Goal: Task Accomplishment & Management: Manage account settings

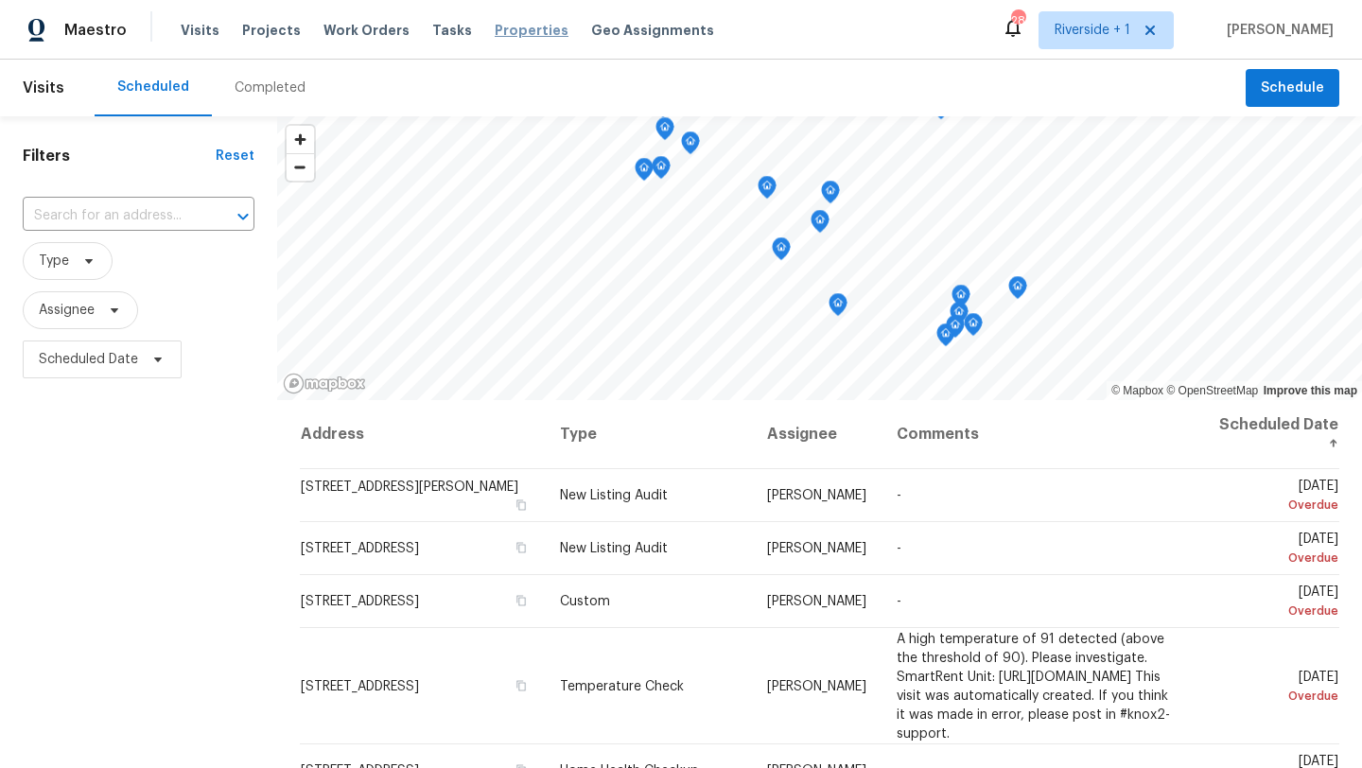
click at [522, 32] on span "Properties" at bounding box center [532, 30] width 74 height 19
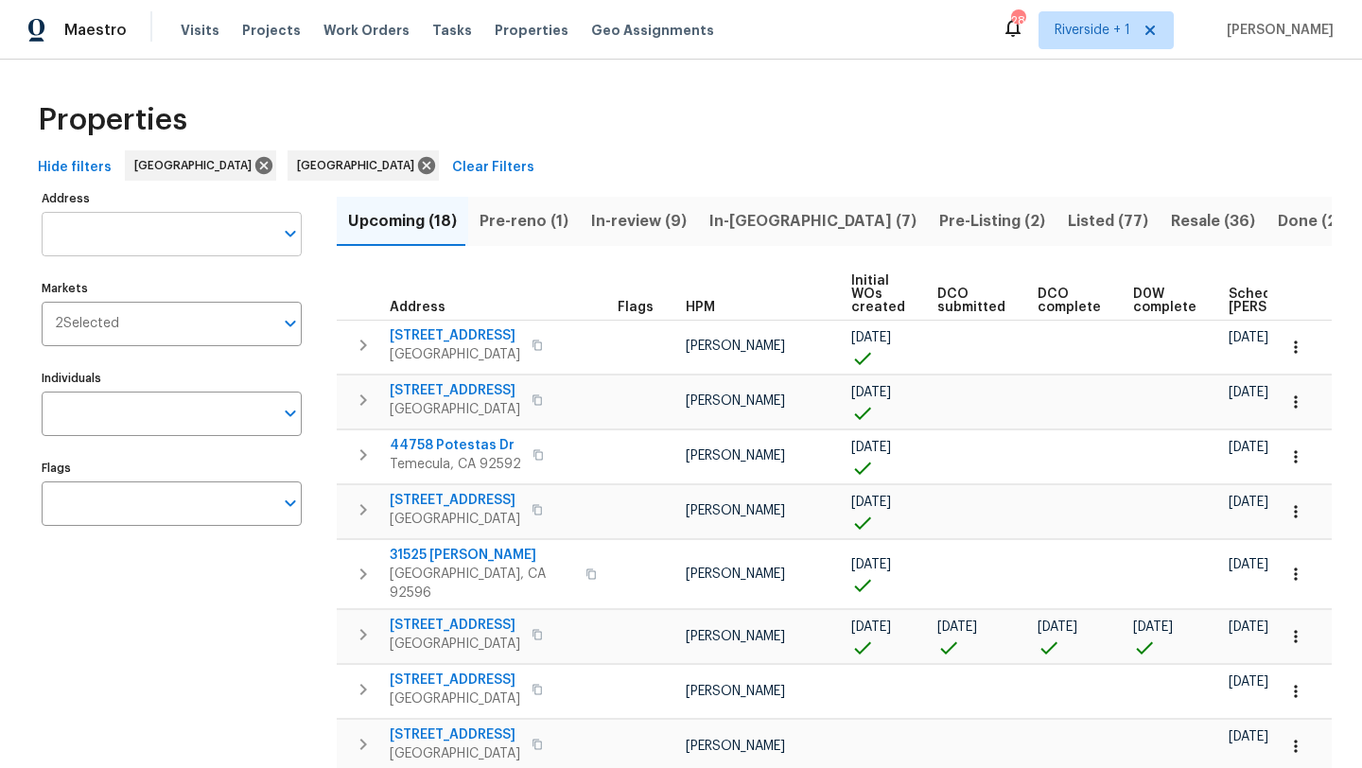
click at [289, 241] on icon "Open" at bounding box center [290, 233] width 23 height 23
click at [452, 162] on span "Clear Filters" at bounding box center [493, 168] width 82 height 24
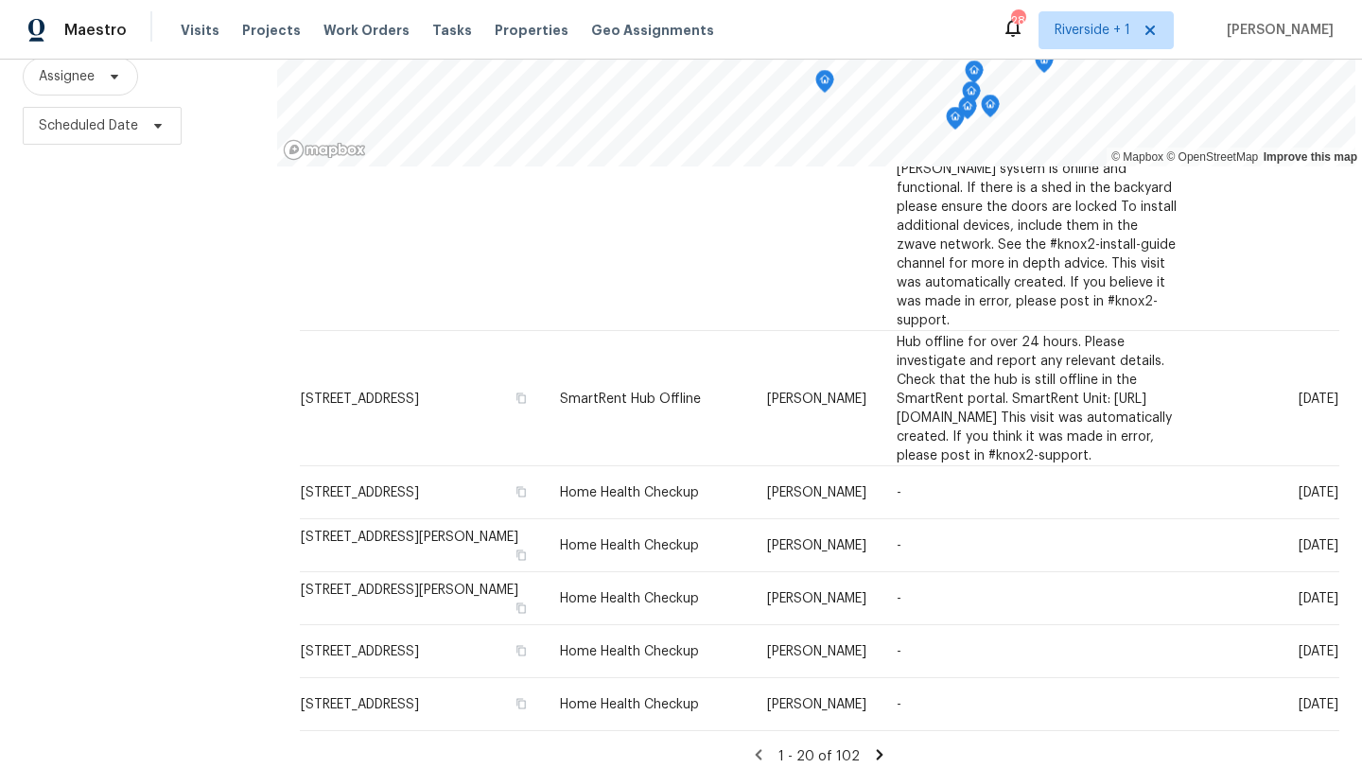
scroll to position [246, 0]
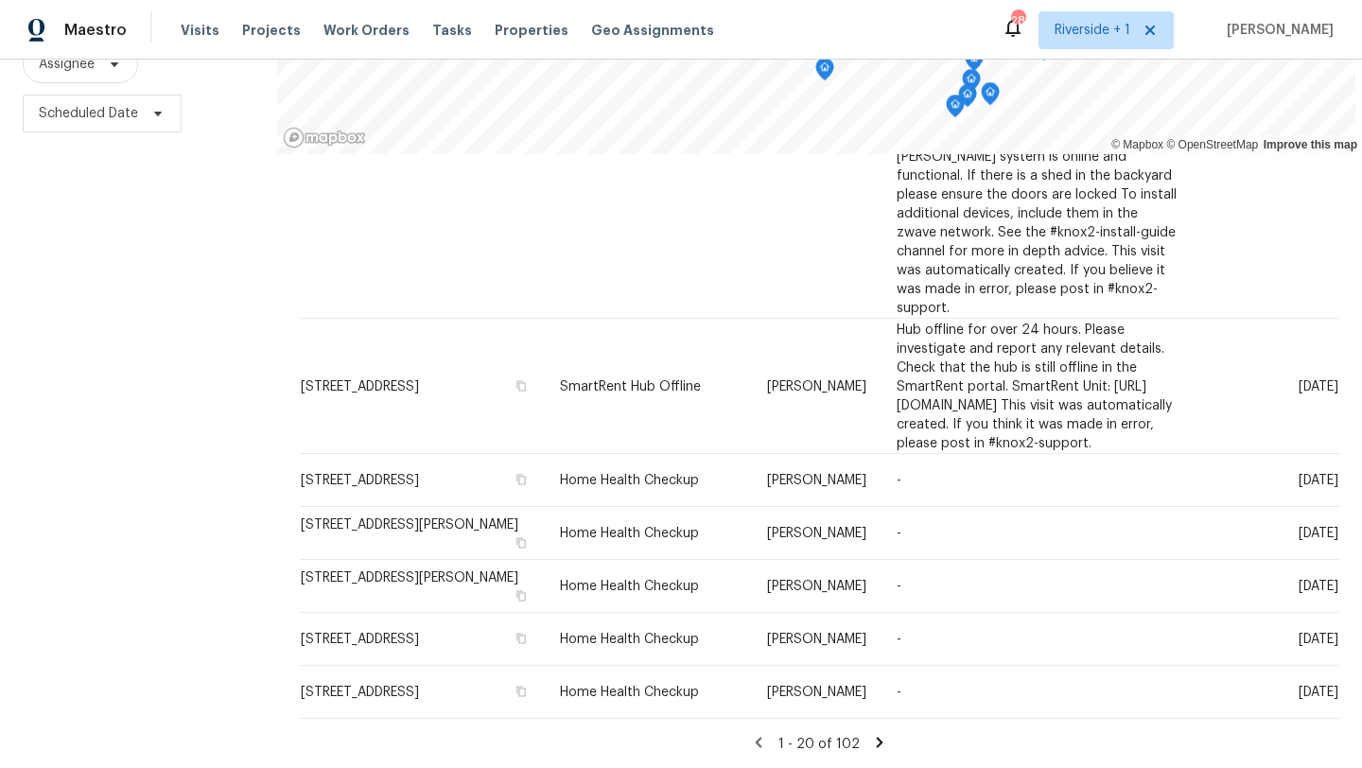
click at [877, 739] on icon at bounding box center [880, 742] width 7 height 10
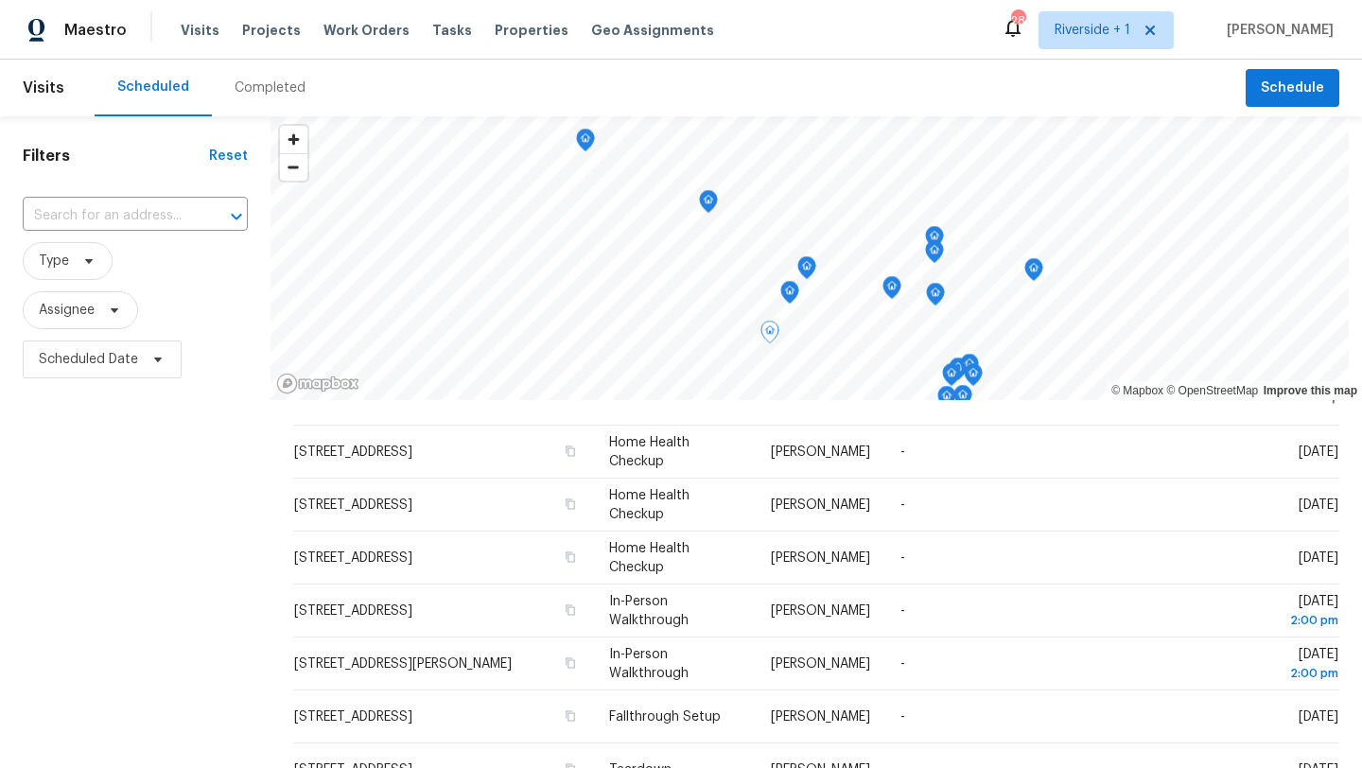
scroll to position [0, 0]
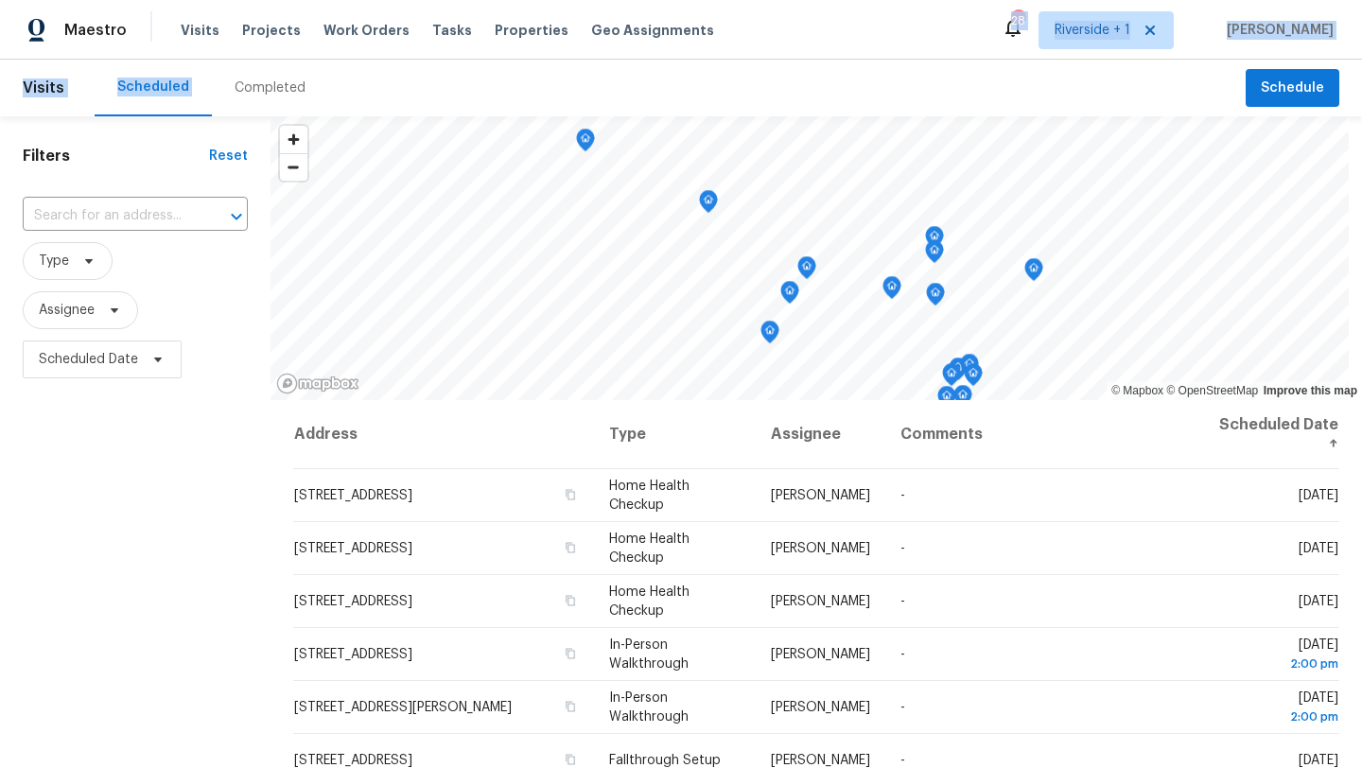
click at [818, 53] on div "Maestro Visits Projects Work Orders Tasks Properties Geo Assignments 28 Riversi…" at bounding box center [681, 384] width 1362 height 768
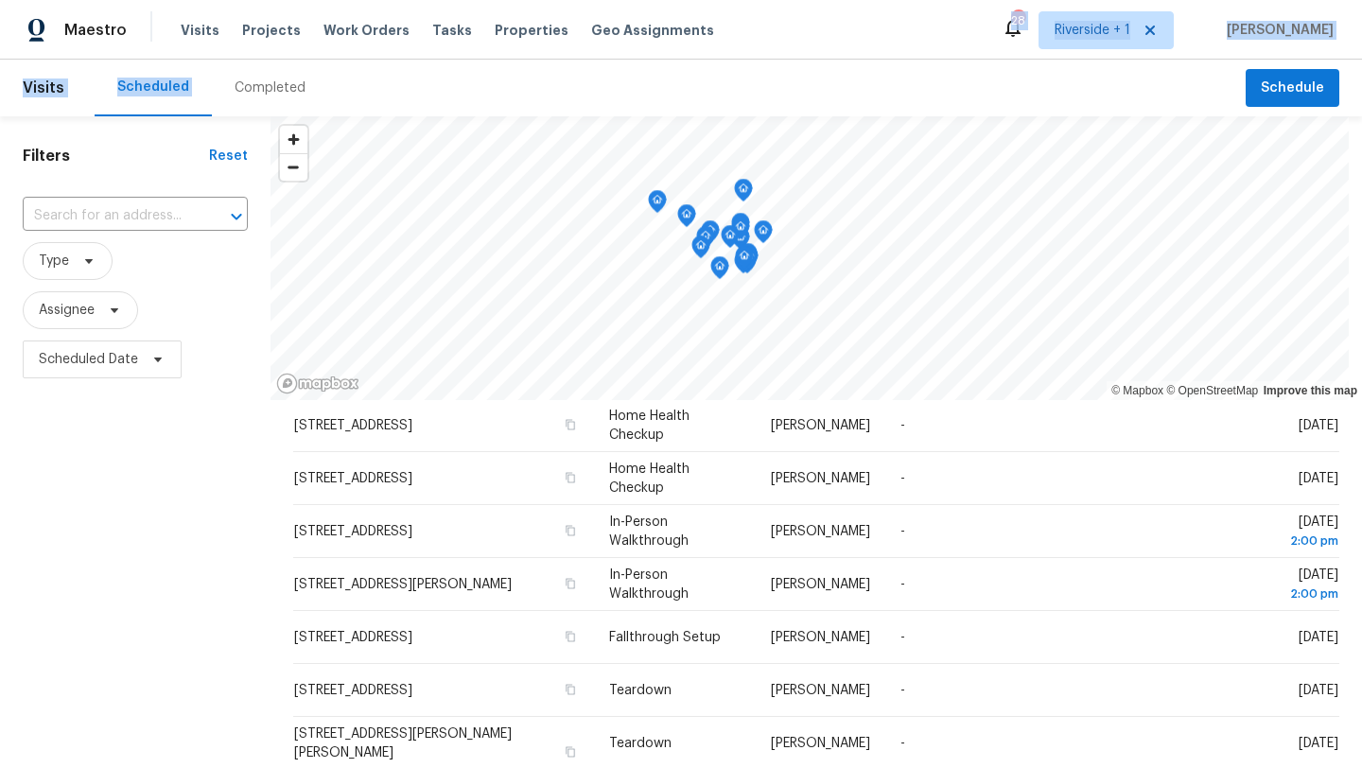
scroll to position [131, 0]
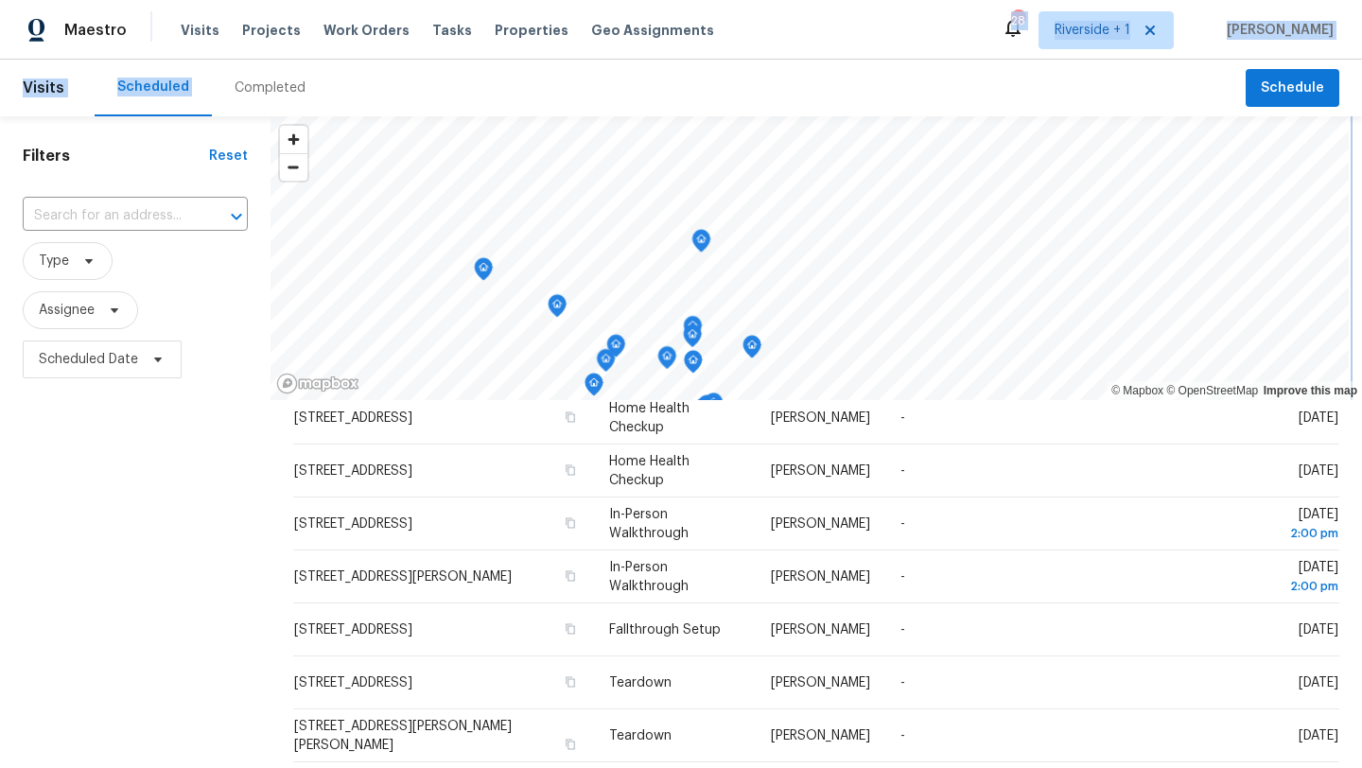
click at [343, 375] on div "© Mapbox © OpenStreetMap Improve this map" at bounding box center [817, 258] width 1092 height 284
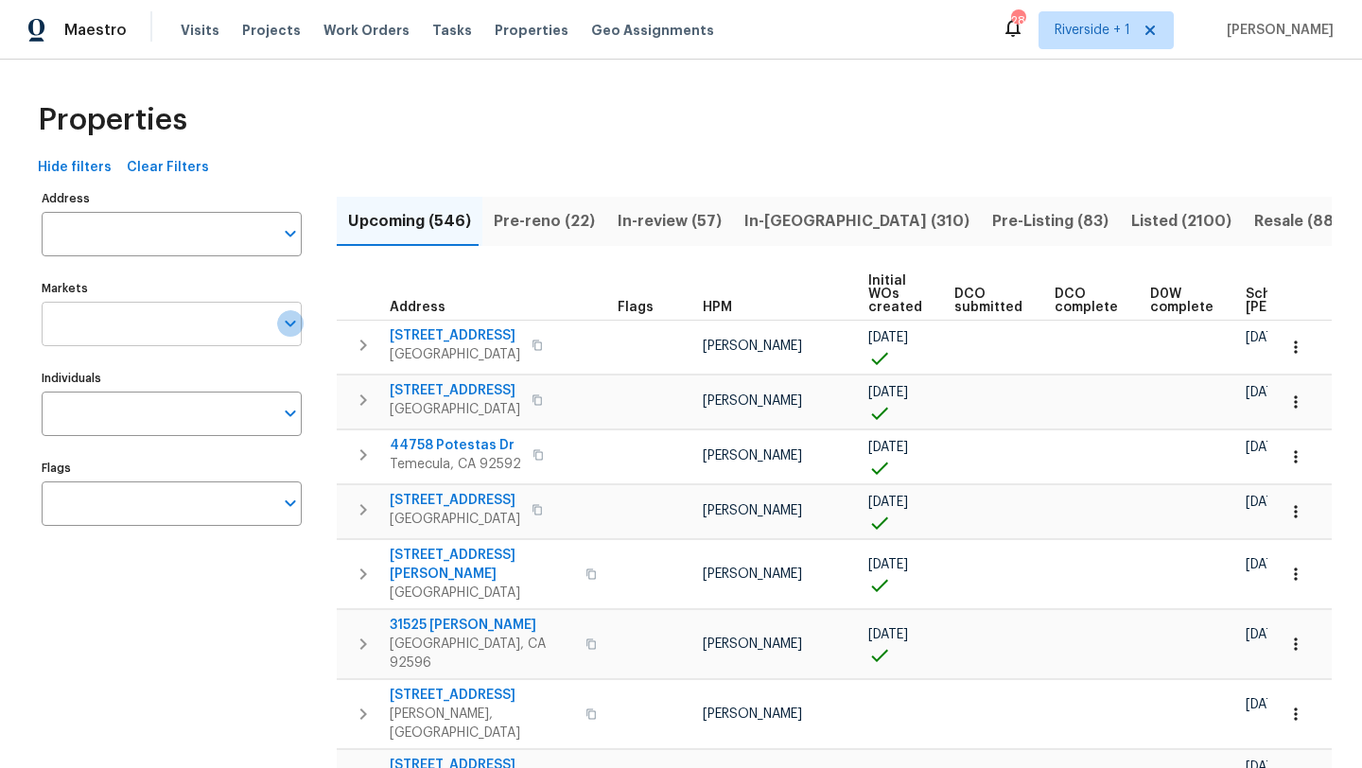
click at [292, 333] on icon "Open" at bounding box center [290, 323] width 23 height 23
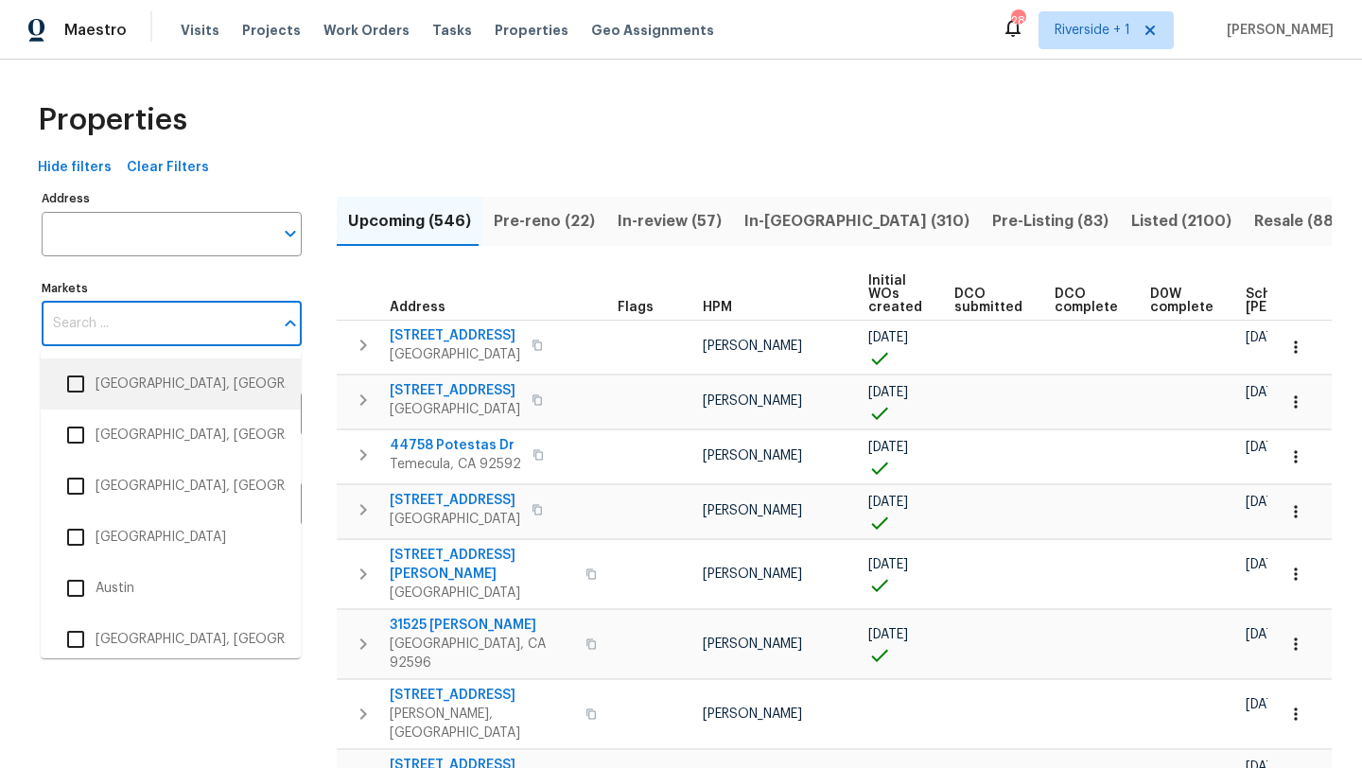
click at [130, 325] on input "Markets" at bounding box center [158, 324] width 232 height 44
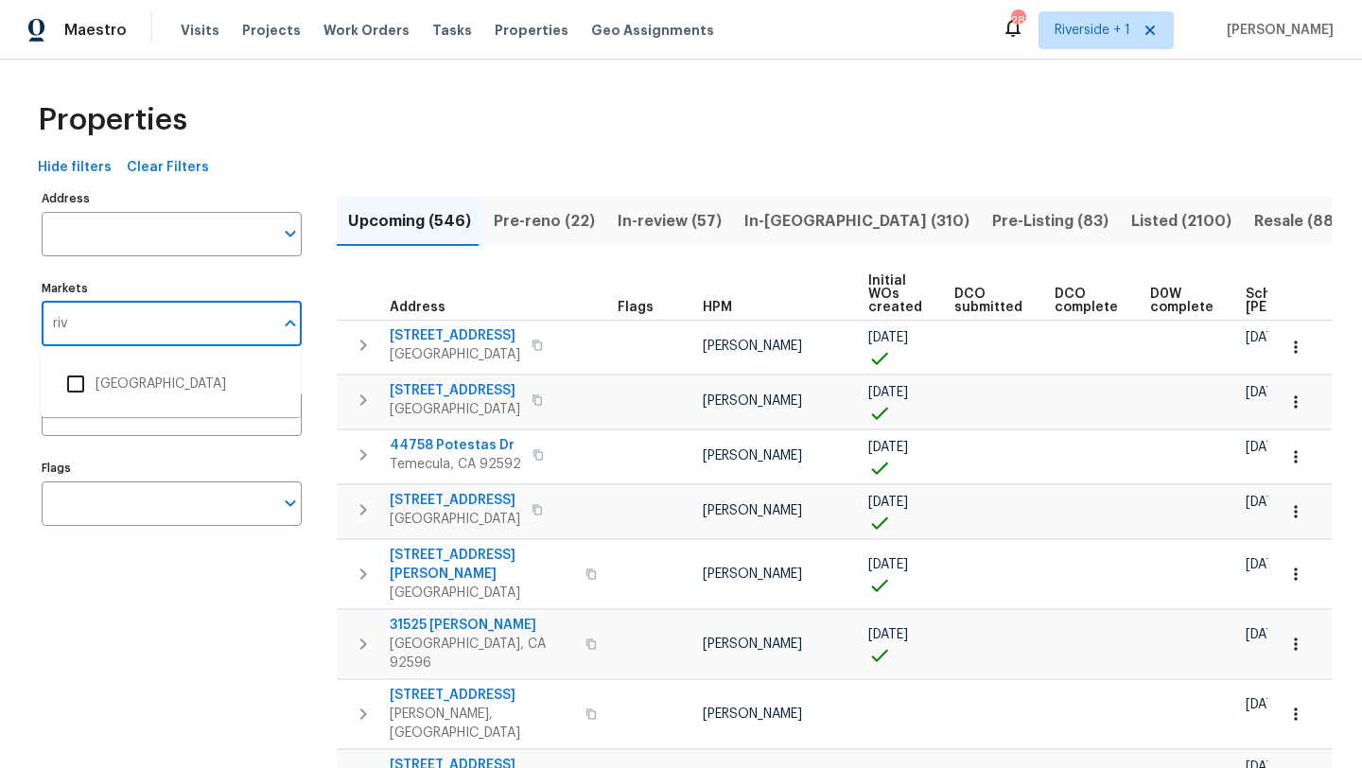
type input "rive"
click at [80, 395] on input "checkbox" at bounding box center [76, 384] width 40 height 40
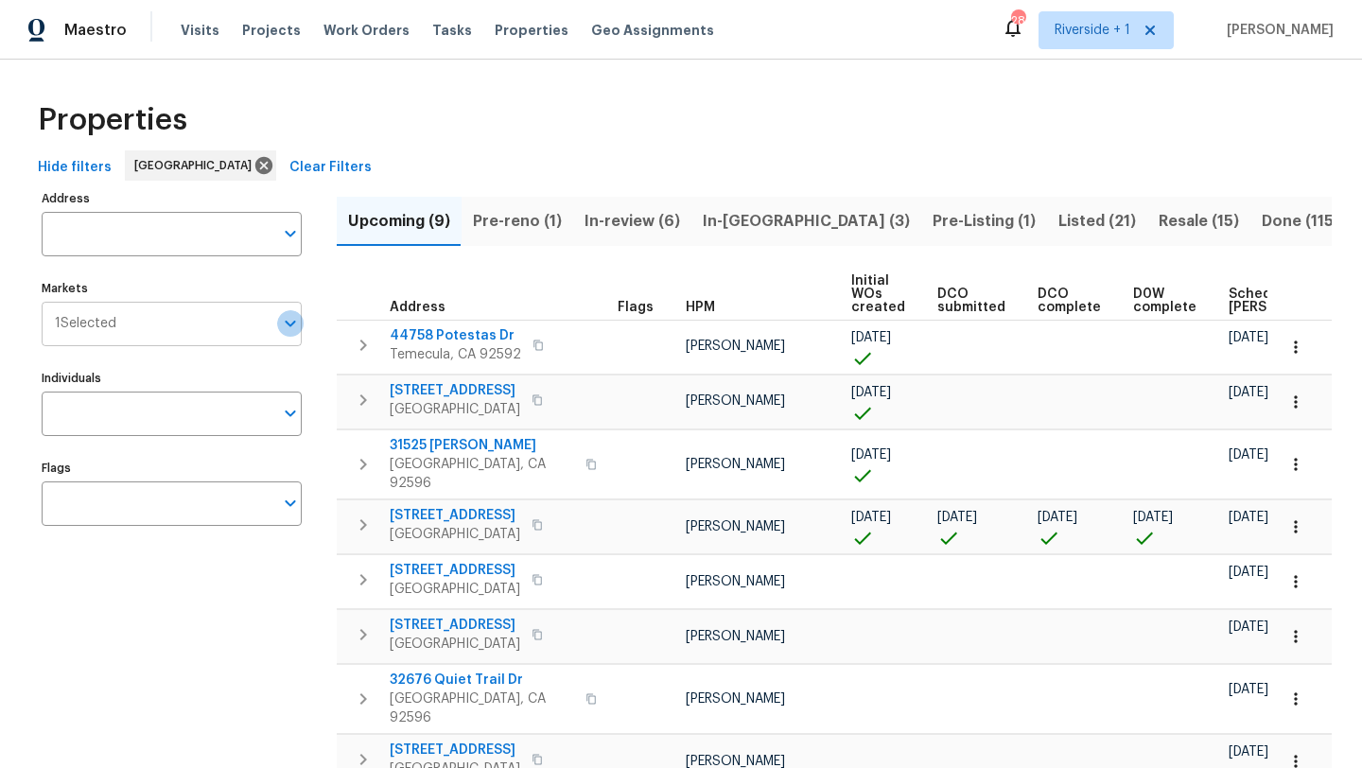
click at [295, 327] on icon "Open" at bounding box center [290, 323] width 23 height 23
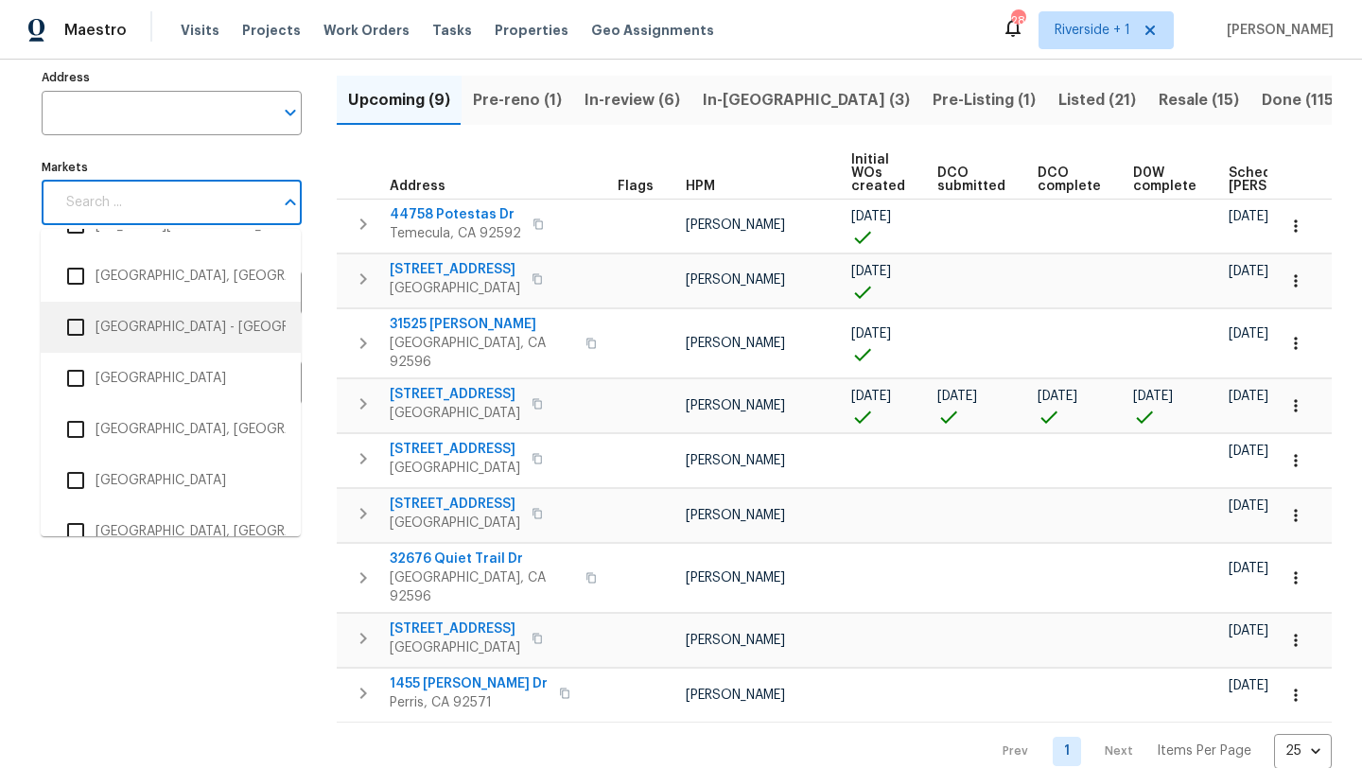
scroll to position [1878, 0]
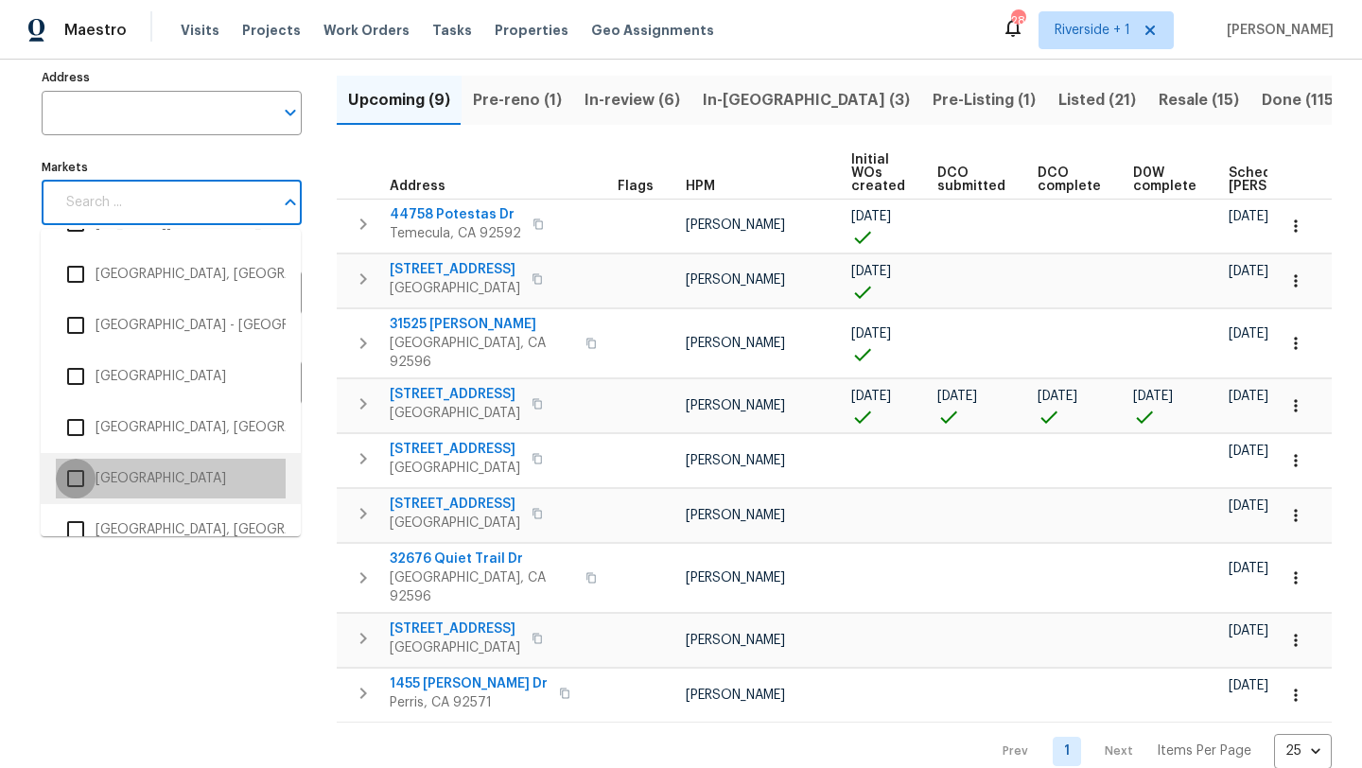
click at [76, 481] on input "checkbox" at bounding box center [76, 479] width 40 height 40
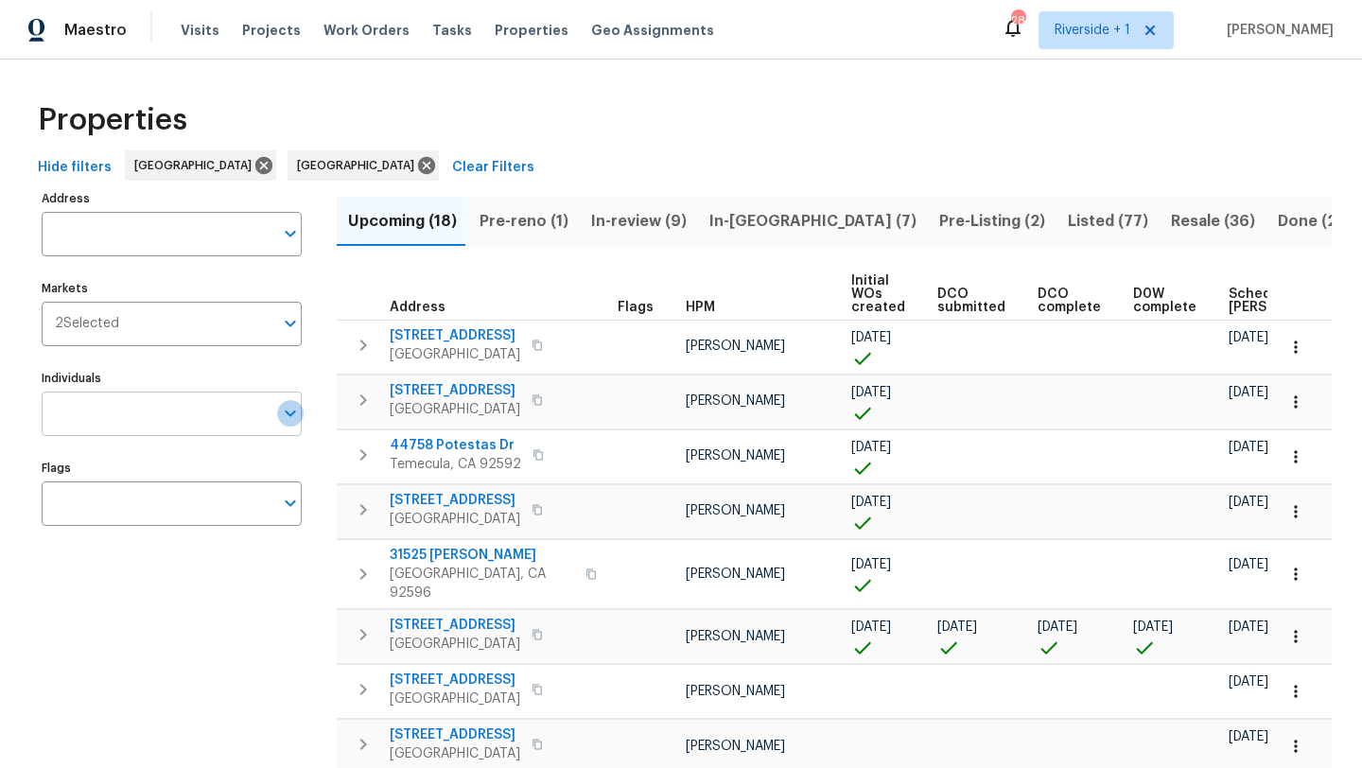
click at [292, 418] on icon "Open" at bounding box center [290, 413] width 23 height 23
click at [135, 428] on input "Individuals" at bounding box center [158, 414] width 232 height 44
click at [134, 428] on input "Individuals" at bounding box center [158, 414] width 232 height 44
type input "benjamin"
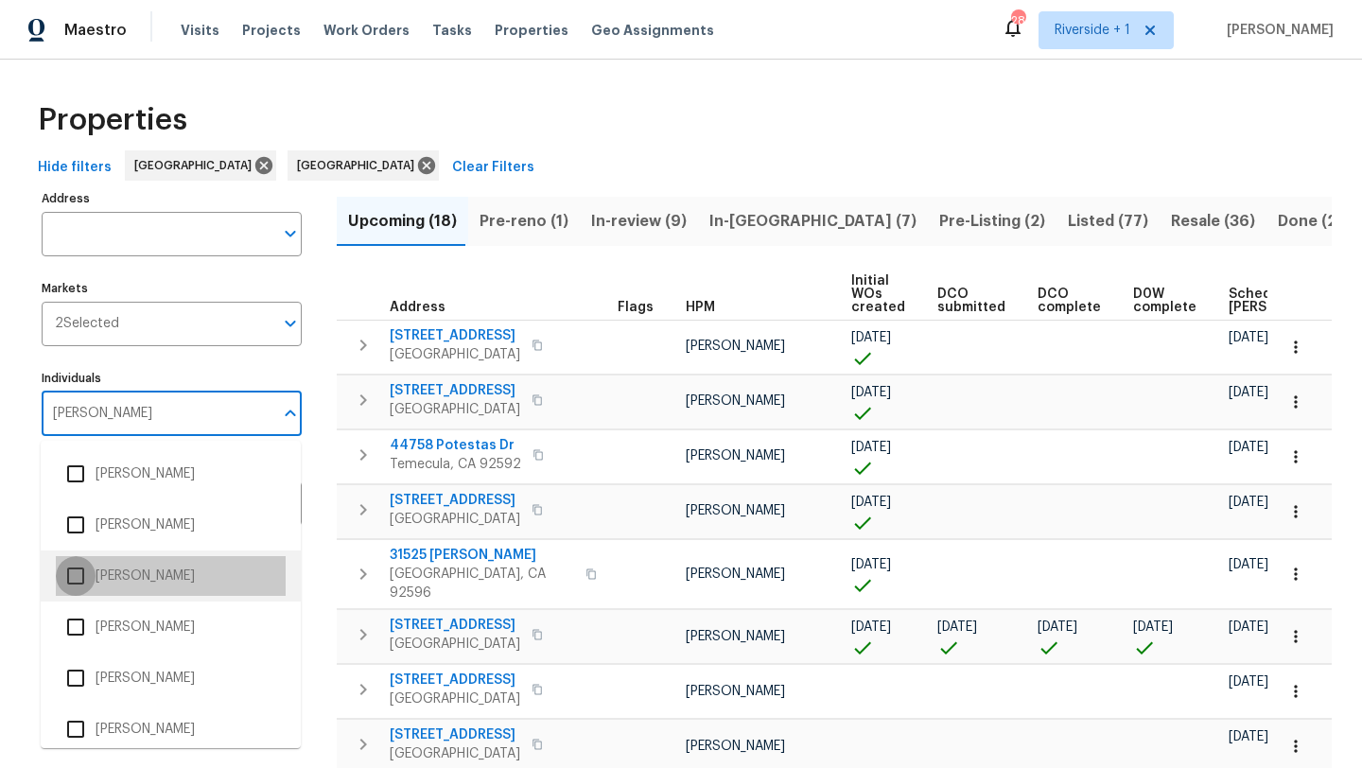
click at [83, 576] on input "checkbox" at bounding box center [76, 576] width 40 height 40
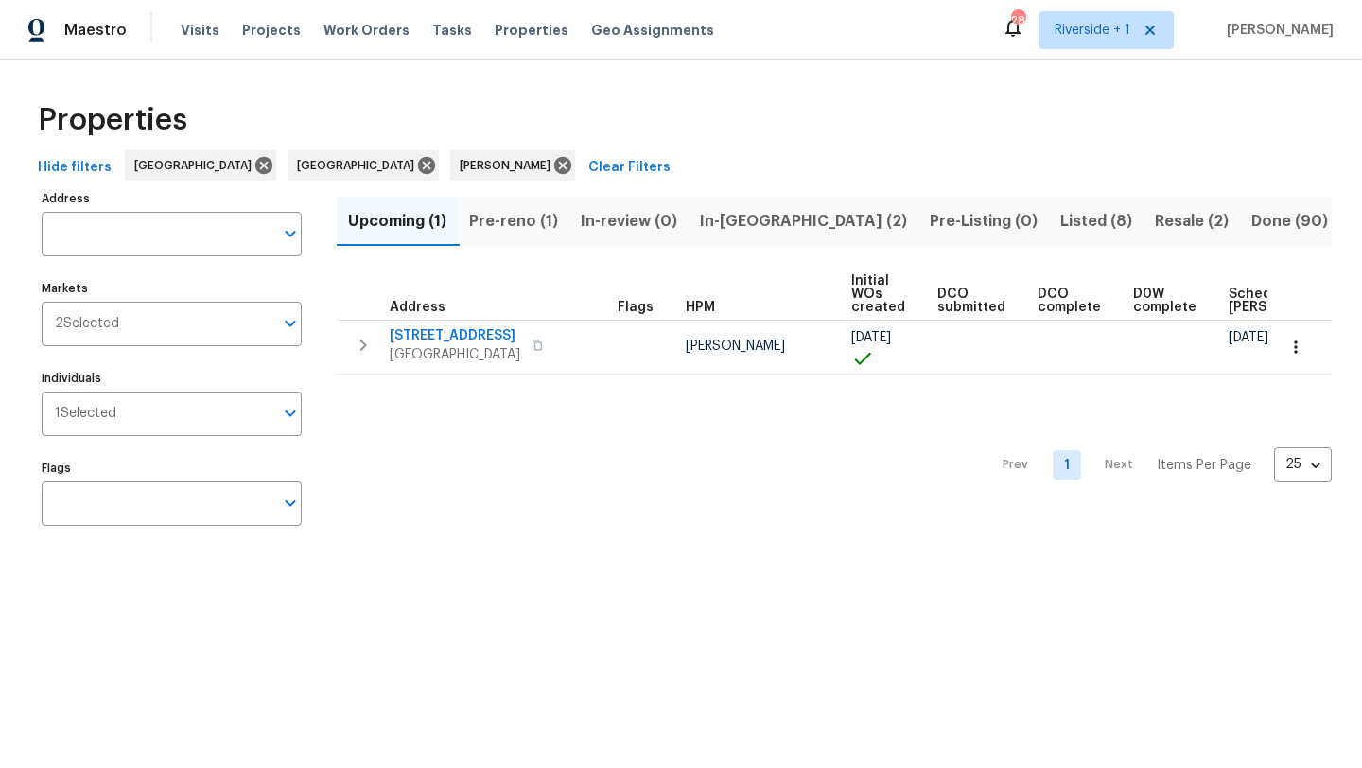
click at [519, 219] on span "Pre-reno (1)" at bounding box center [513, 221] width 89 height 26
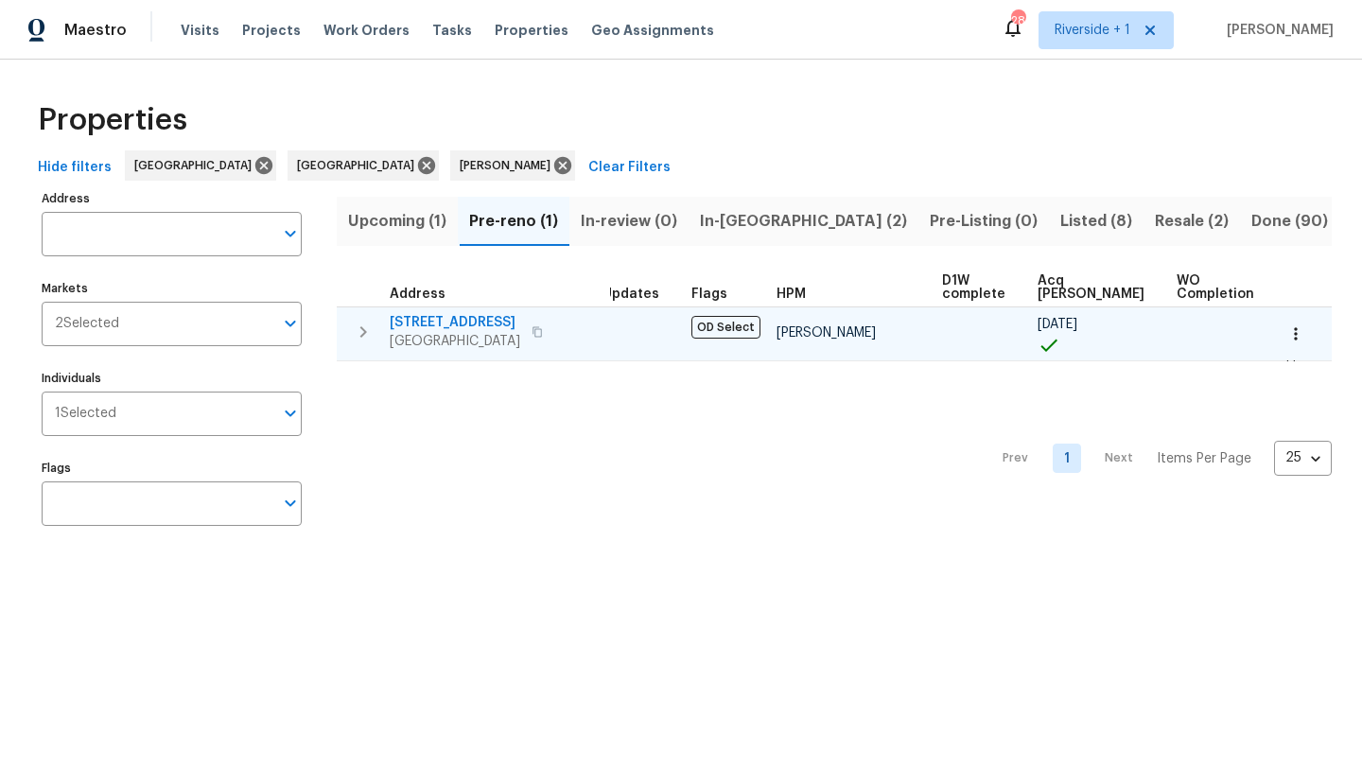
scroll to position [10, 15]
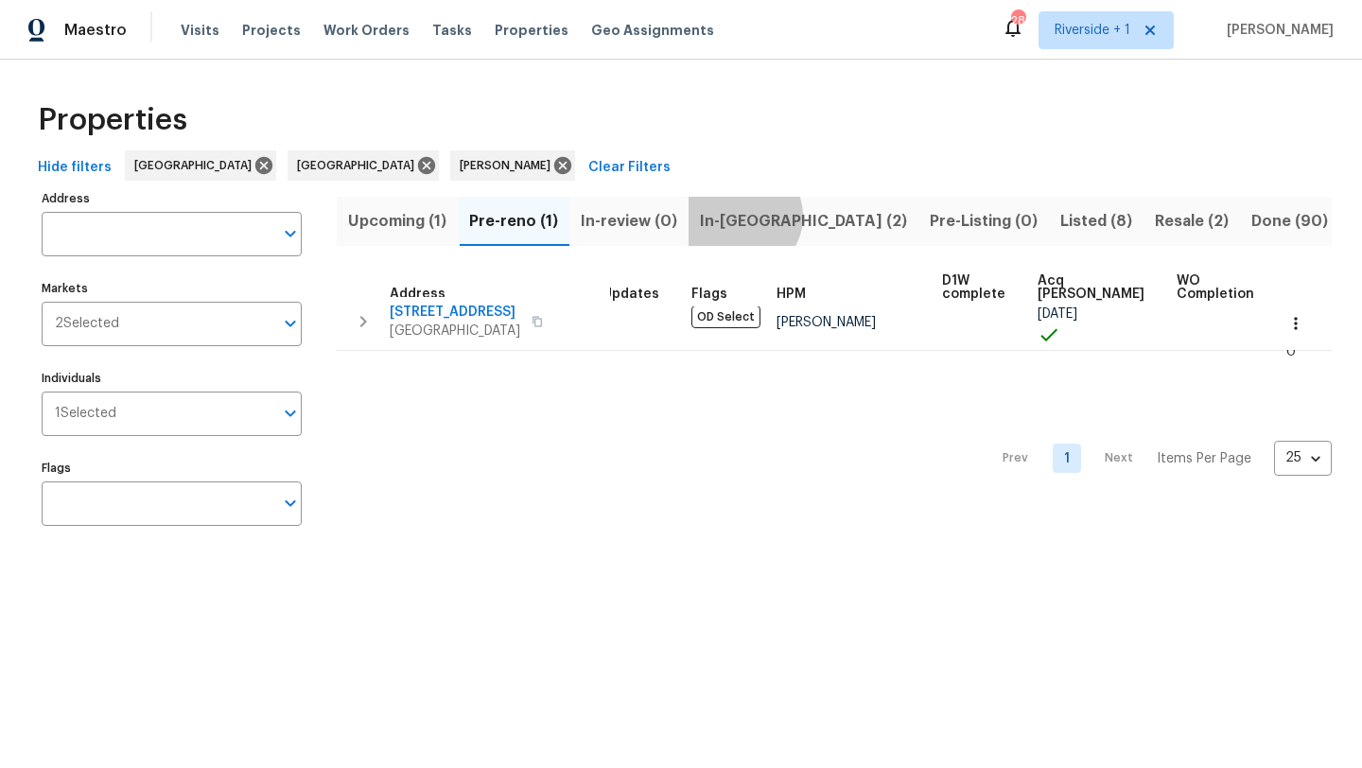
click at [742, 216] on span "In-reno (2)" at bounding box center [803, 221] width 207 height 26
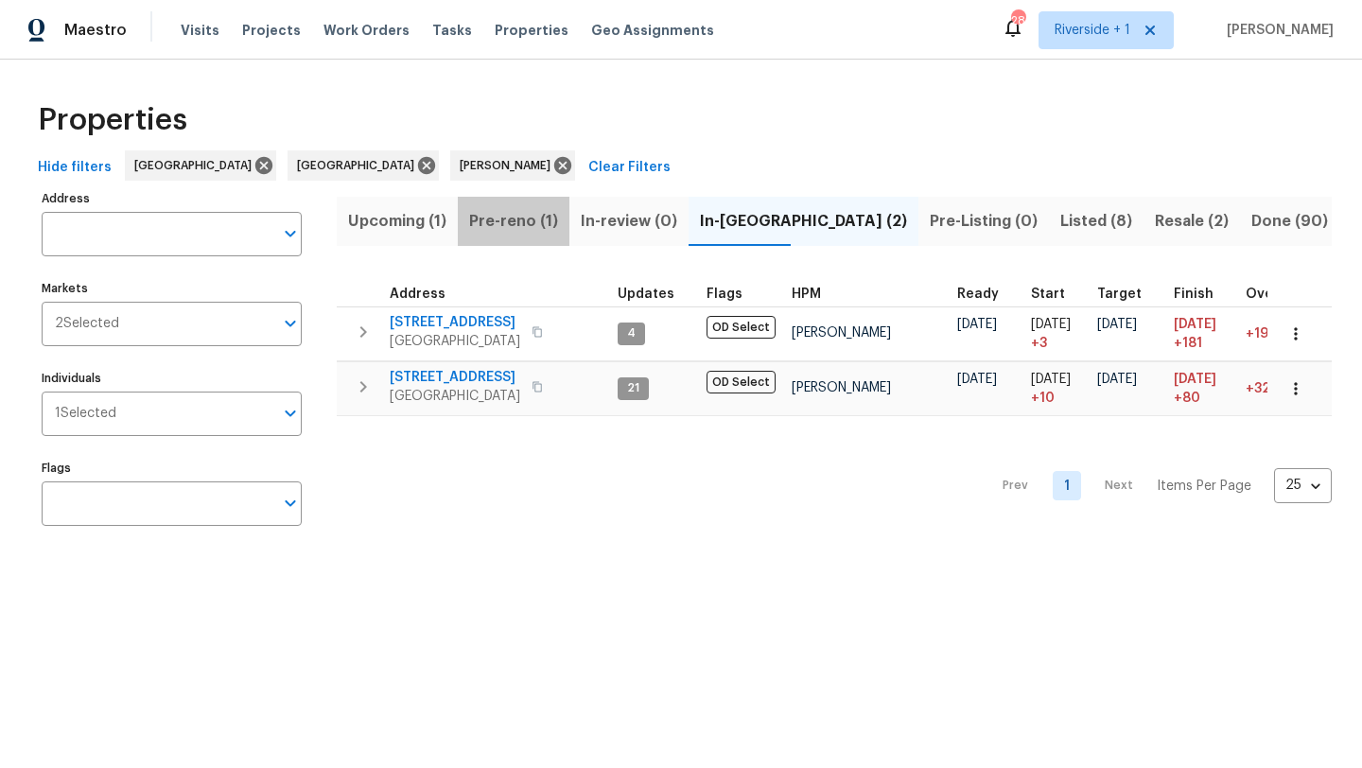
click at [539, 228] on span "Pre-reno (1)" at bounding box center [513, 221] width 89 height 26
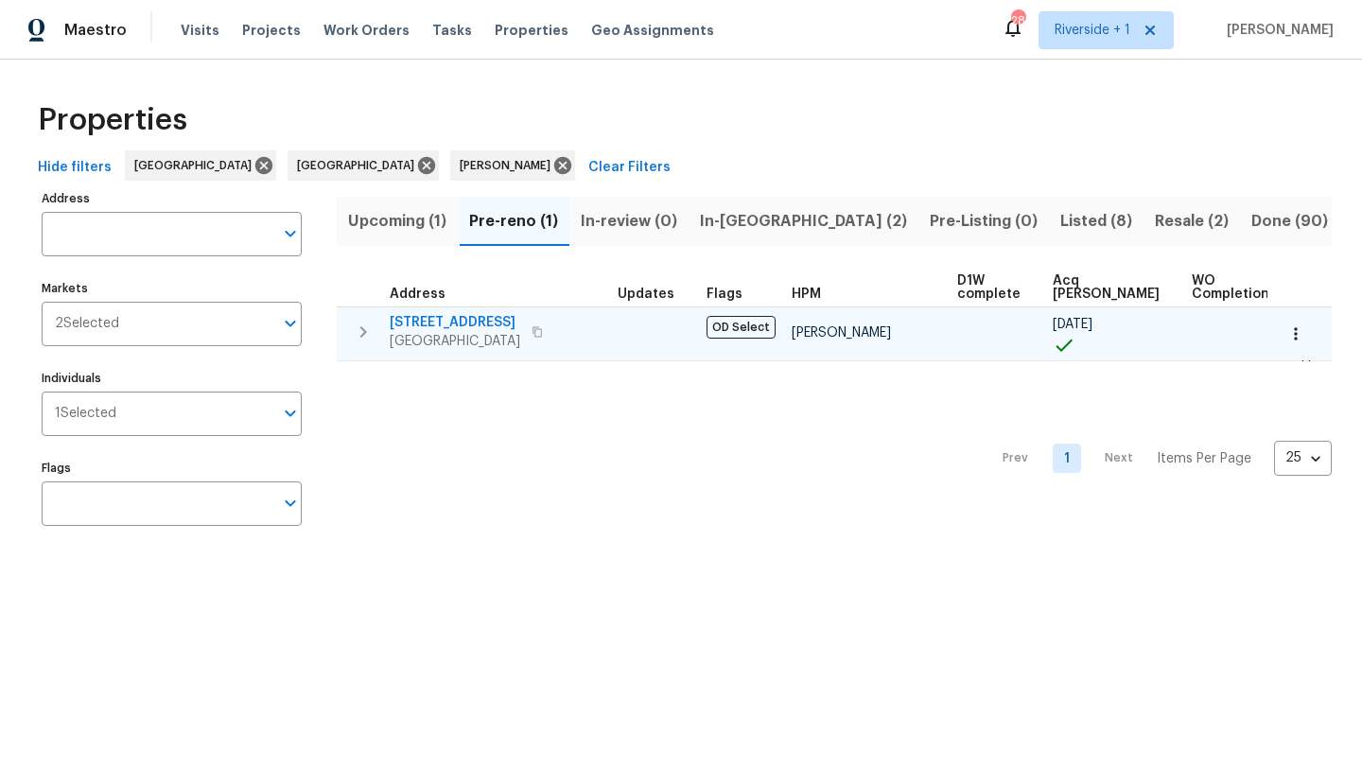
click at [426, 332] on span "Ontario, CA 91764" at bounding box center [455, 341] width 131 height 19
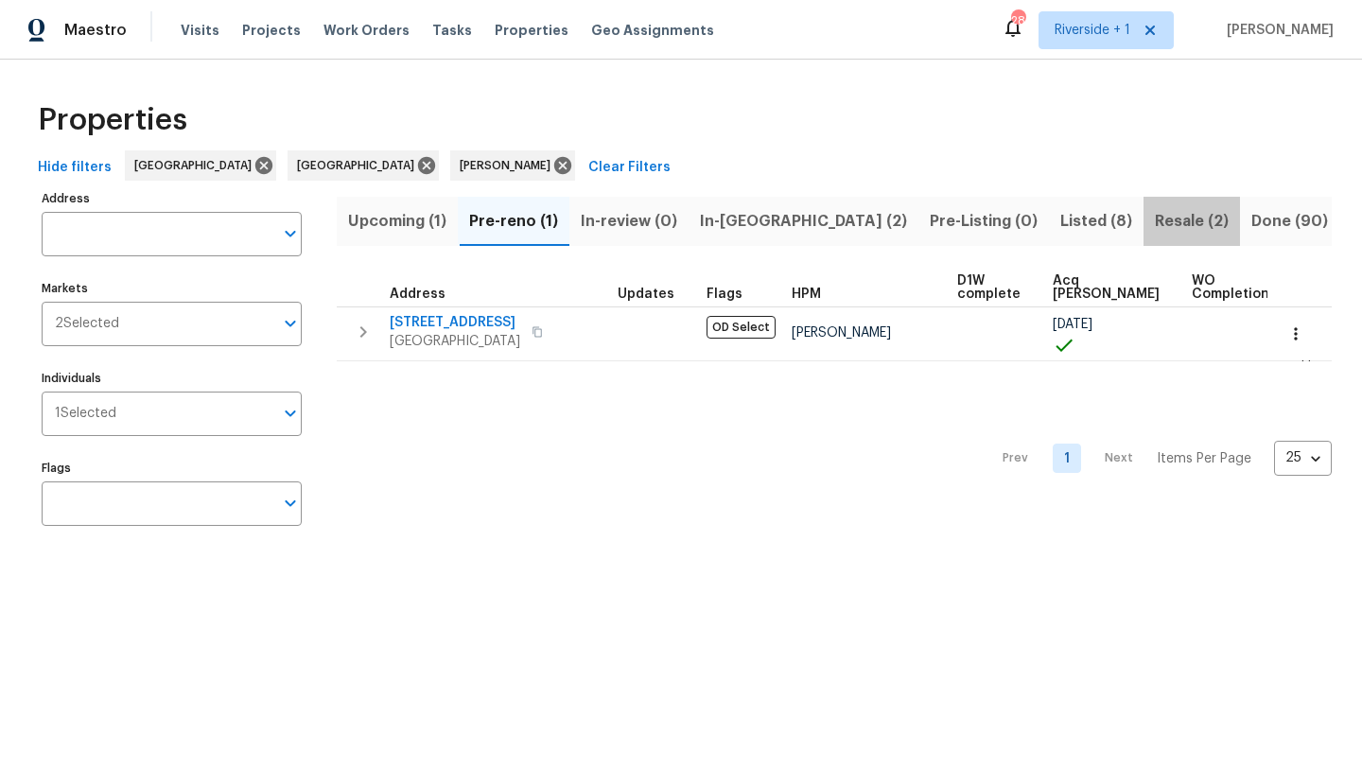
click at [1155, 218] on span "Resale (2)" at bounding box center [1192, 221] width 74 height 26
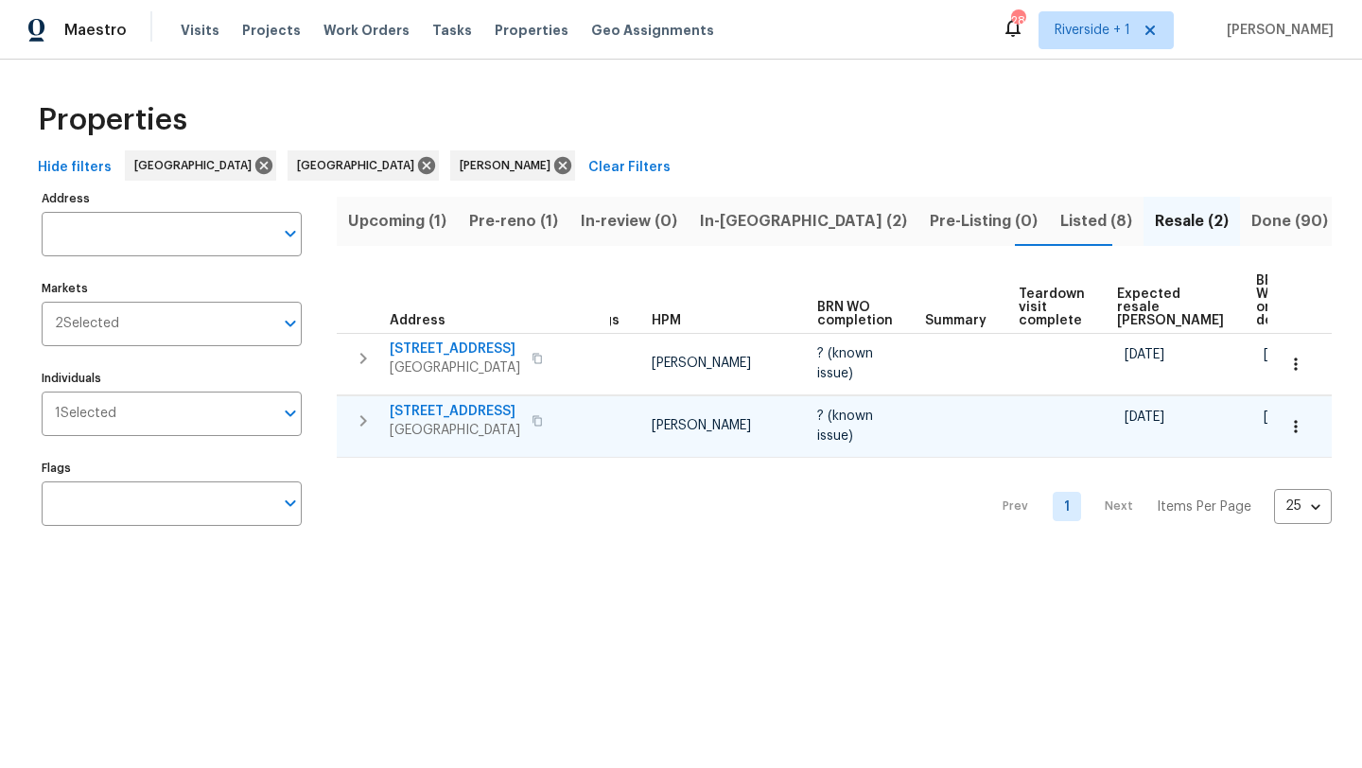
scroll to position [0, 51]
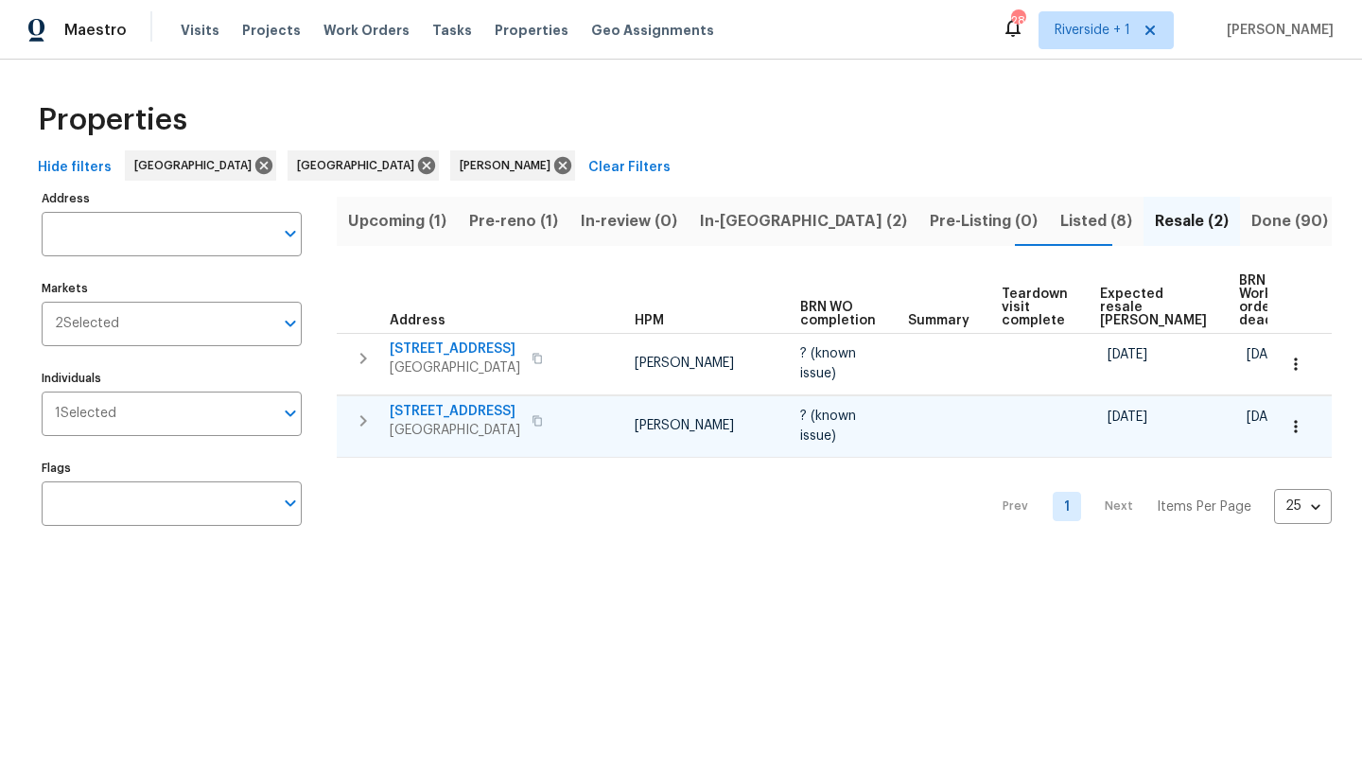
click at [492, 413] on span "3012 Steeple Chase Dr" at bounding box center [455, 411] width 131 height 19
click at [1061, 215] on span "Listed (8)" at bounding box center [1097, 221] width 72 height 26
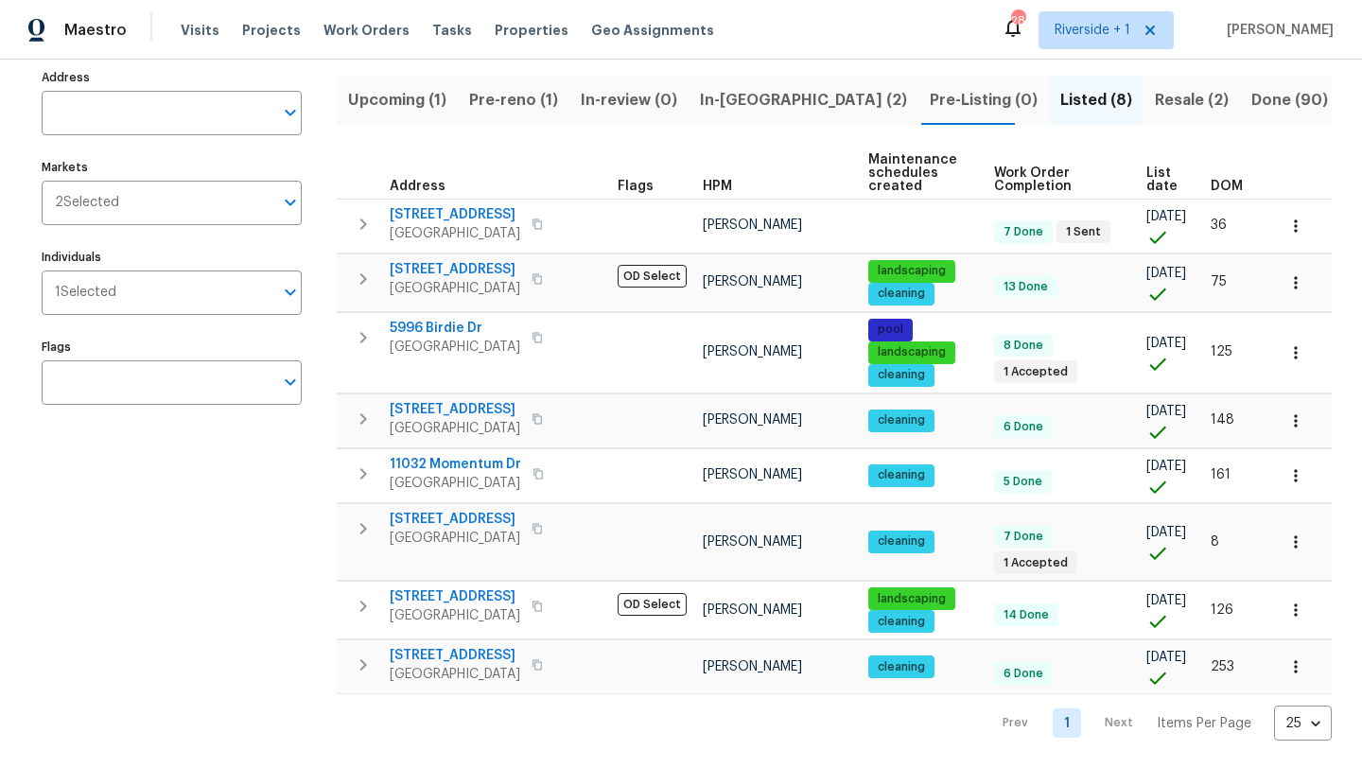
scroll to position [139, 0]
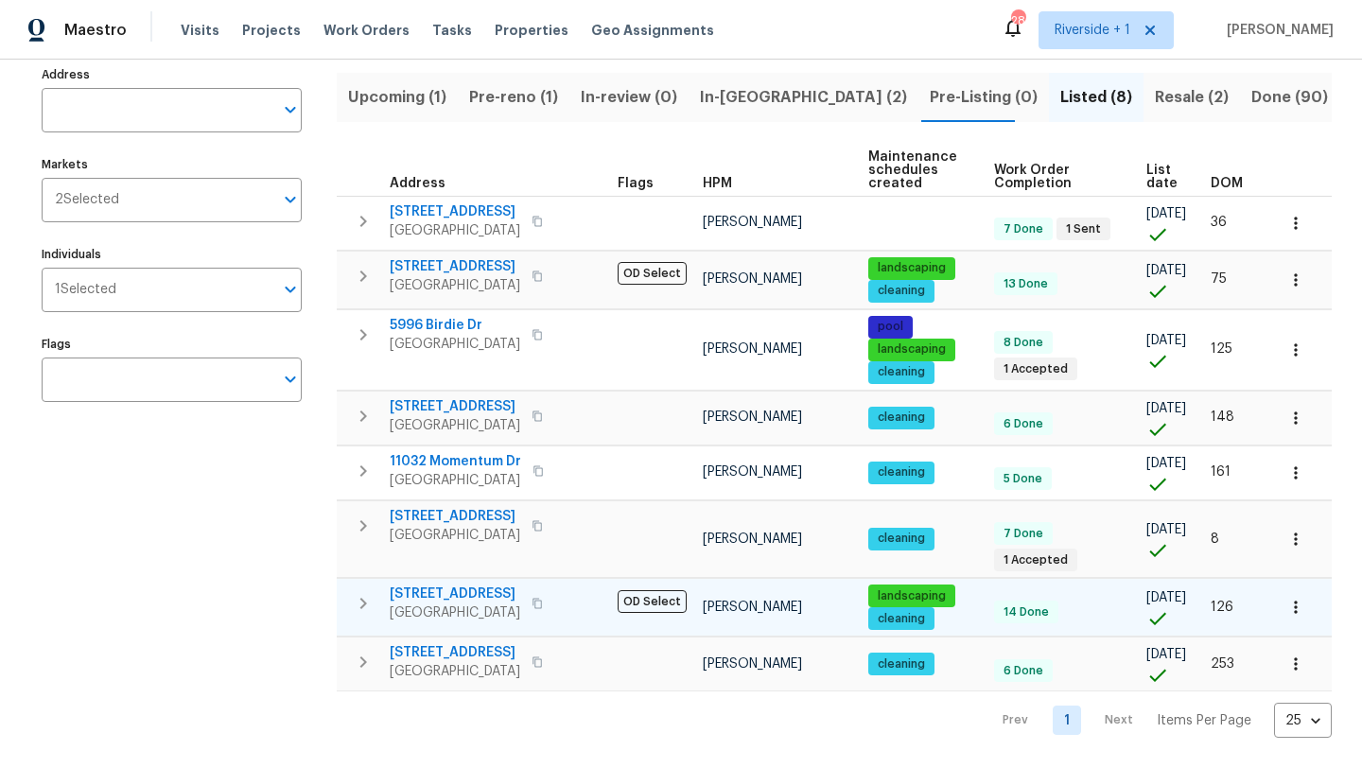
click at [455, 593] on span "3182 Oakcrest Dr" at bounding box center [455, 594] width 131 height 19
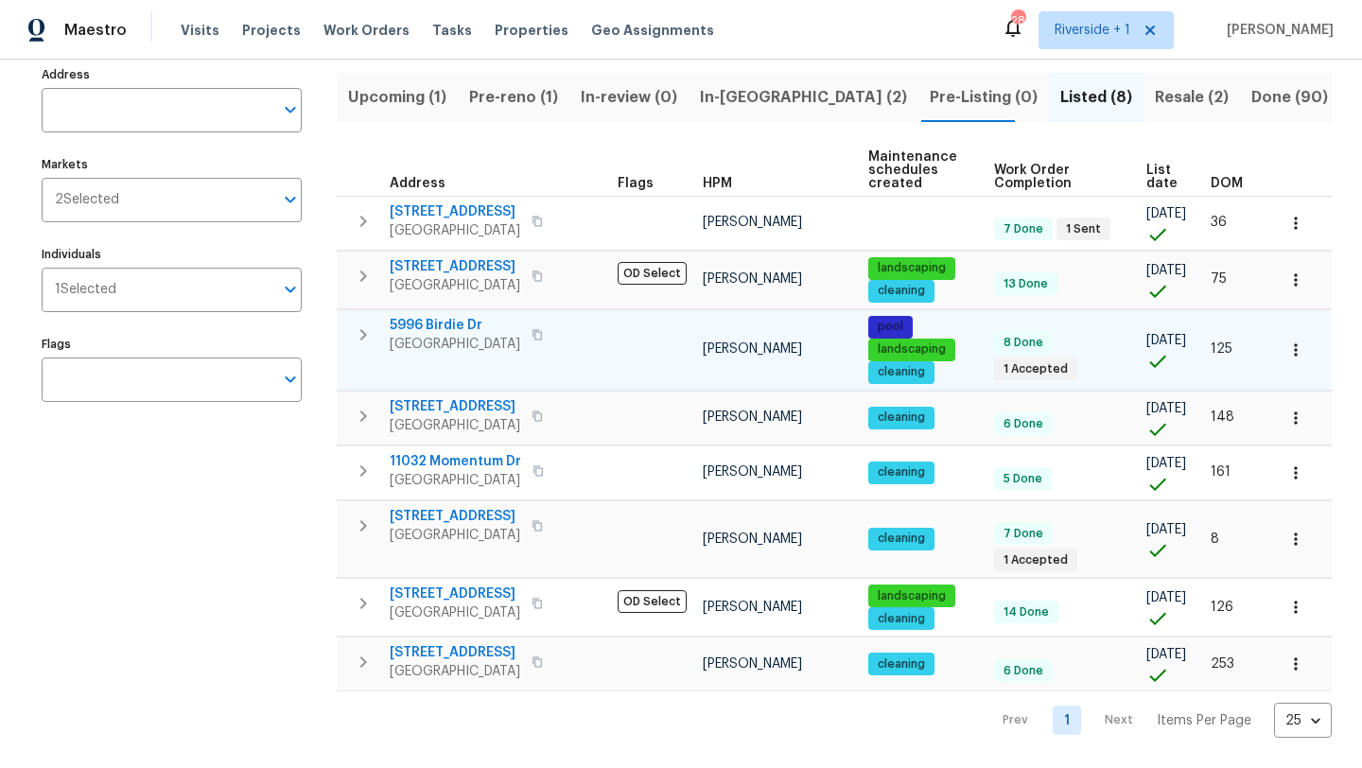
click at [431, 316] on span "5996 Birdie Dr" at bounding box center [455, 325] width 131 height 19
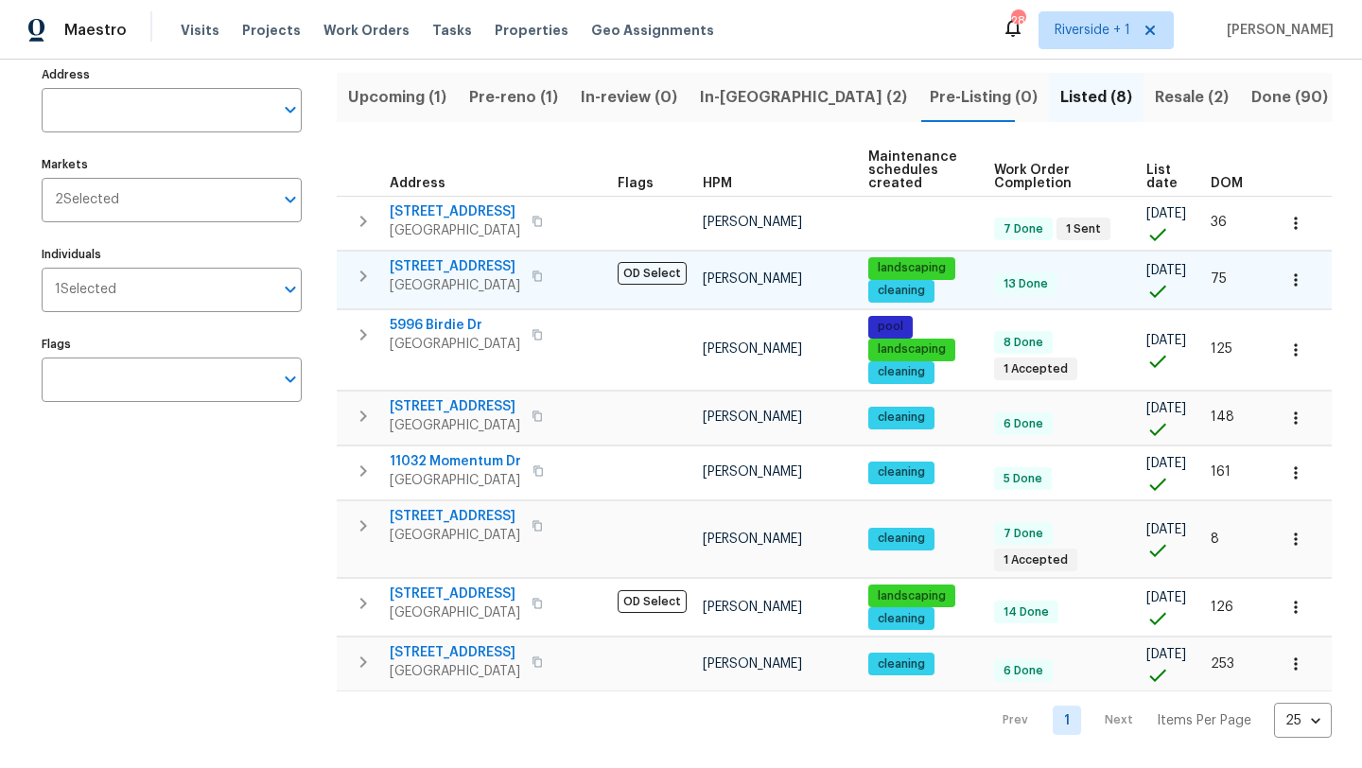
click at [462, 257] on span "2230 La Crosse Cir" at bounding box center [455, 266] width 131 height 19
click at [464, 397] on span "16135 Sandpiper Ave" at bounding box center [455, 406] width 131 height 19
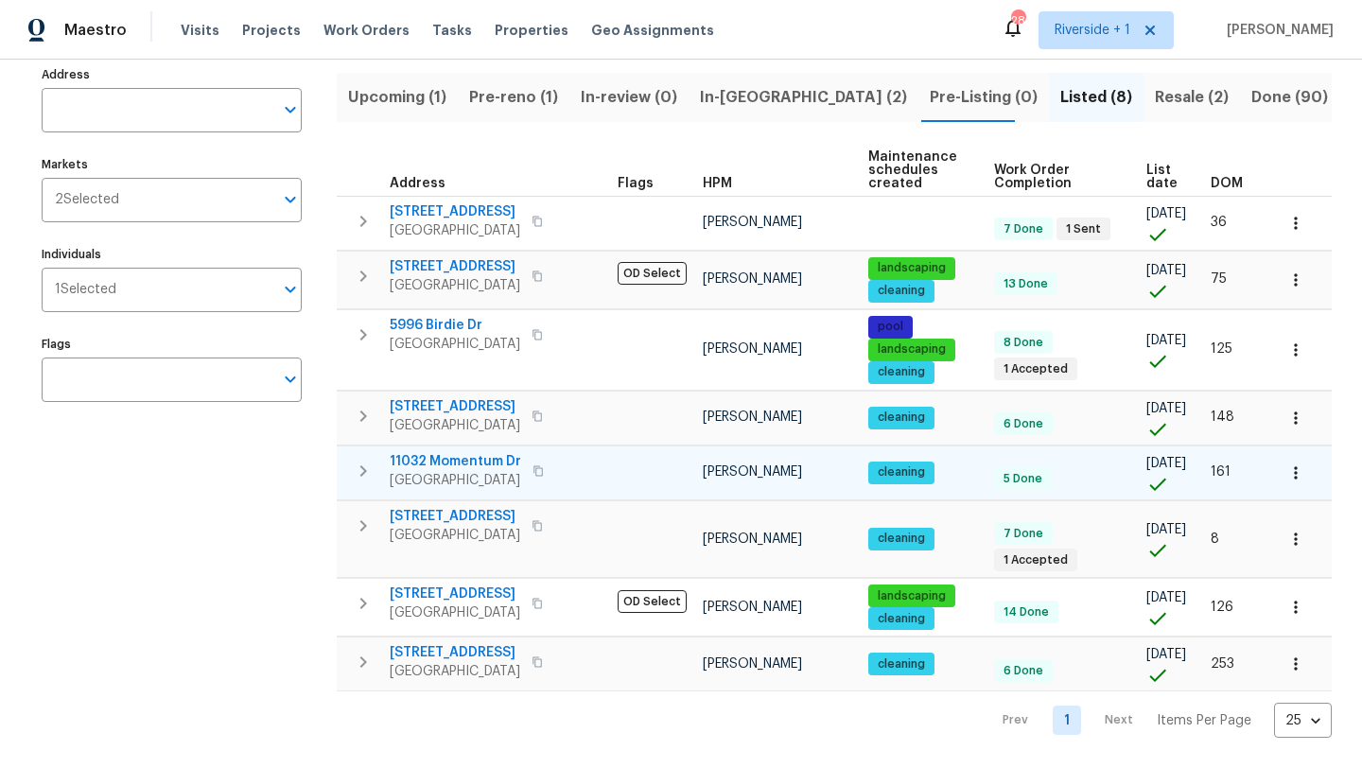
click at [453, 452] on span "11032 Momentum Dr" at bounding box center [456, 461] width 132 height 19
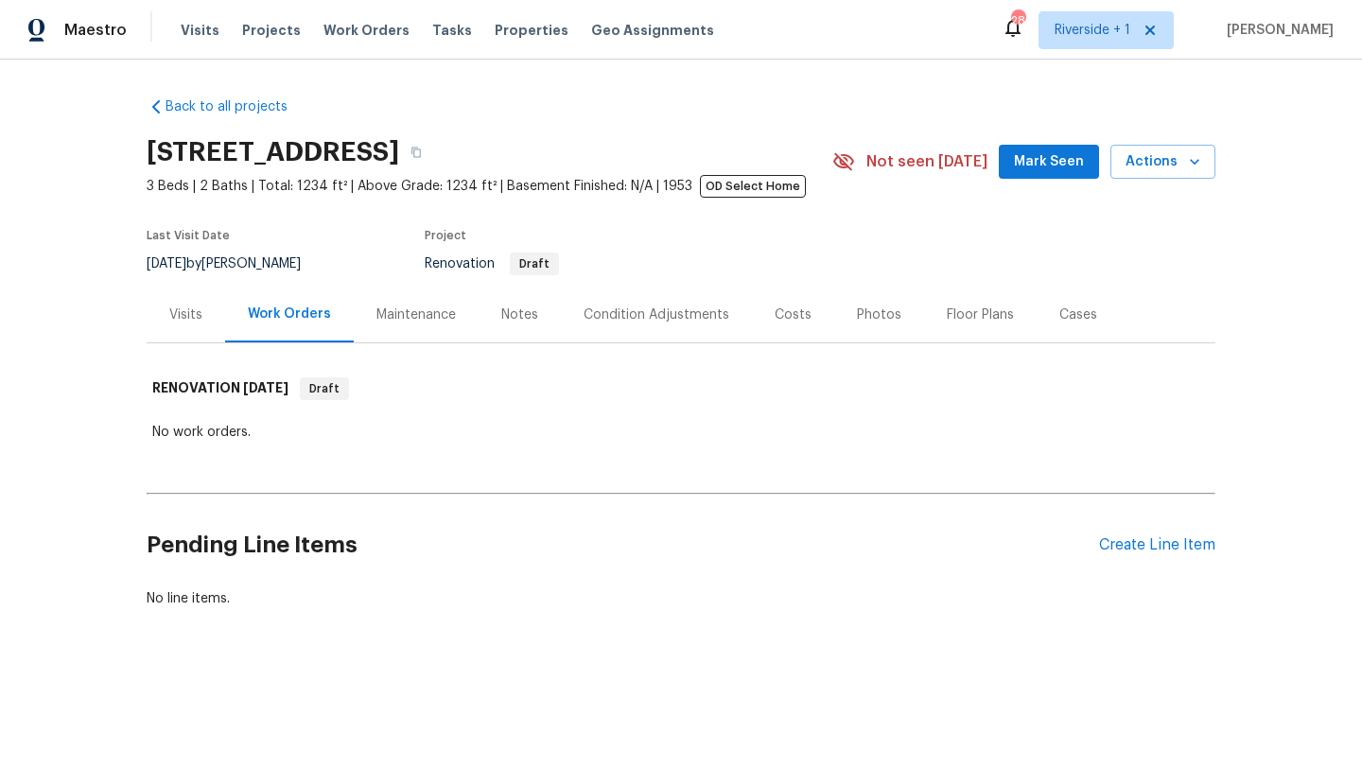
click at [424, 312] on div "Maintenance" at bounding box center [416, 315] width 79 height 19
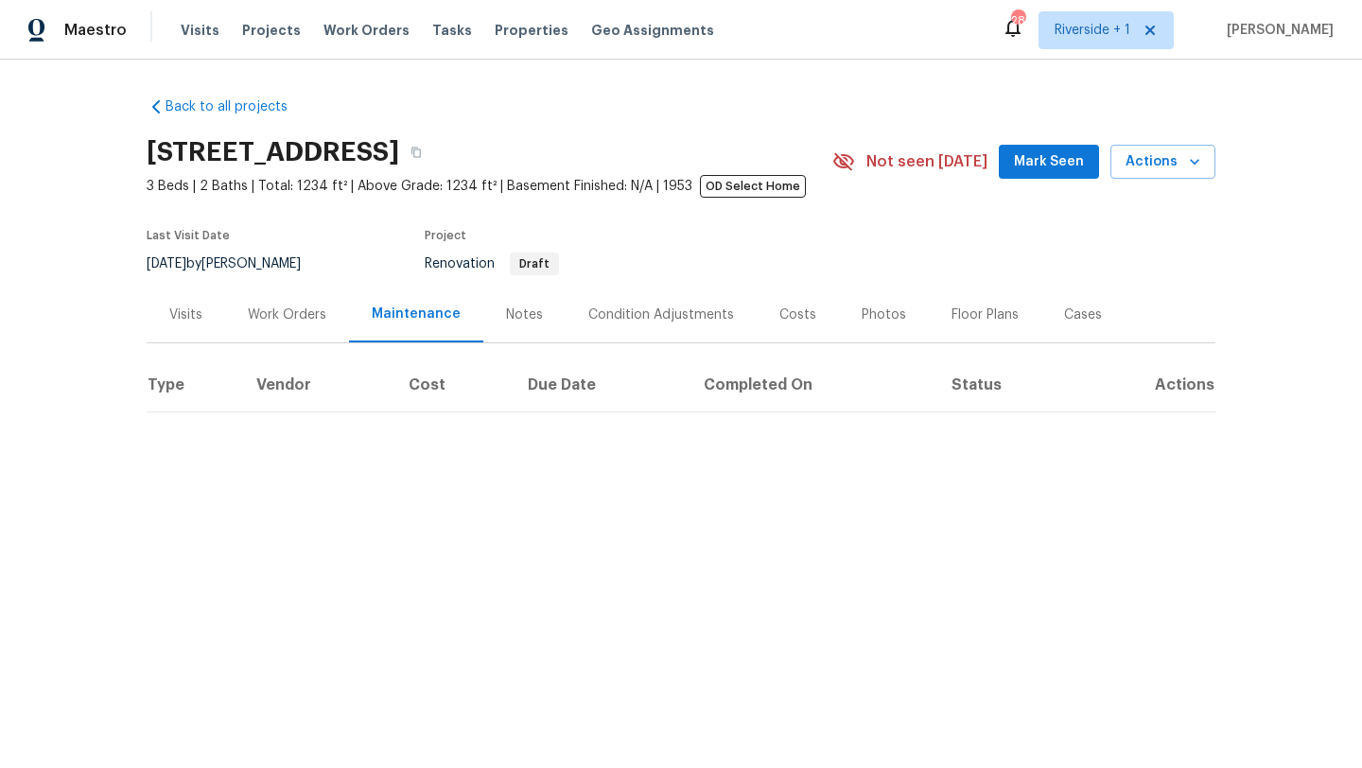
click at [513, 319] on div "Notes" at bounding box center [524, 315] width 37 height 19
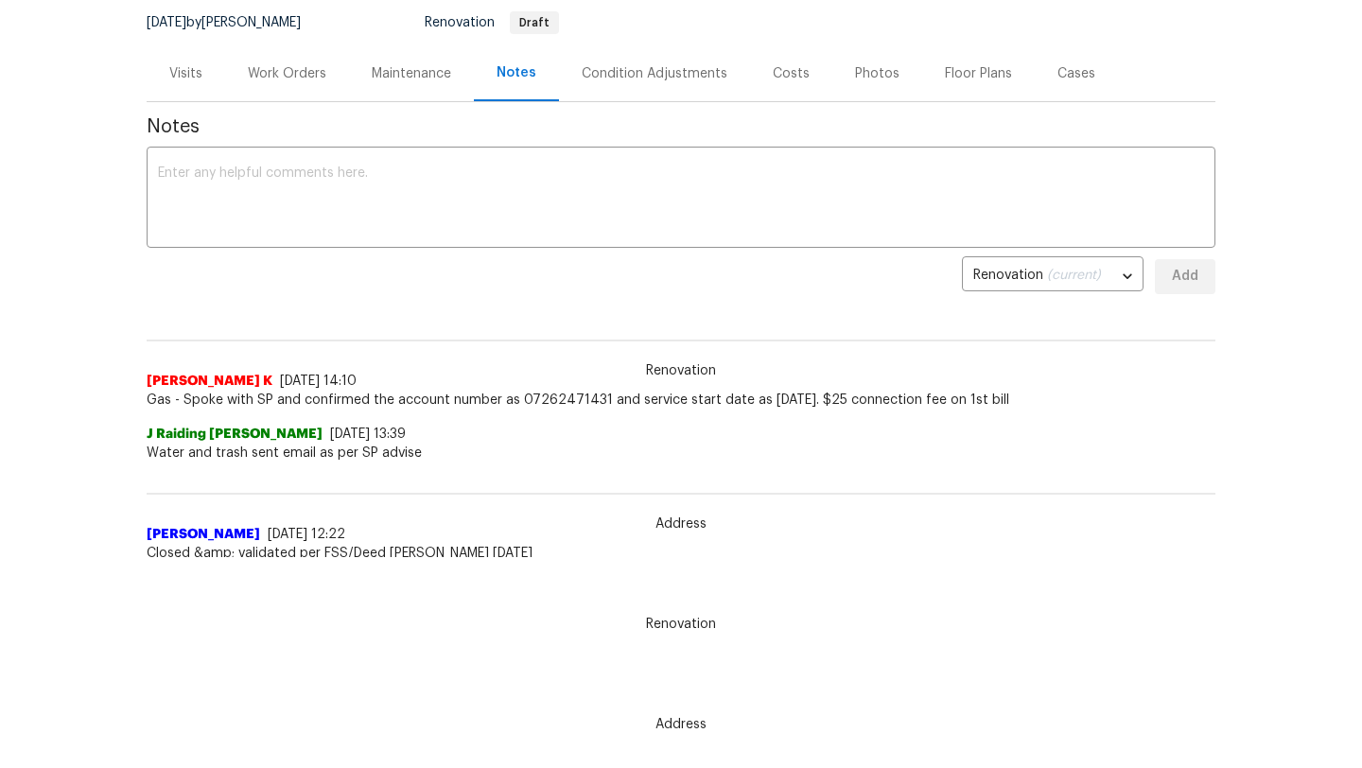
scroll to position [227, 0]
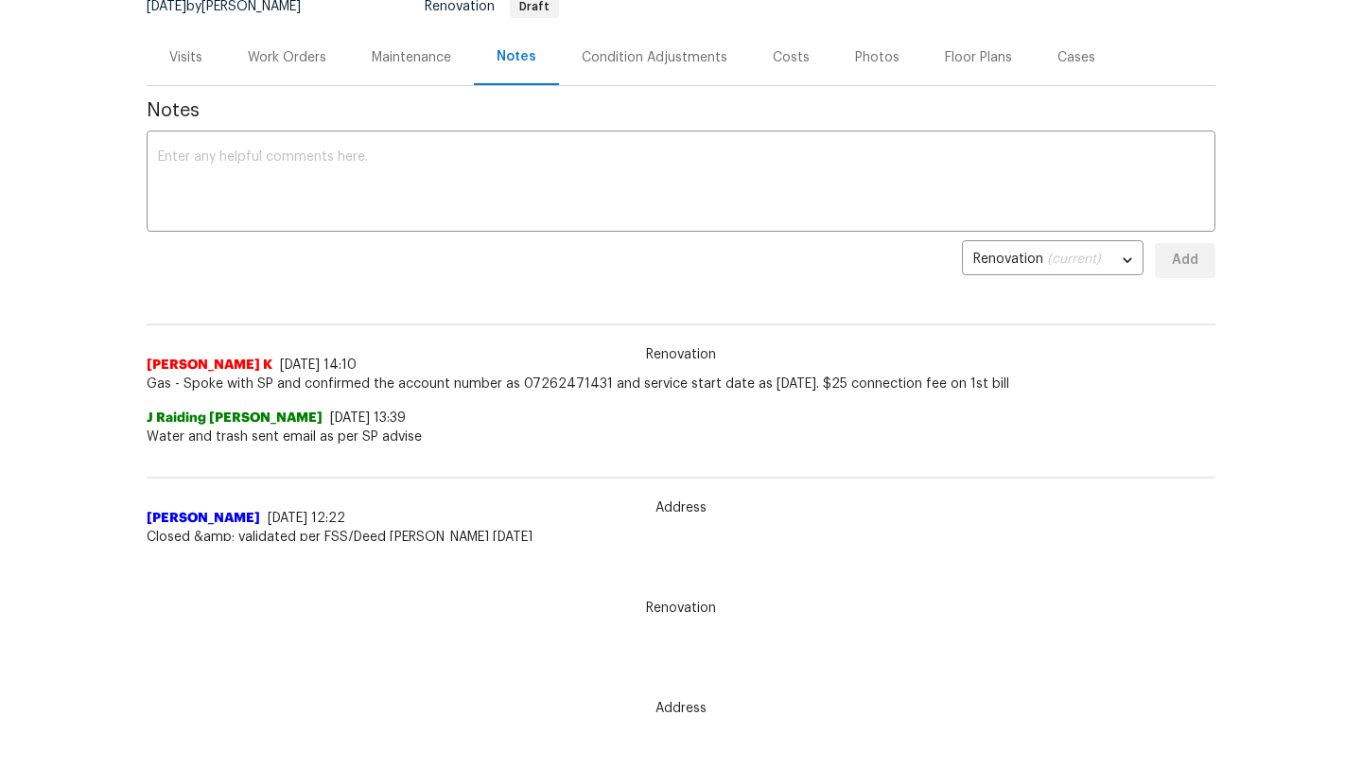
click at [190, 62] on div "Visits" at bounding box center [185, 57] width 33 height 19
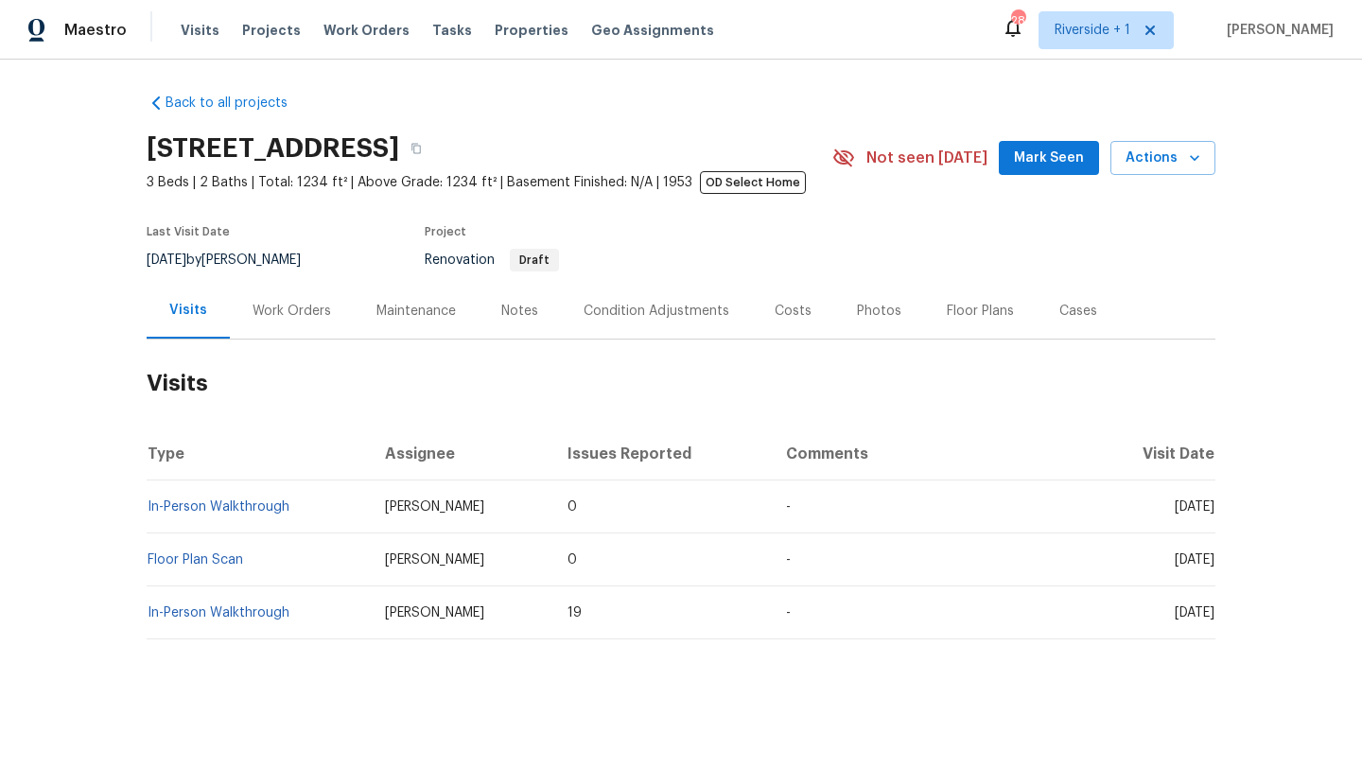
scroll to position [5, 0]
click at [961, 305] on div "Floor Plans" at bounding box center [980, 311] width 67 height 19
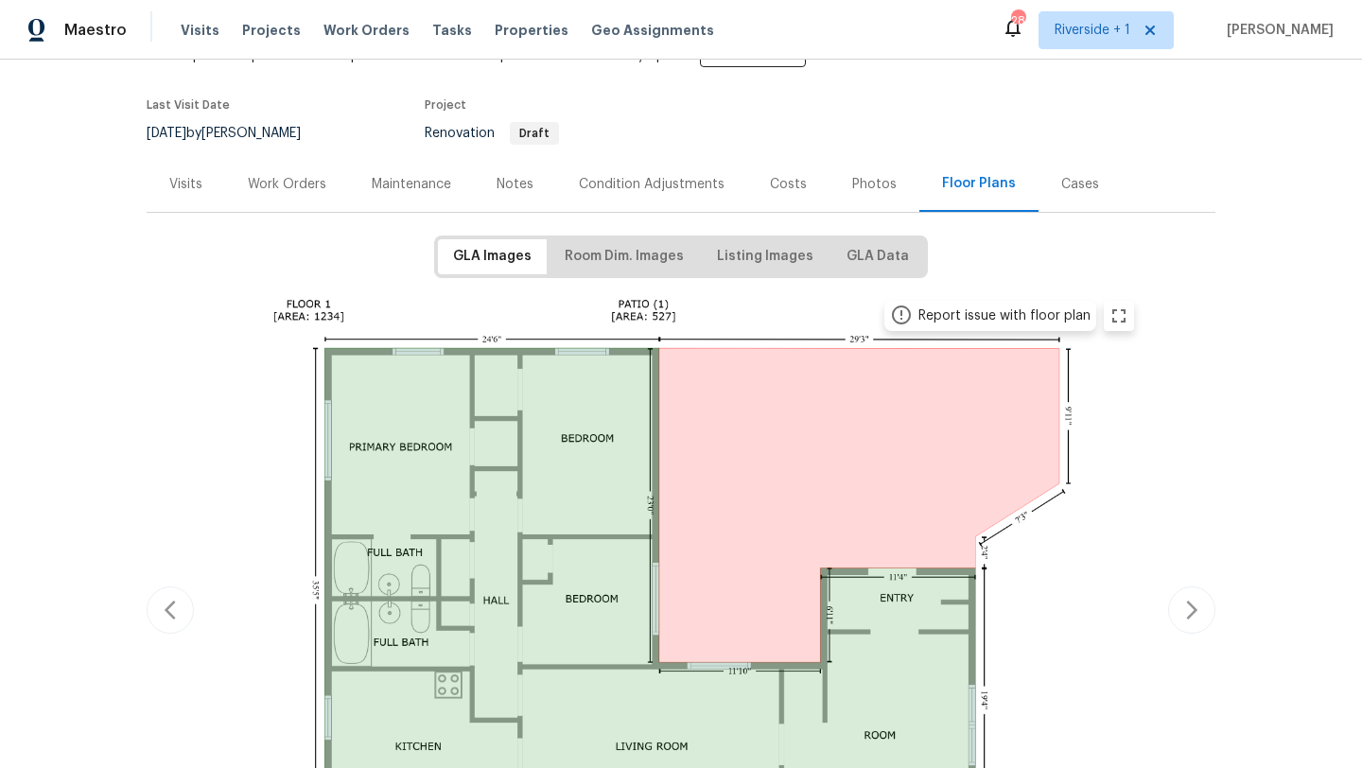
scroll to position [121, 0]
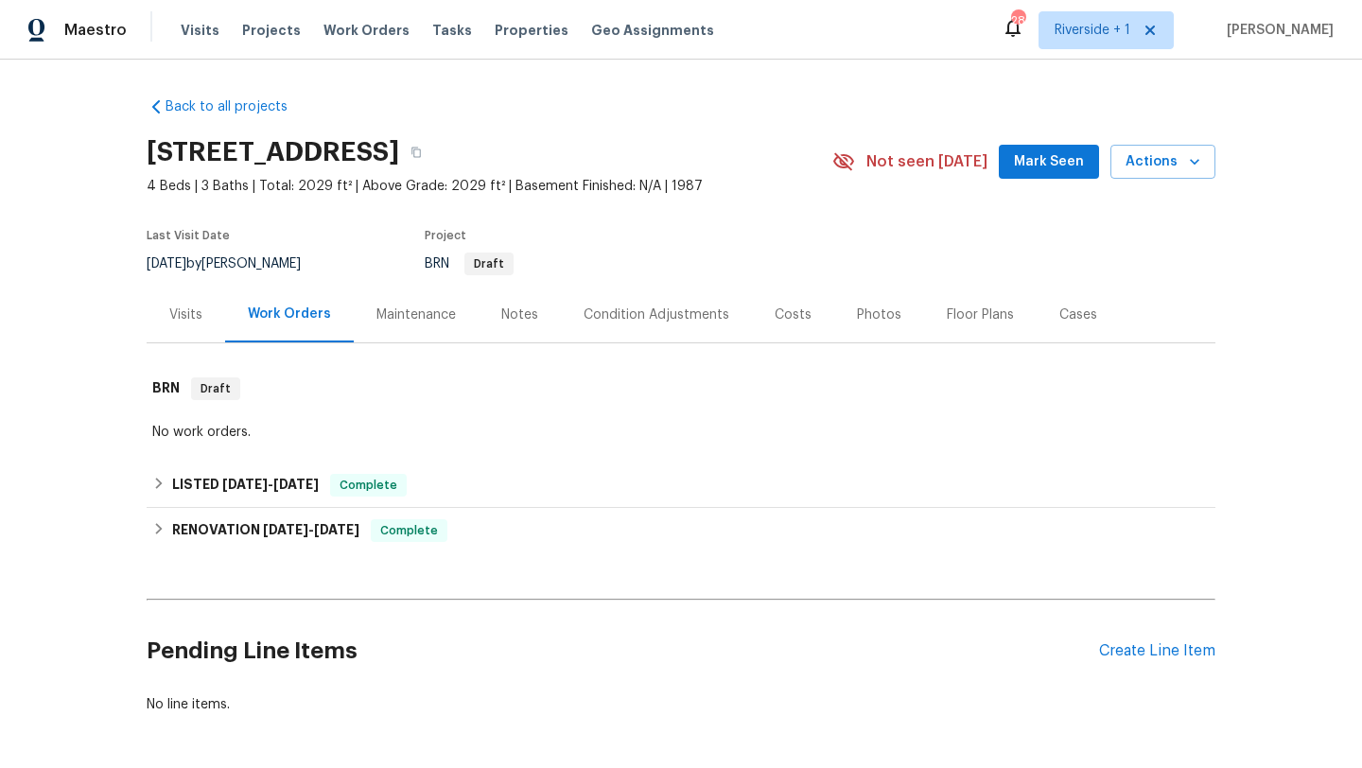
click at [502, 309] on div "Notes" at bounding box center [519, 315] width 37 height 19
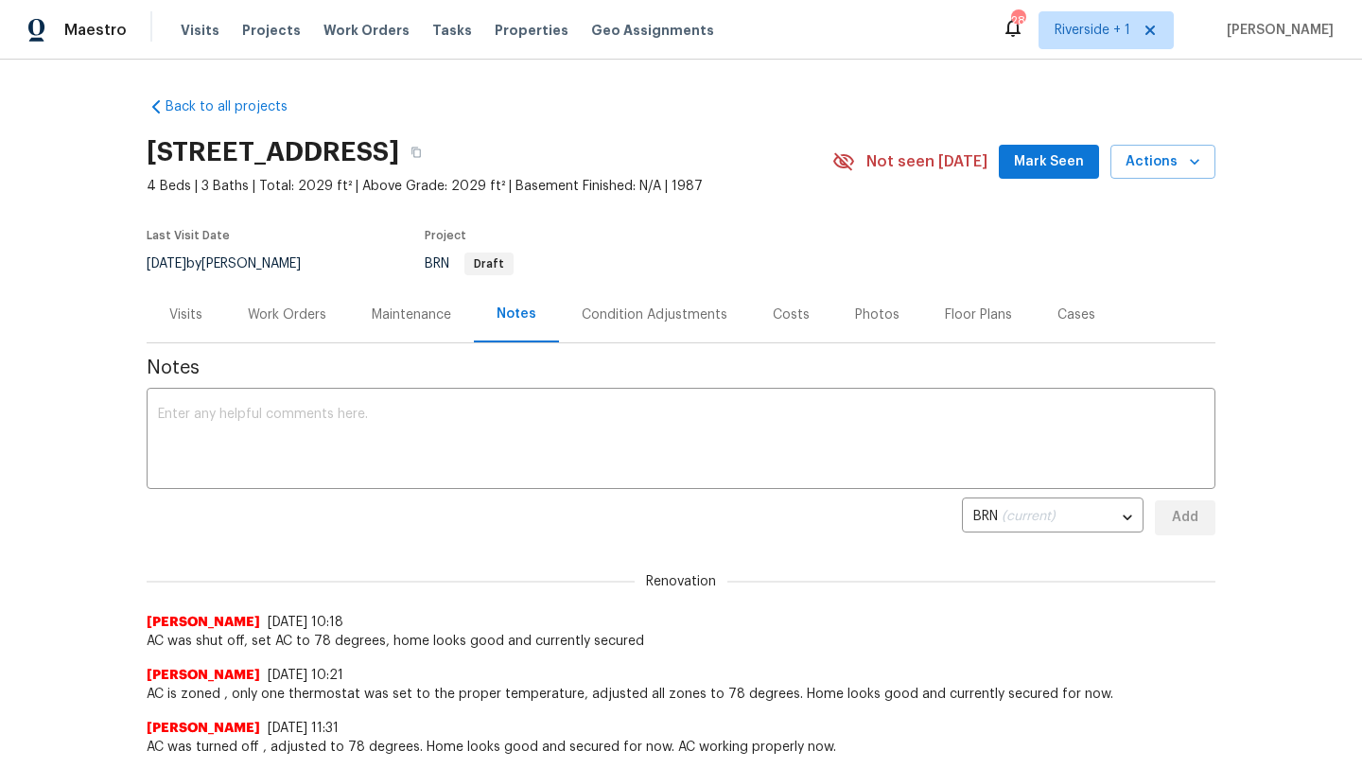
click at [428, 321] on div "Maintenance" at bounding box center [411, 315] width 79 height 19
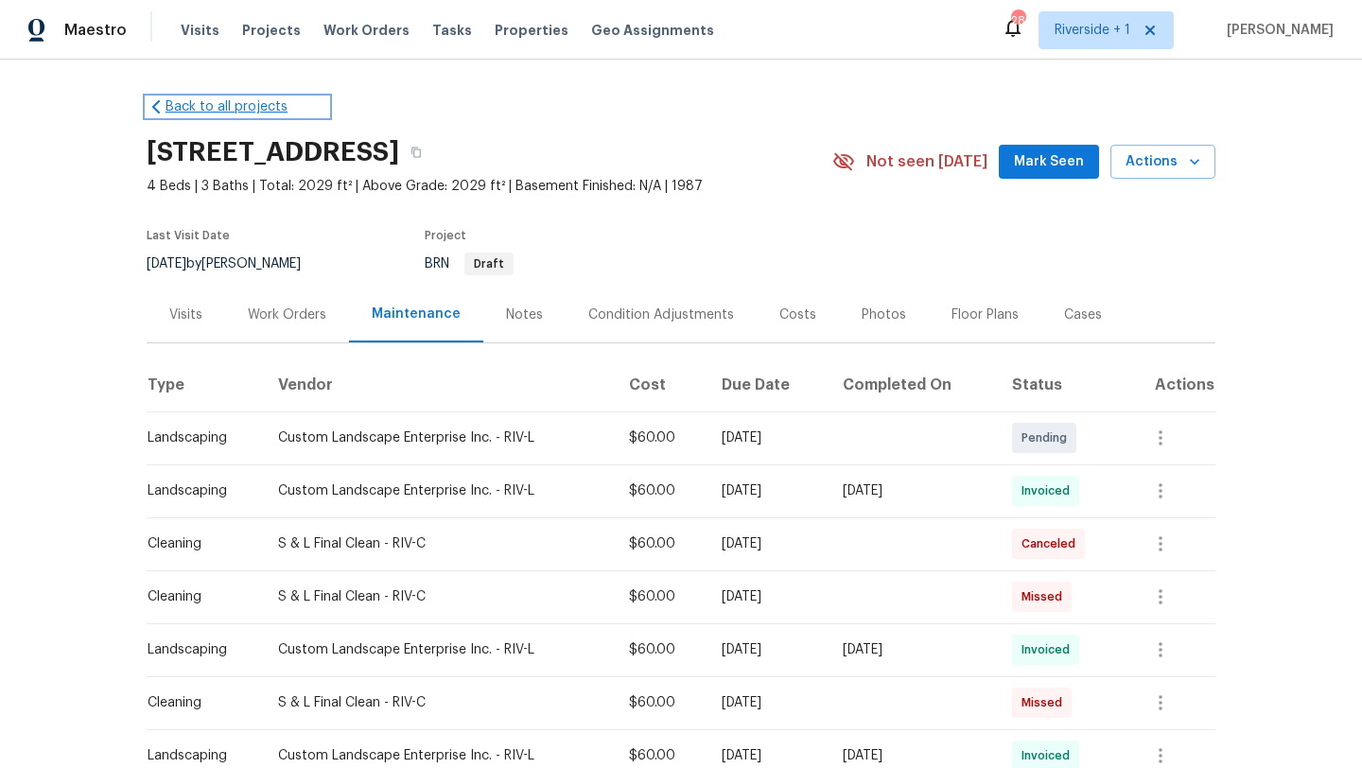
click at [242, 114] on link "Back to all projects" at bounding box center [238, 106] width 182 height 19
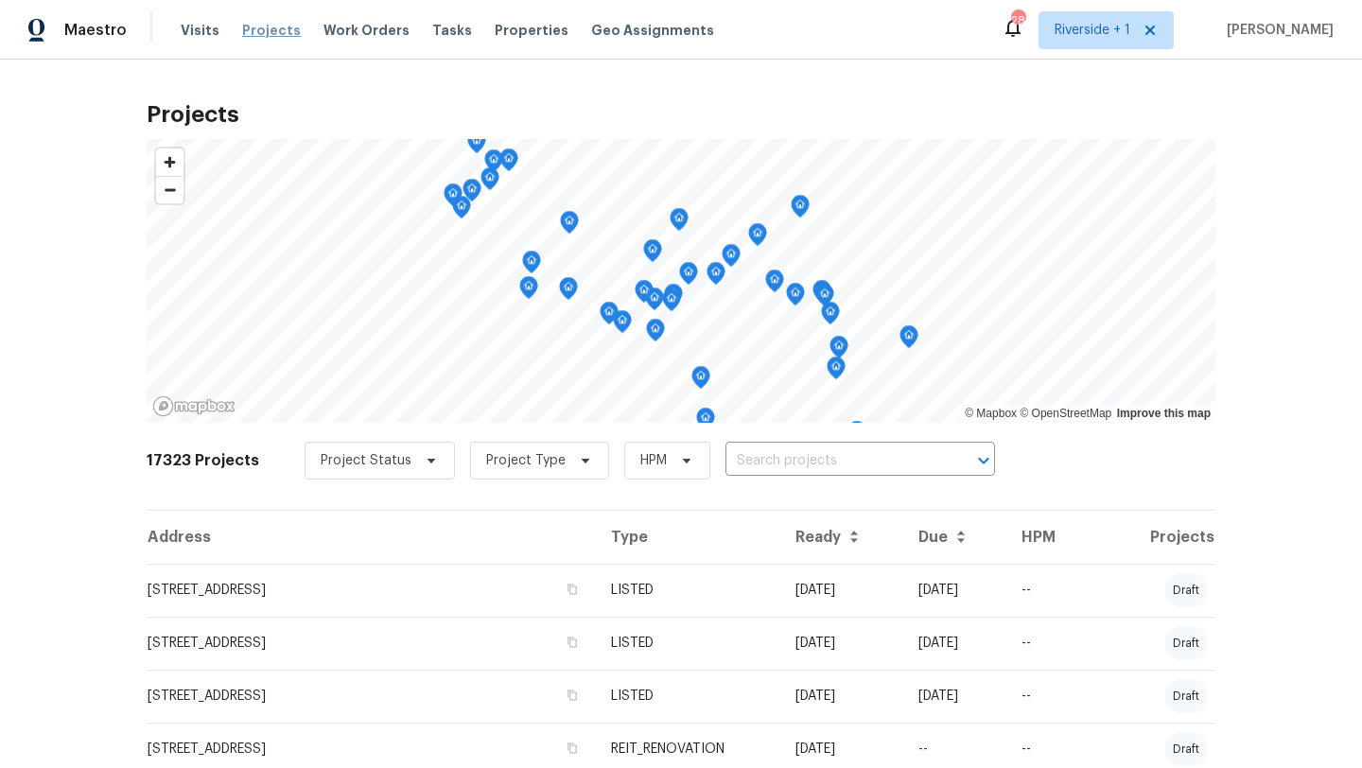
click at [259, 26] on span "Projects" at bounding box center [271, 30] width 59 height 19
click at [269, 30] on span "Projects" at bounding box center [271, 30] width 59 height 19
click at [505, 39] on span "Properties" at bounding box center [532, 30] width 74 height 19
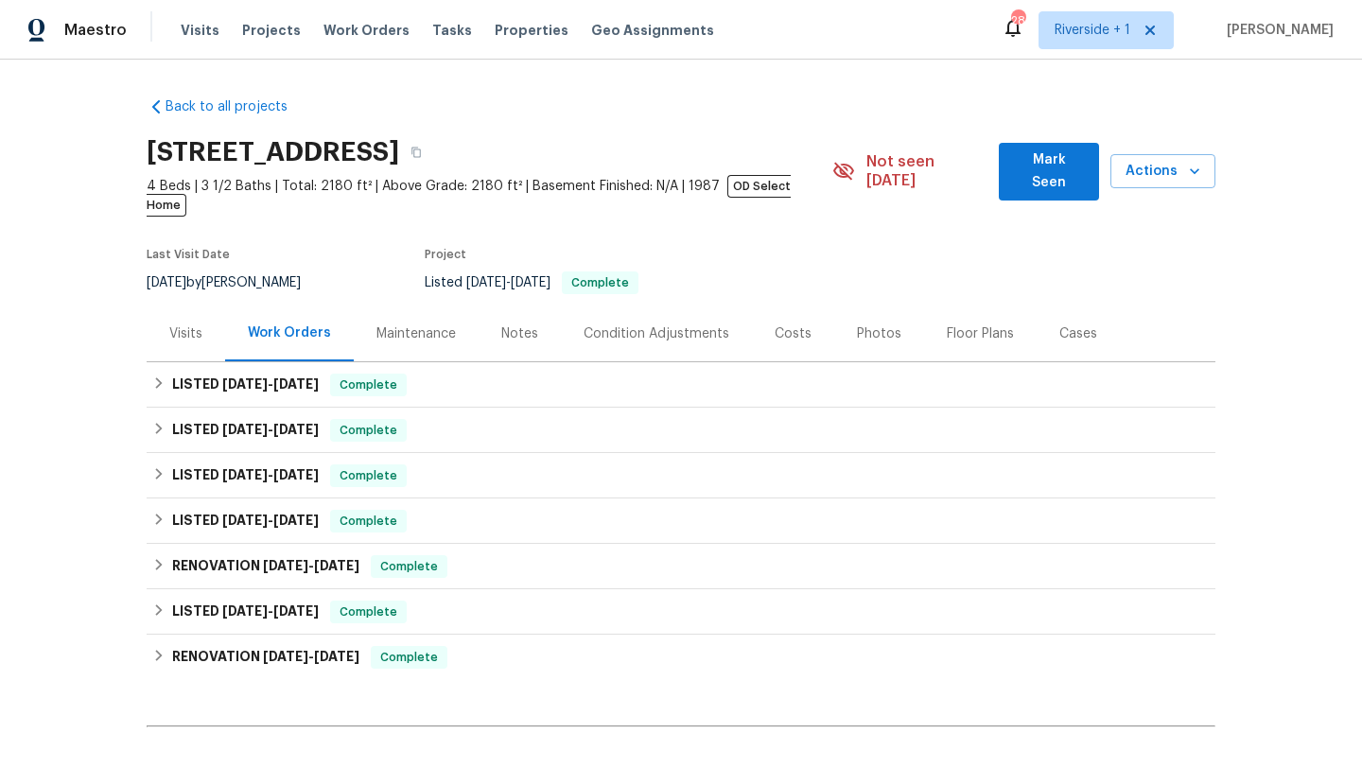
click at [413, 325] on div "Maintenance" at bounding box center [416, 334] width 79 height 19
click at [1028, 169] on span "Mark Seen" at bounding box center [1049, 172] width 70 height 46
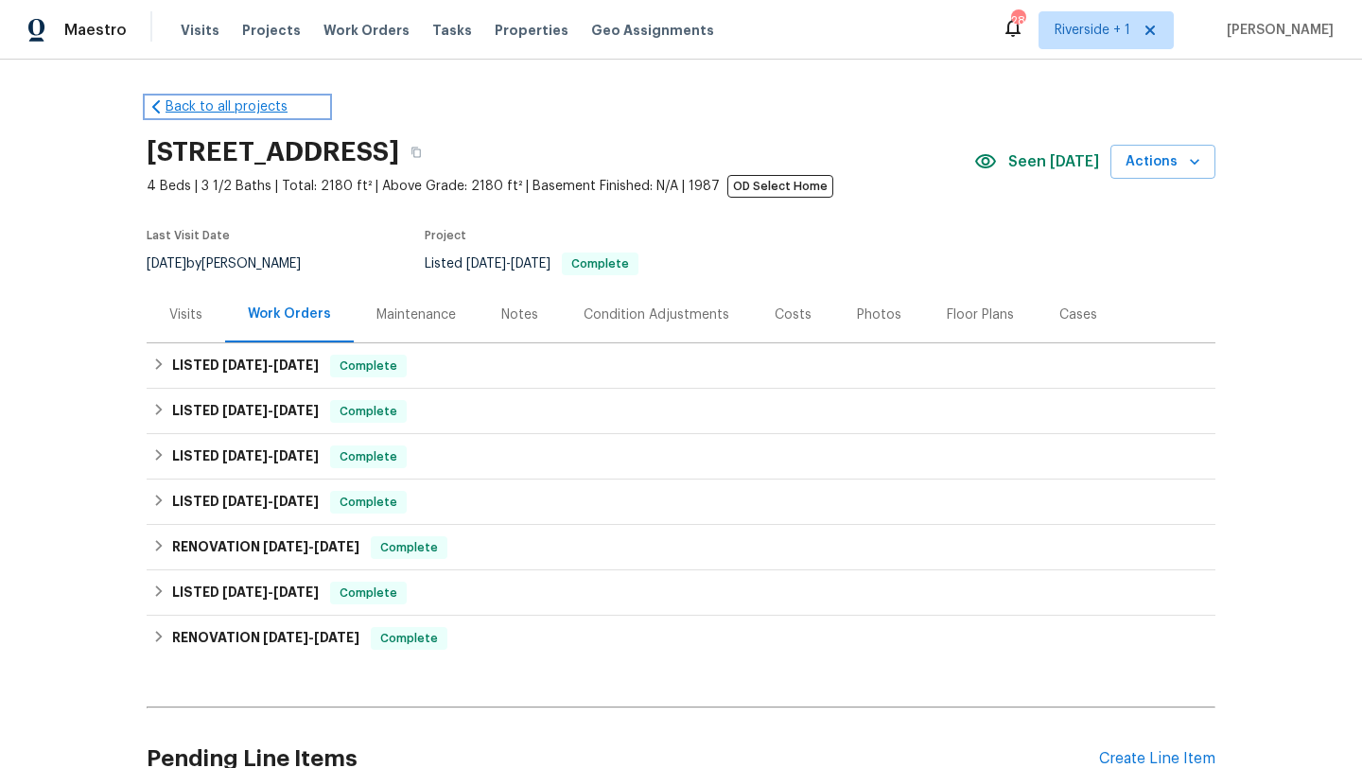
click at [190, 106] on link "Back to all projects" at bounding box center [238, 106] width 182 height 19
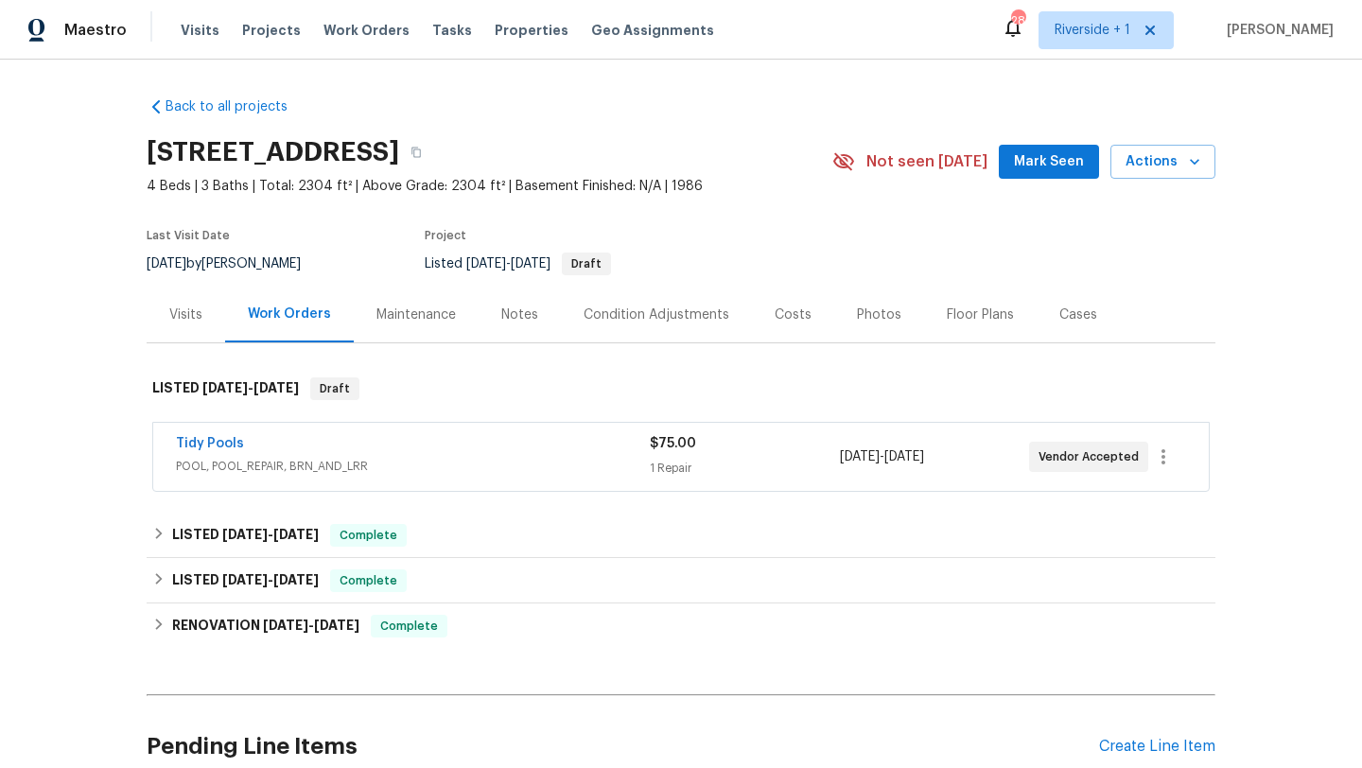
click at [406, 312] on div "Maintenance" at bounding box center [416, 315] width 79 height 19
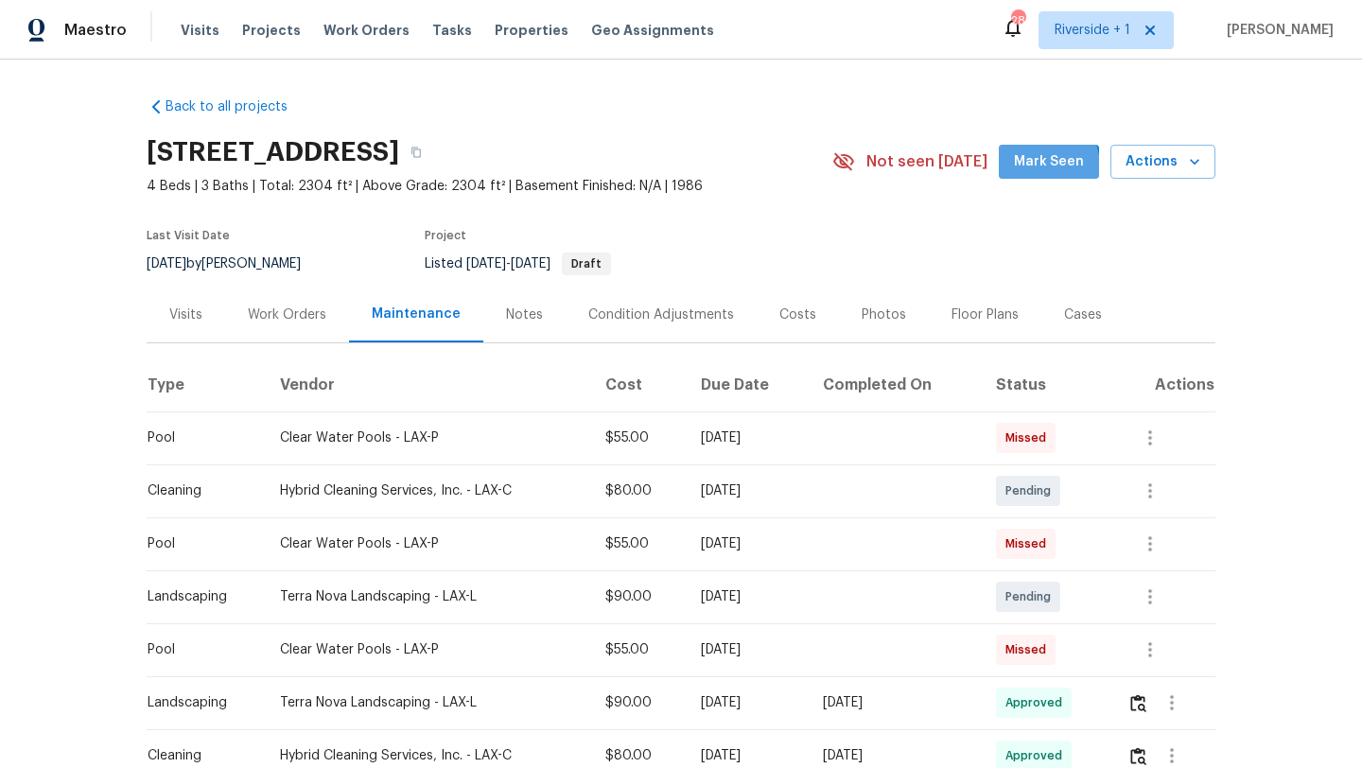
click at [1035, 167] on span "Mark Seen" at bounding box center [1049, 162] width 70 height 24
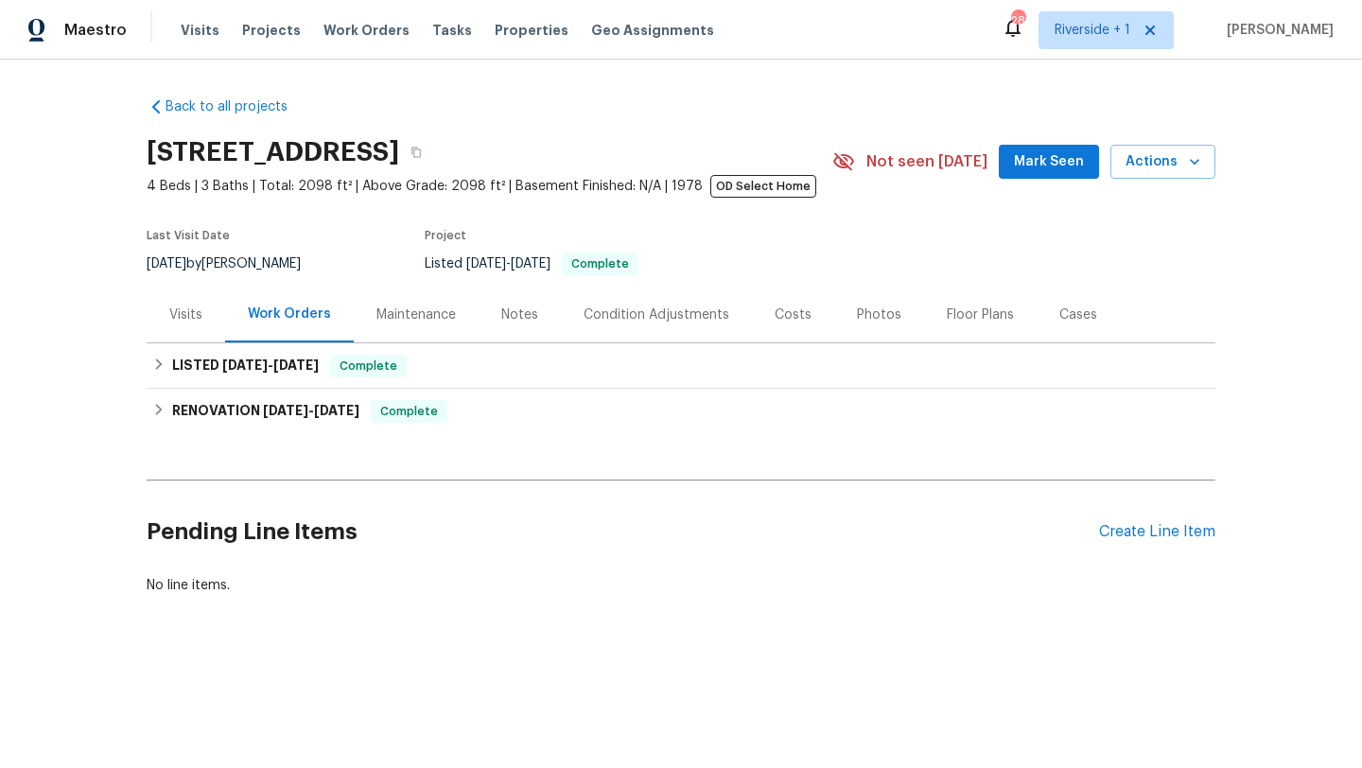
click at [425, 324] on div "Maintenance" at bounding box center [416, 315] width 79 height 19
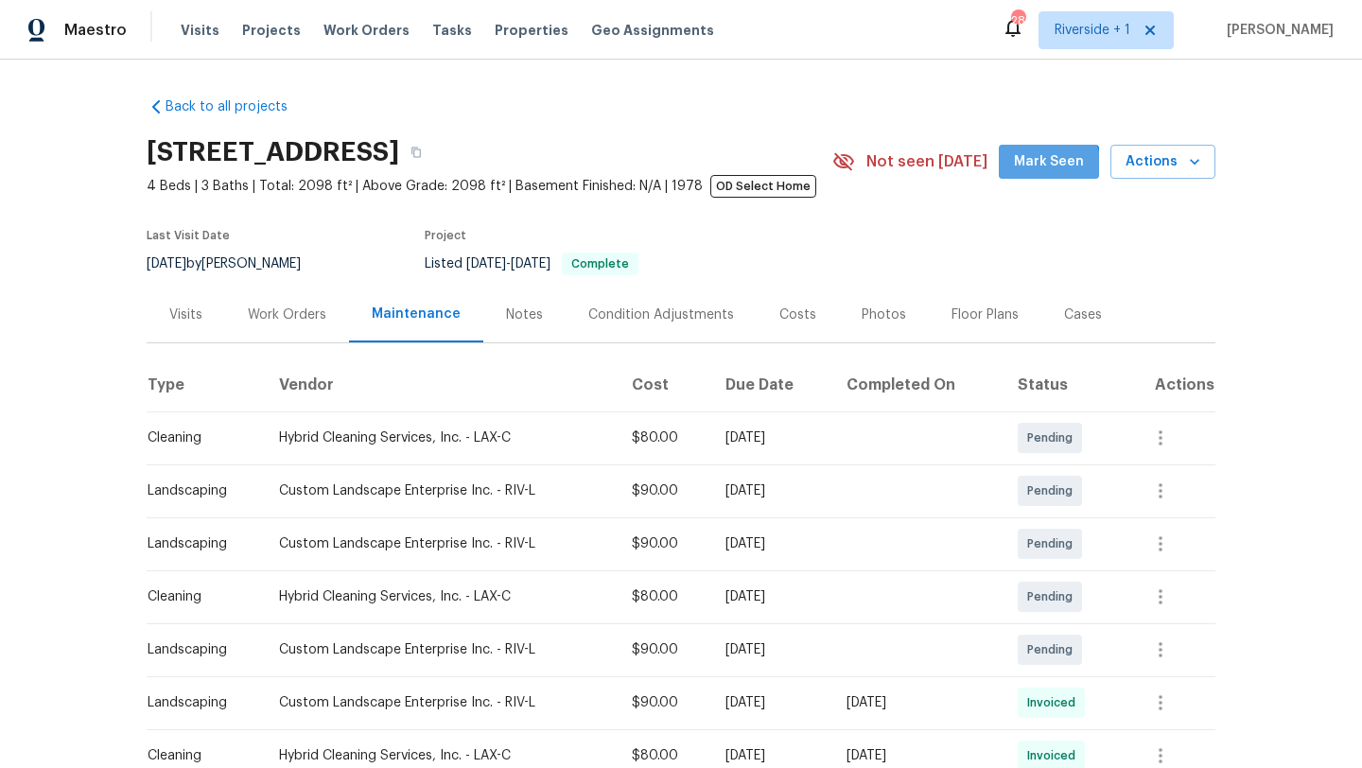
click at [1039, 168] on span "Mark Seen" at bounding box center [1049, 162] width 70 height 24
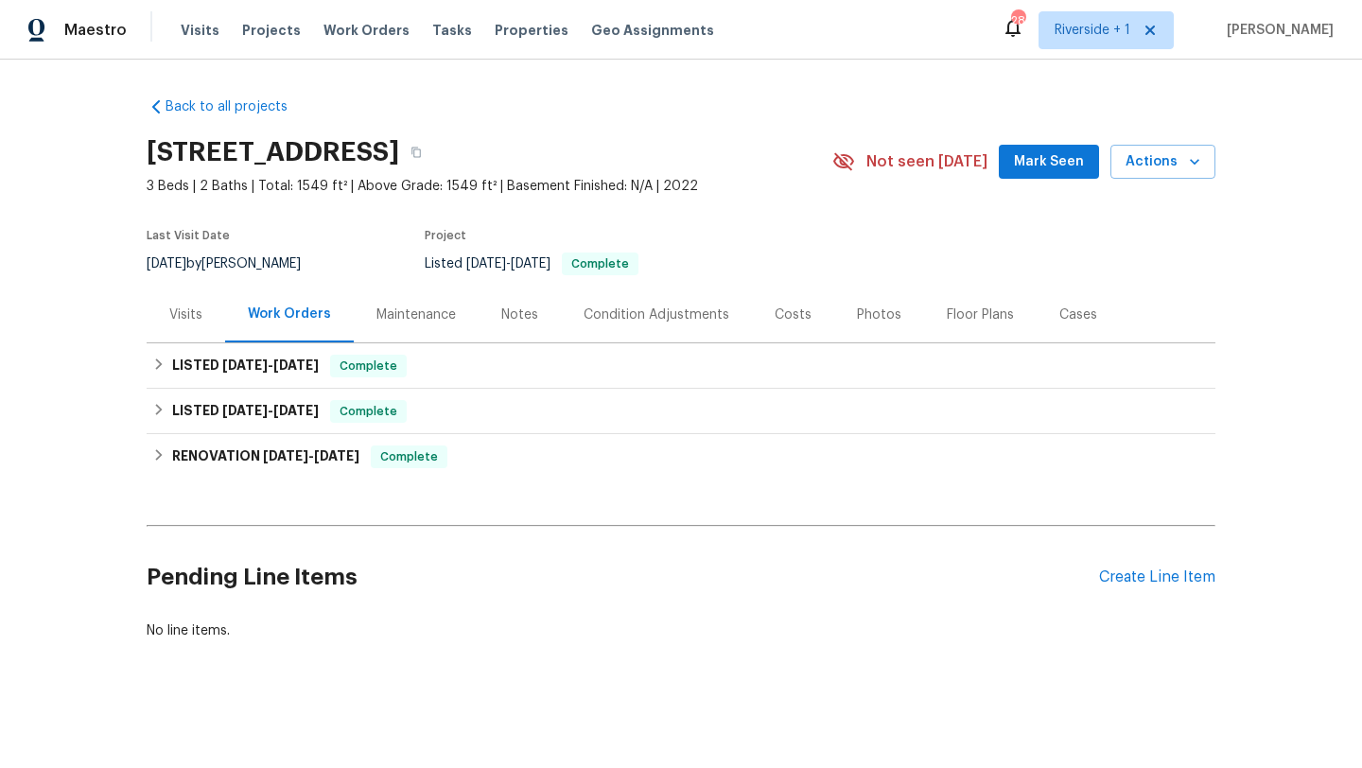
click at [433, 318] on div "Maintenance" at bounding box center [416, 315] width 79 height 19
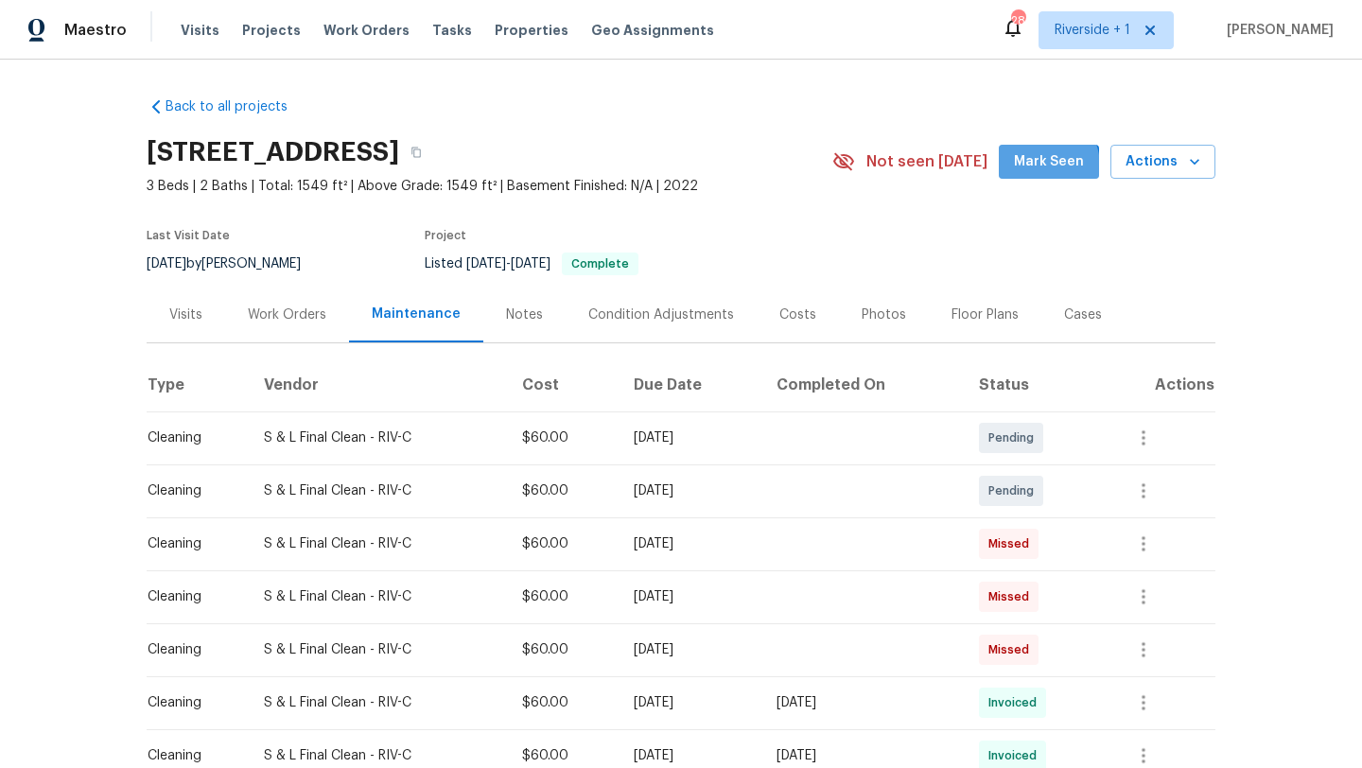
click at [1045, 167] on span "Mark Seen" at bounding box center [1049, 162] width 70 height 24
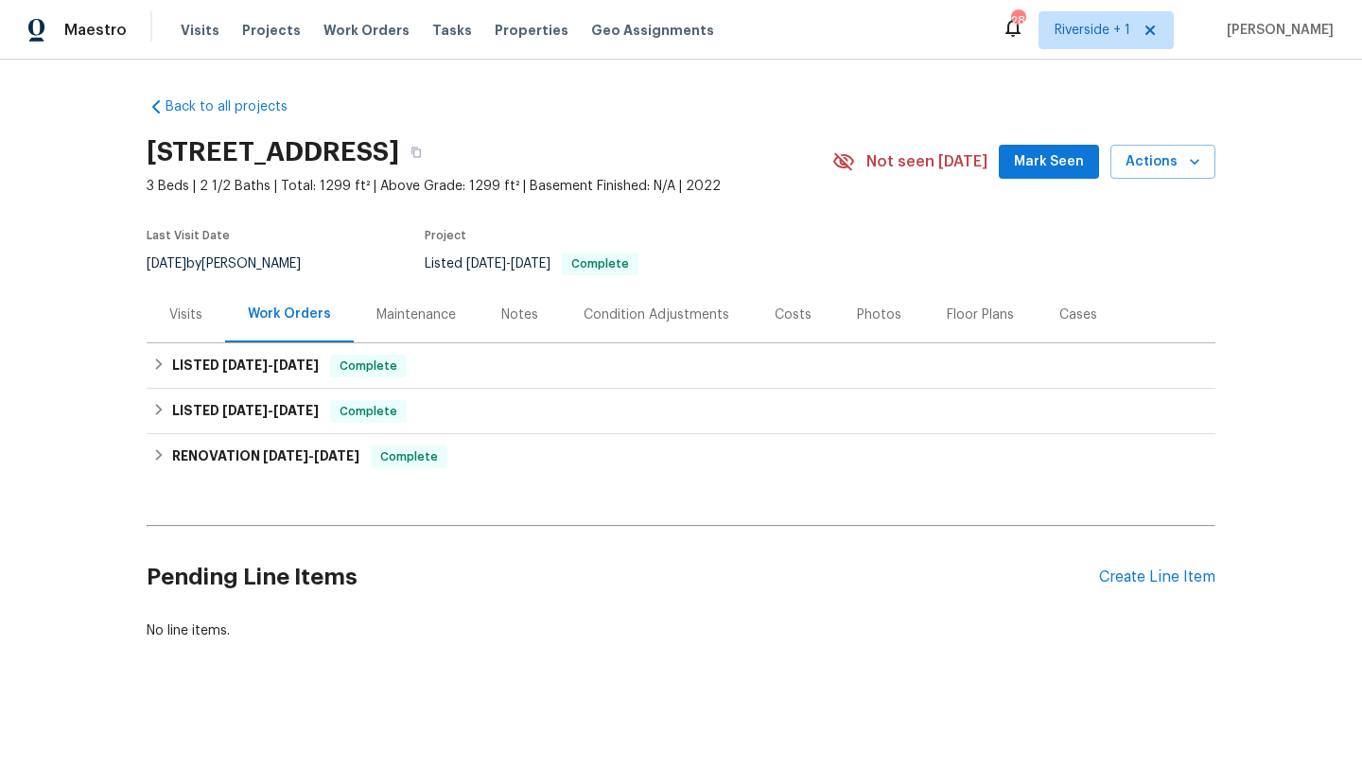
click at [398, 313] on div "Maintenance" at bounding box center [416, 315] width 79 height 19
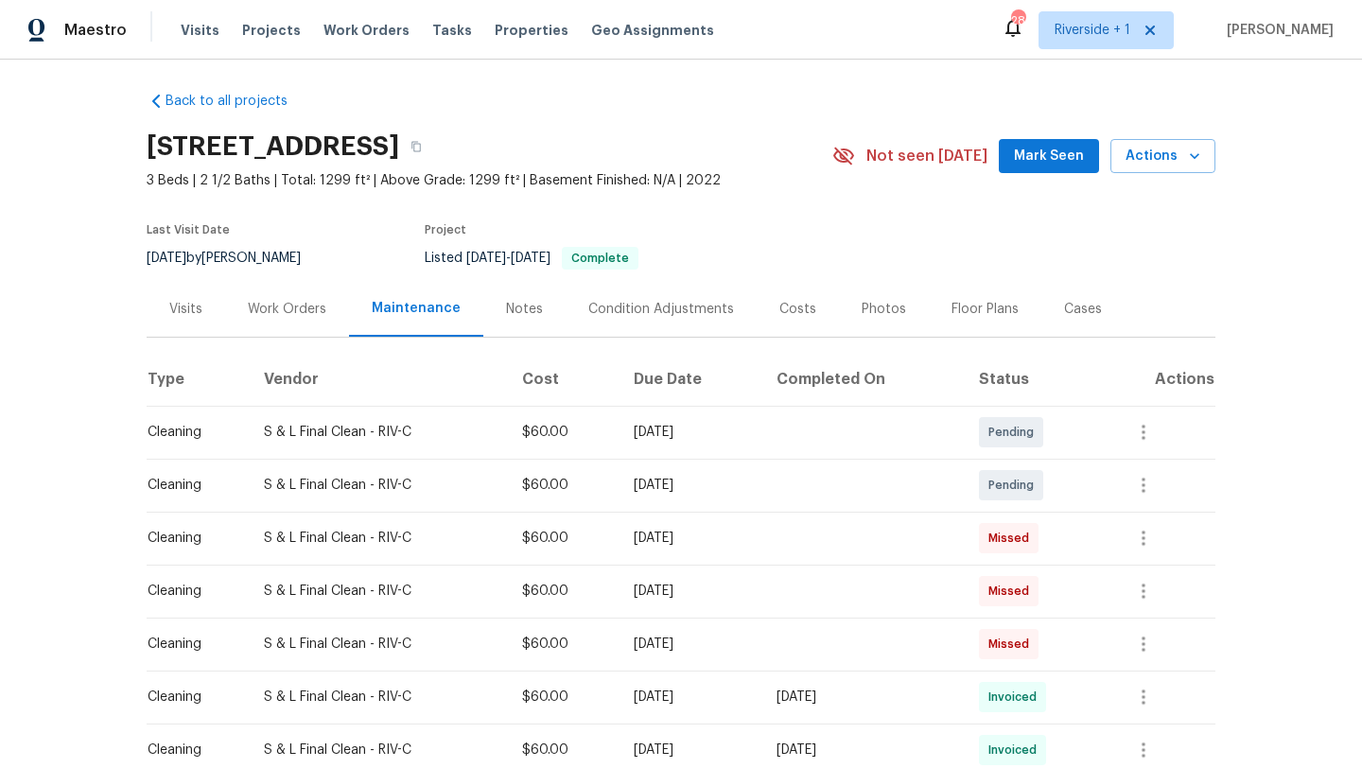
scroll to position [5, 0]
click at [1057, 160] on span "Mark Seen" at bounding box center [1049, 158] width 70 height 24
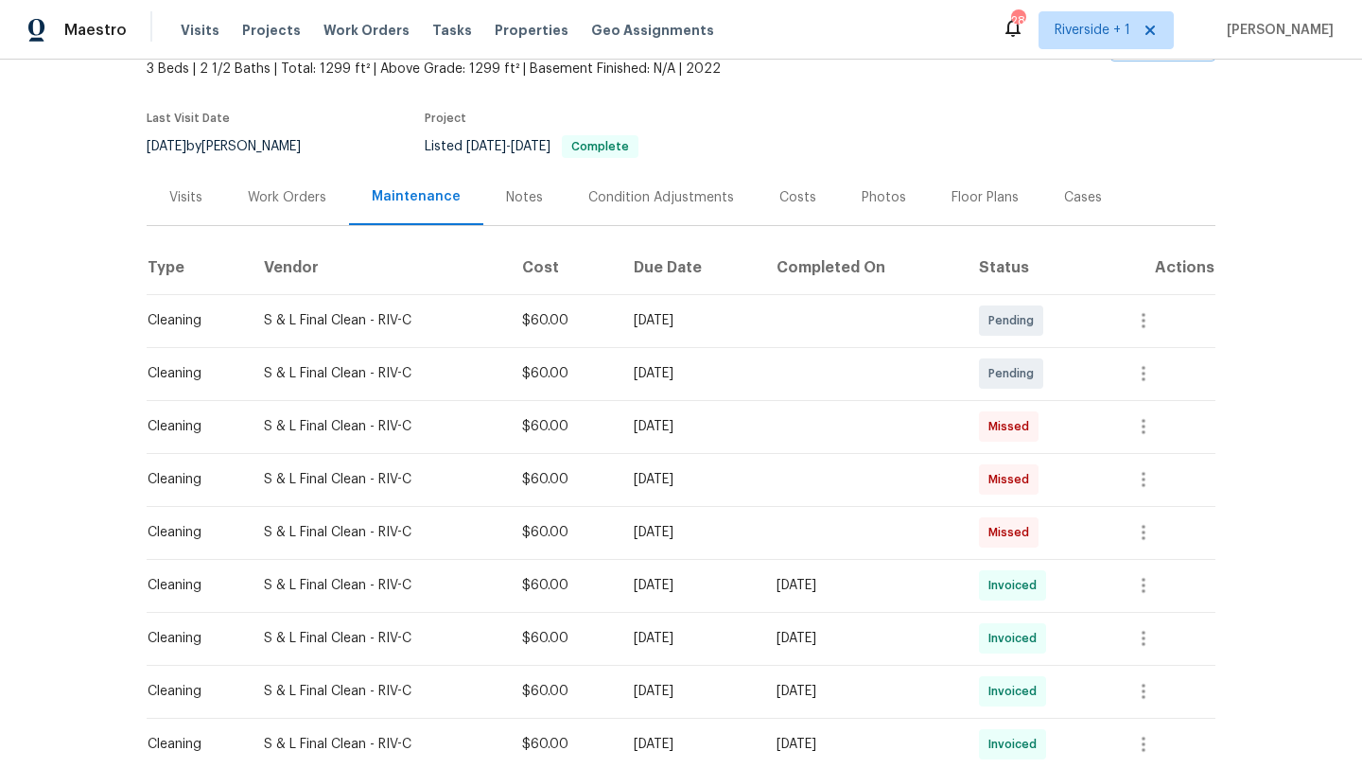
scroll to position [131, 0]
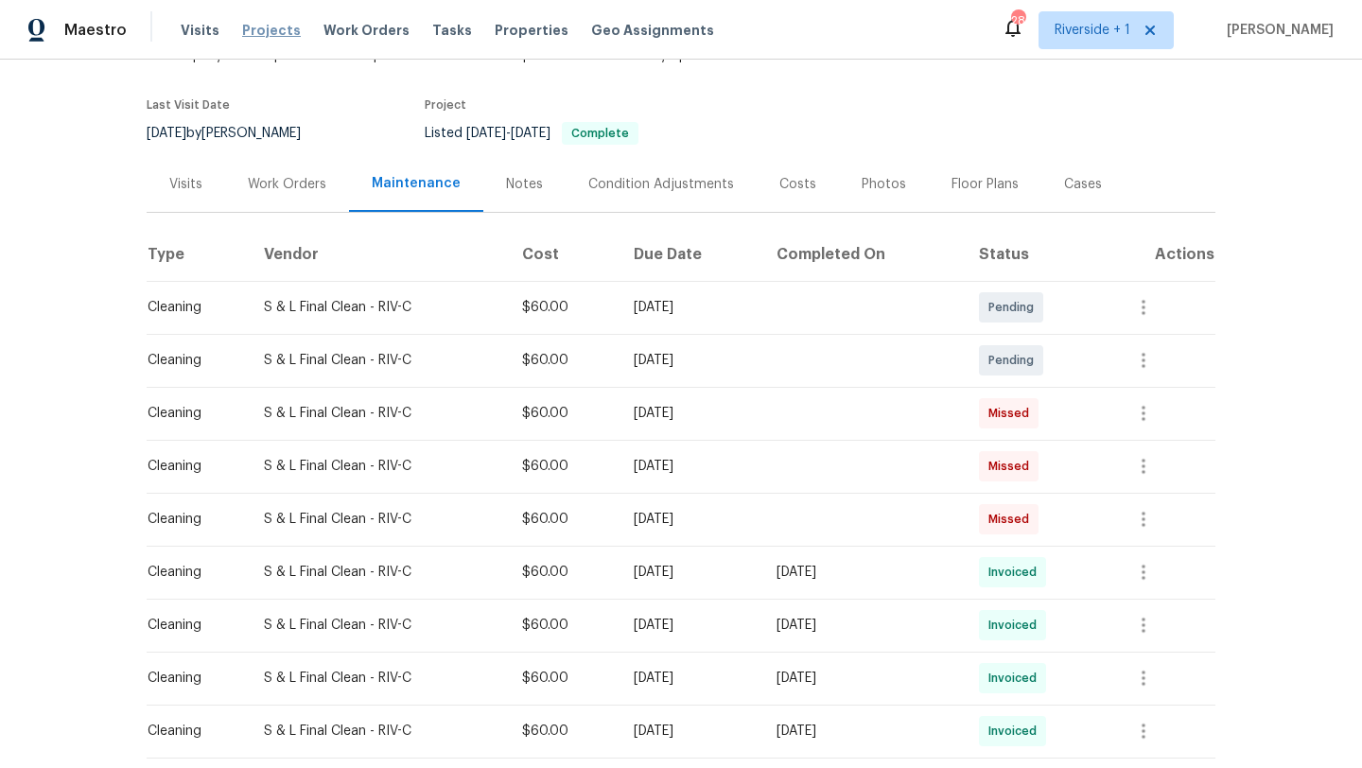
click at [268, 36] on span "Projects" at bounding box center [271, 30] width 59 height 19
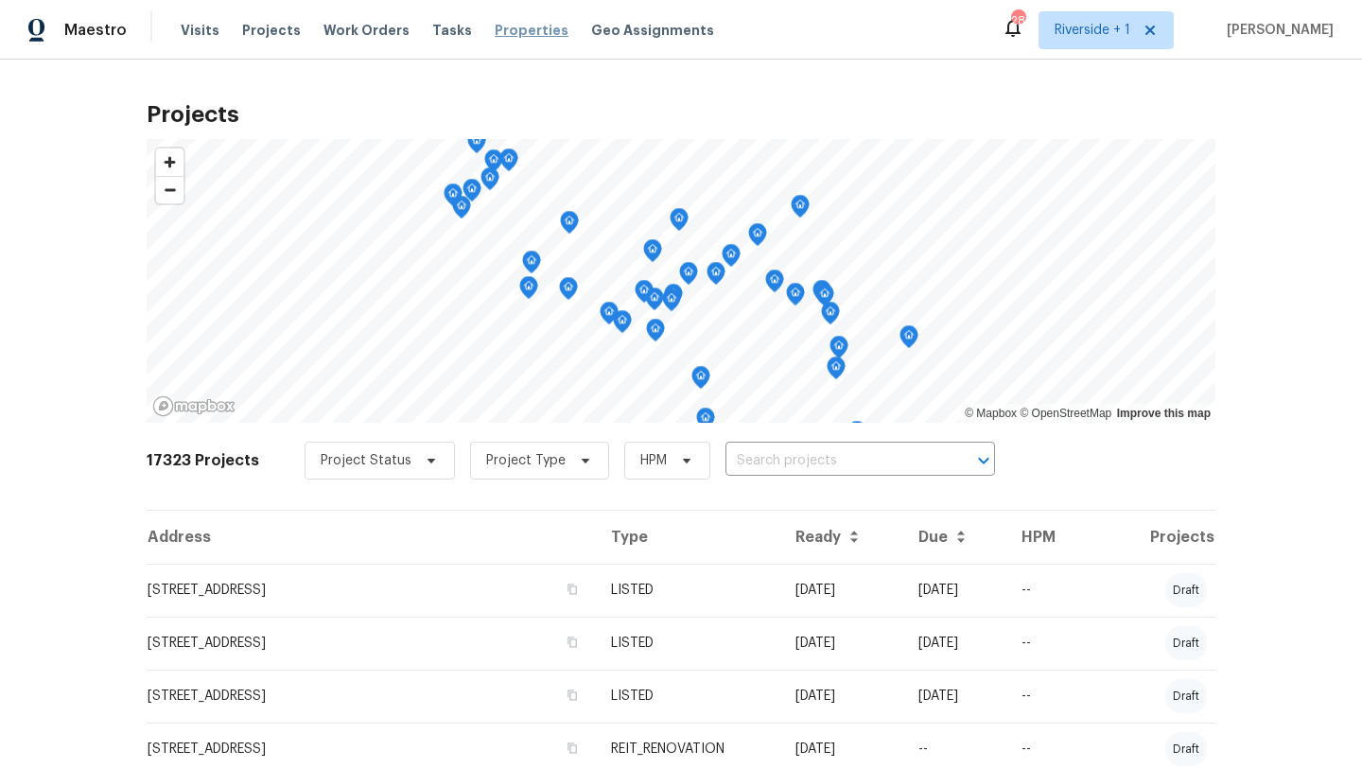
click at [505, 21] on span "Properties" at bounding box center [532, 30] width 74 height 19
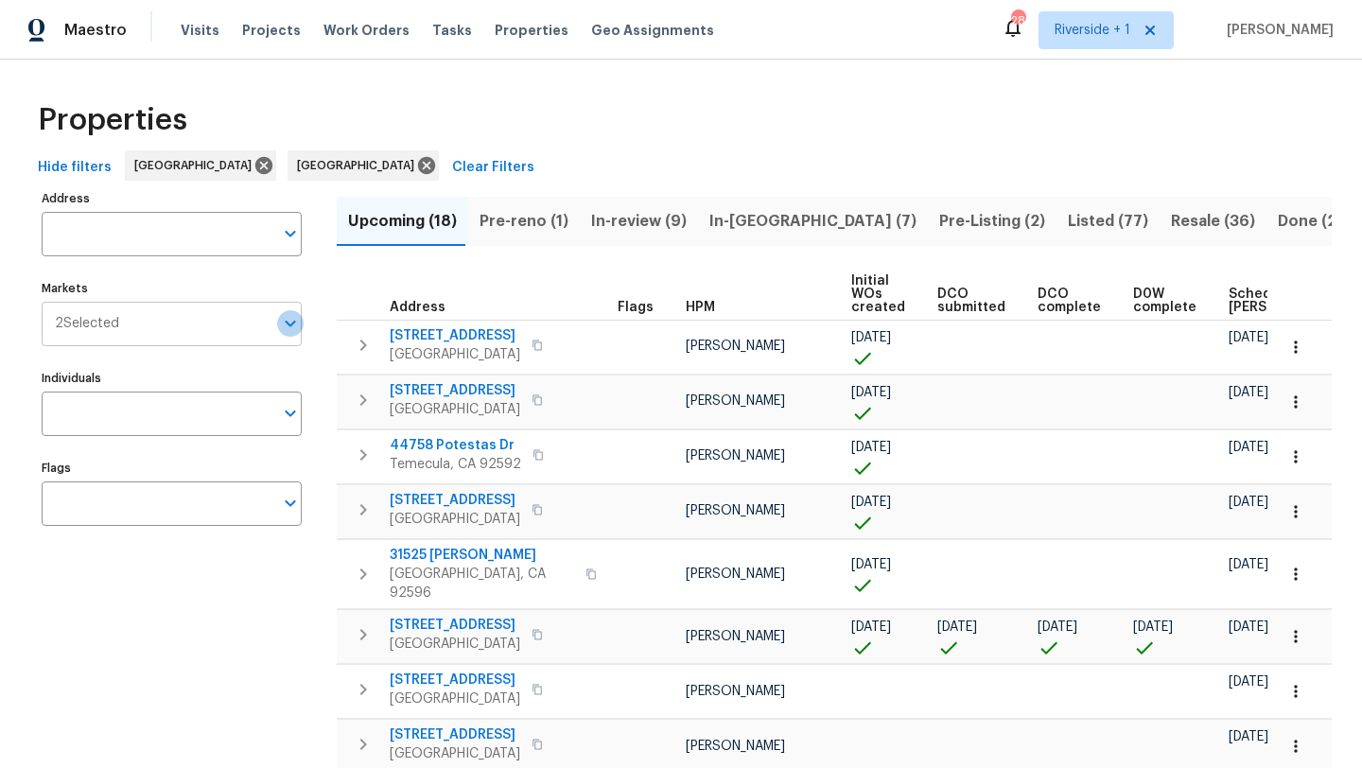
click at [289, 325] on icon "Open" at bounding box center [290, 324] width 10 height 7
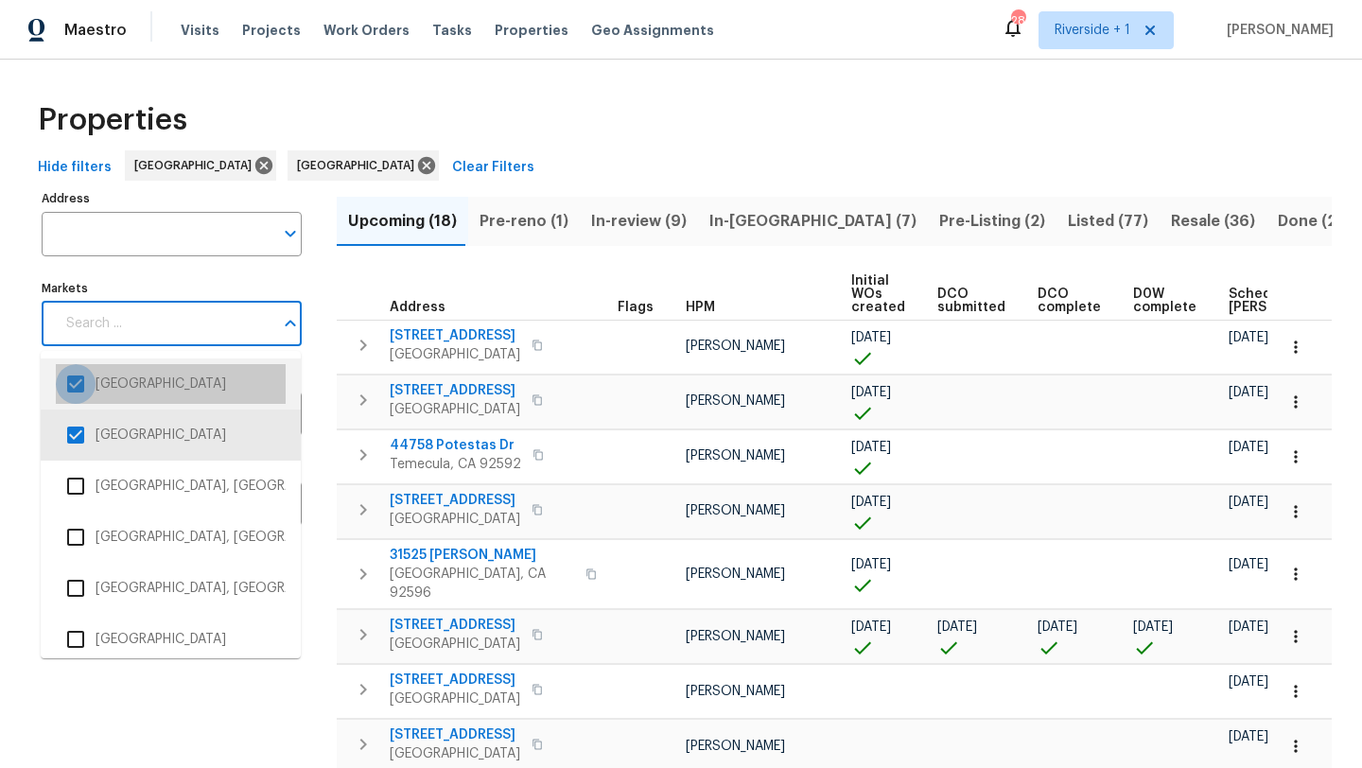
click at [75, 385] on input "checkbox" at bounding box center [76, 384] width 40 height 40
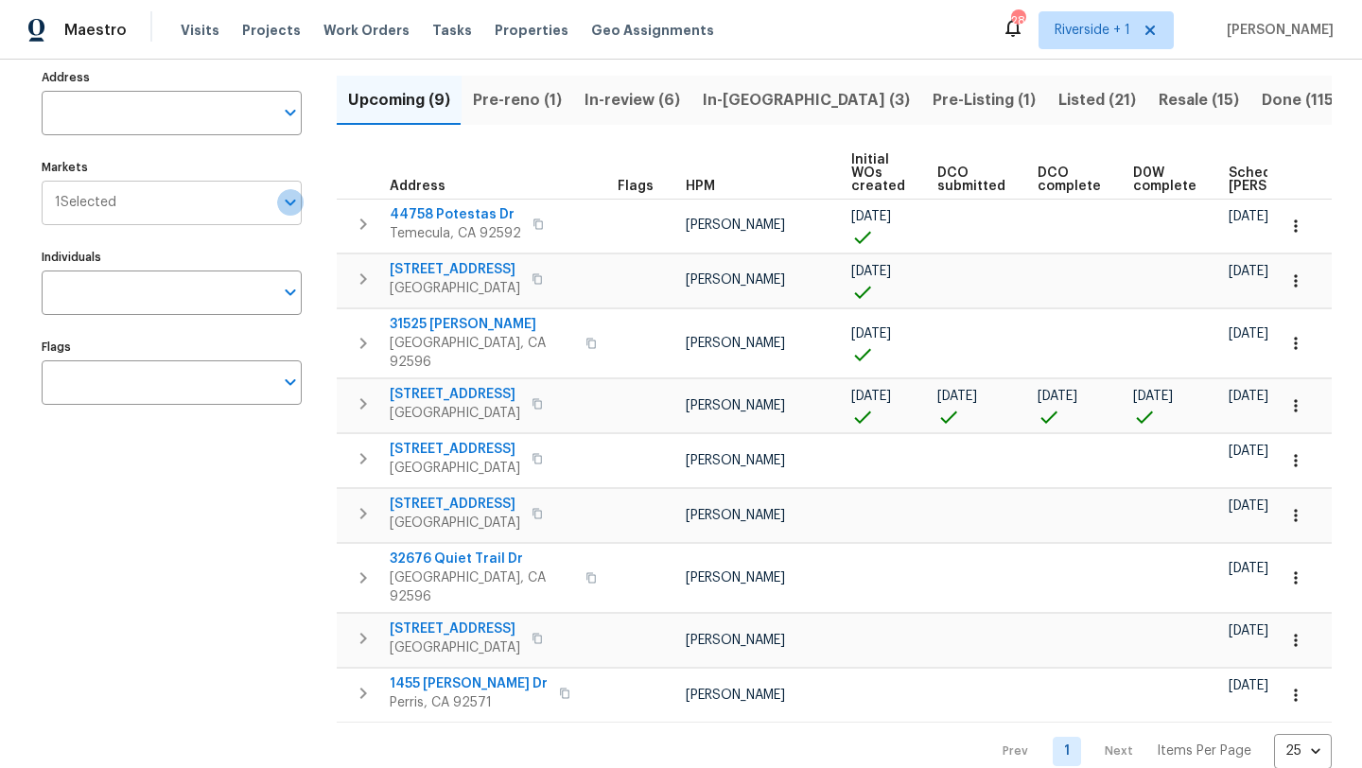
click at [293, 209] on icon "Open" at bounding box center [290, 202] width 23 height 23
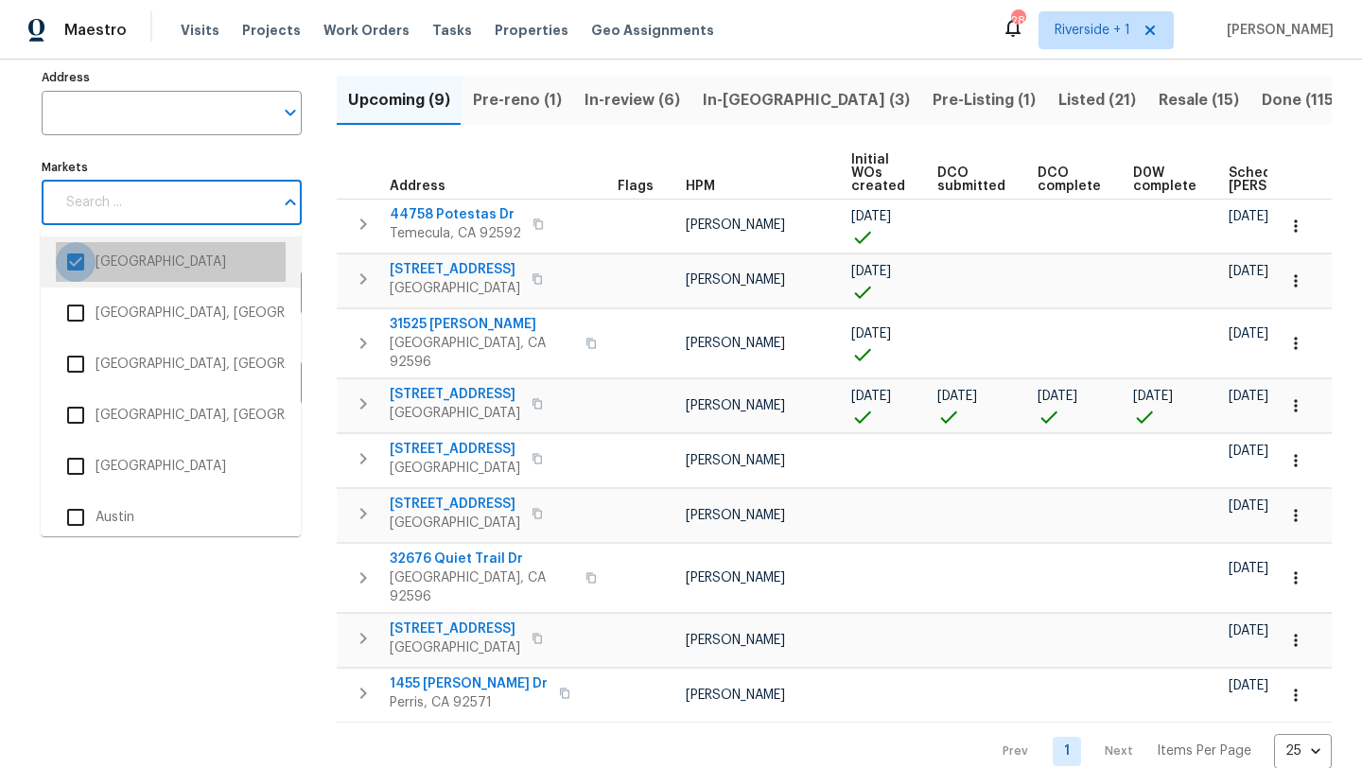
click at [80, 267] on input "checkbox" at bounding box center [76, 262] width 40 height 40
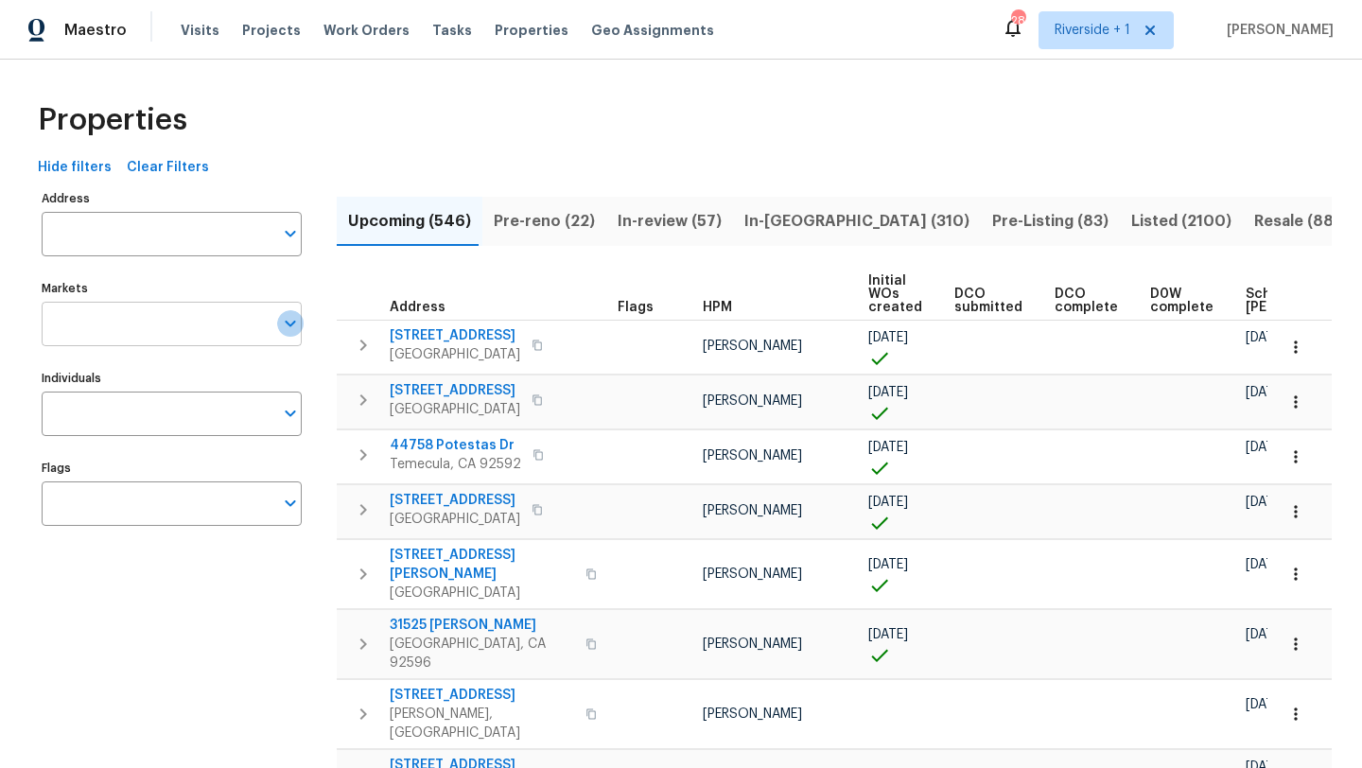
click at [288, 331] on icon "Open" at bounding box center [290, 323] width 23 height 23
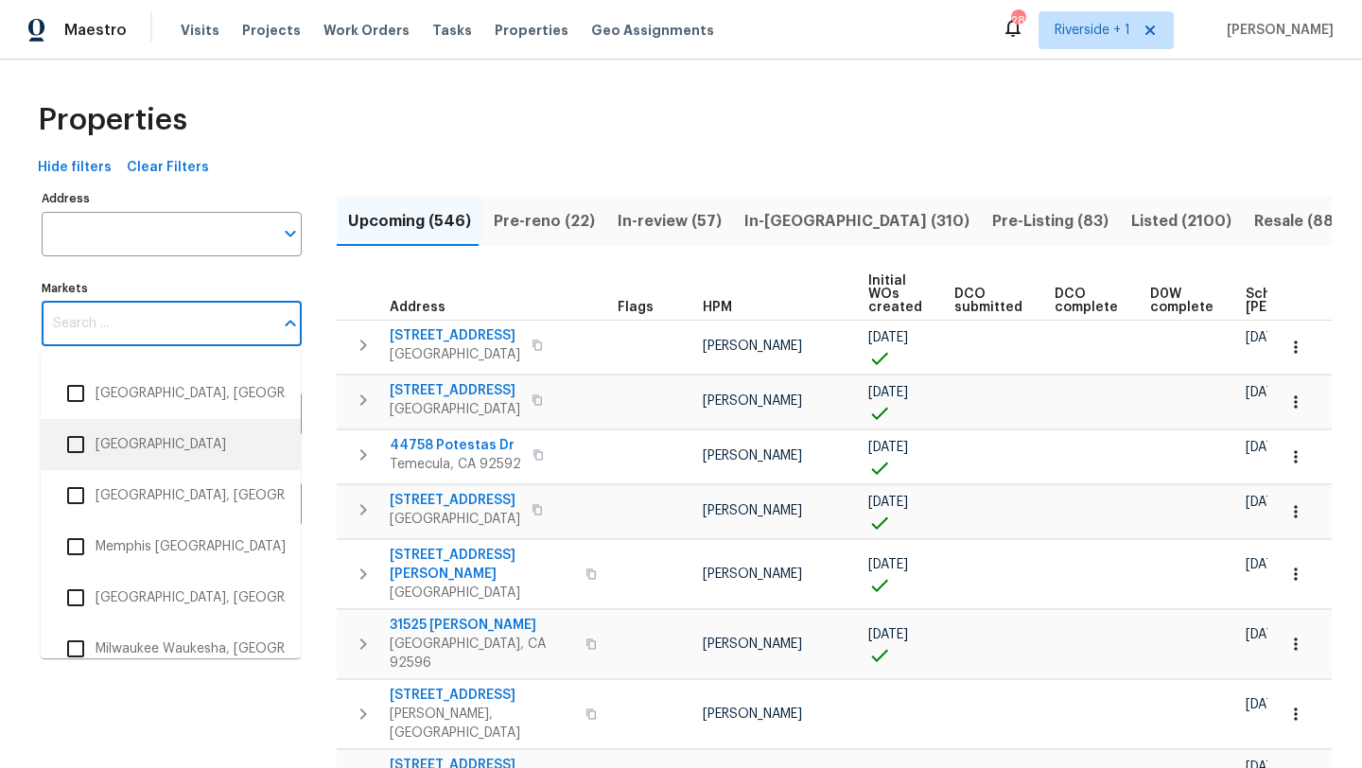
scroll to position [1987, 0]
click at [78, 446] on input "checkbox" at bounding box center [76, 441] width 40 height 40
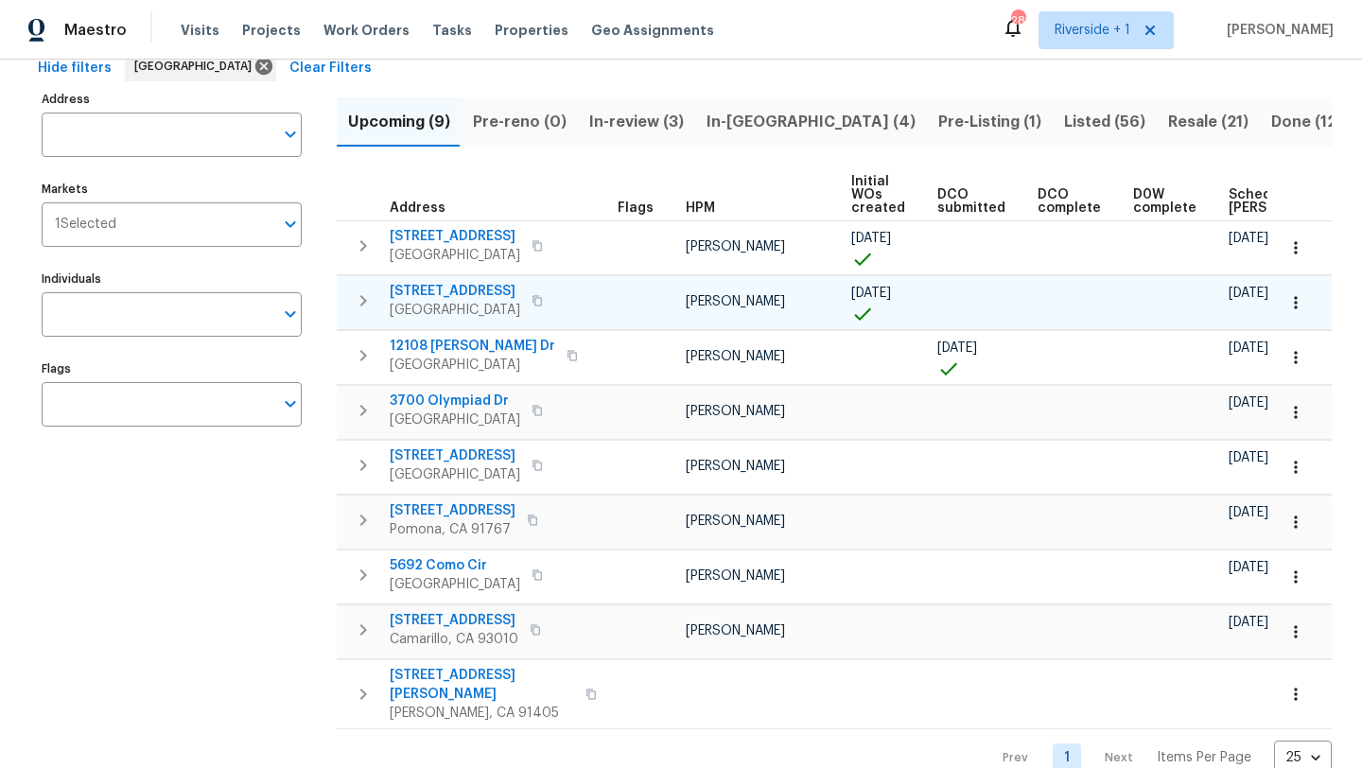
scroll to position [121, 0]
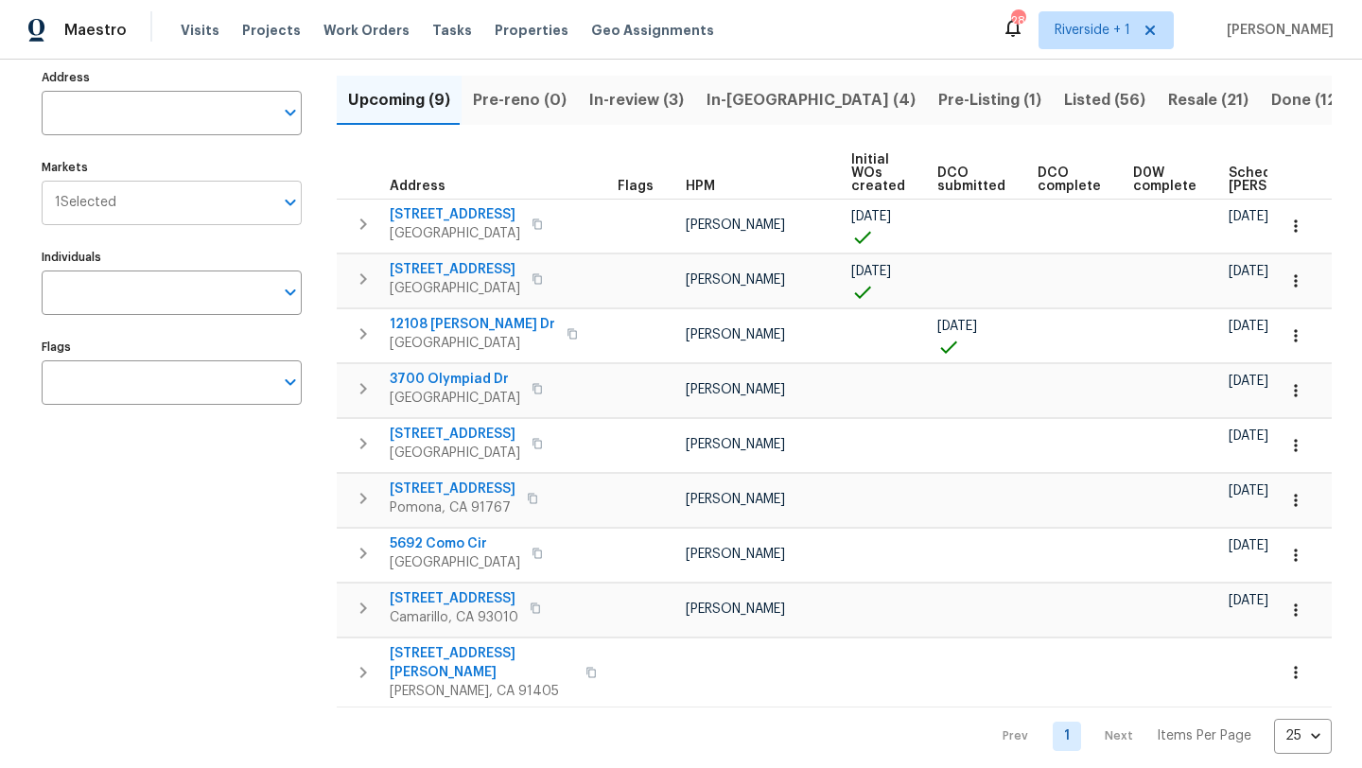
click at [293, 202] on icon "Open" at bounding box center [290, 203] width 10 height 7
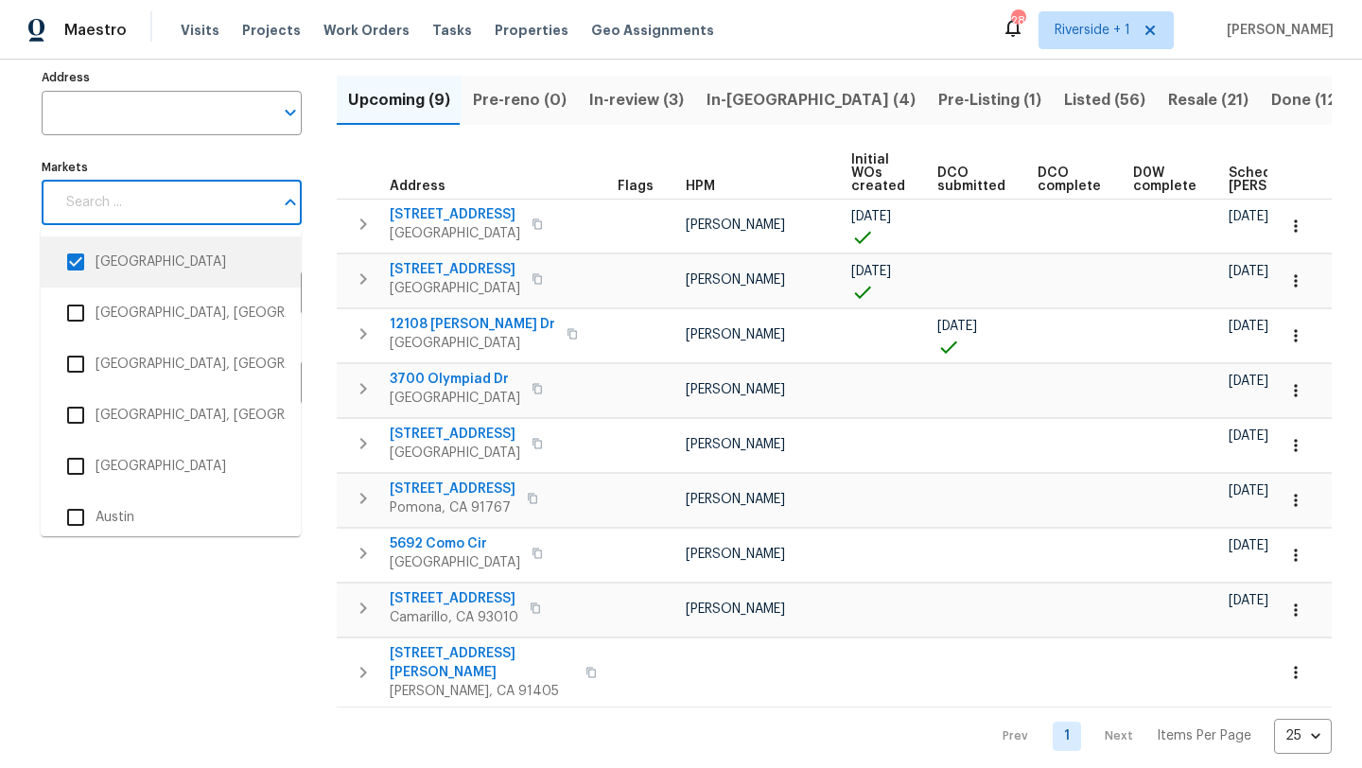
click at [297, 154] on div "Markets Markets" at bounding box center [172, 189] width 260 height 71
click at [324, 148] on div "Address Address Markets Markets Individuals Individuals Flags Flags" at bounding box center [184, 409] width 284 height 690
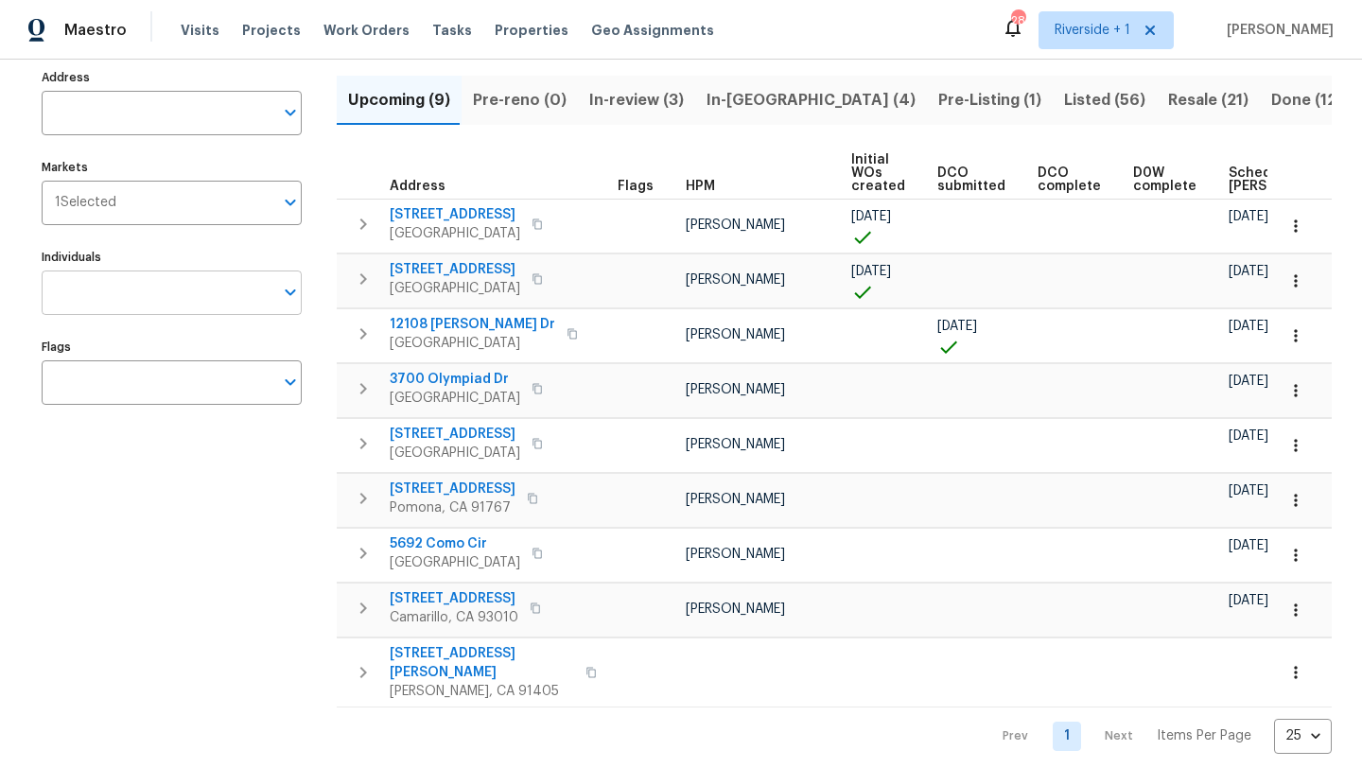
click at [282, 294] on icon "Open" at bounding box center [290, 292] width 23 height 23
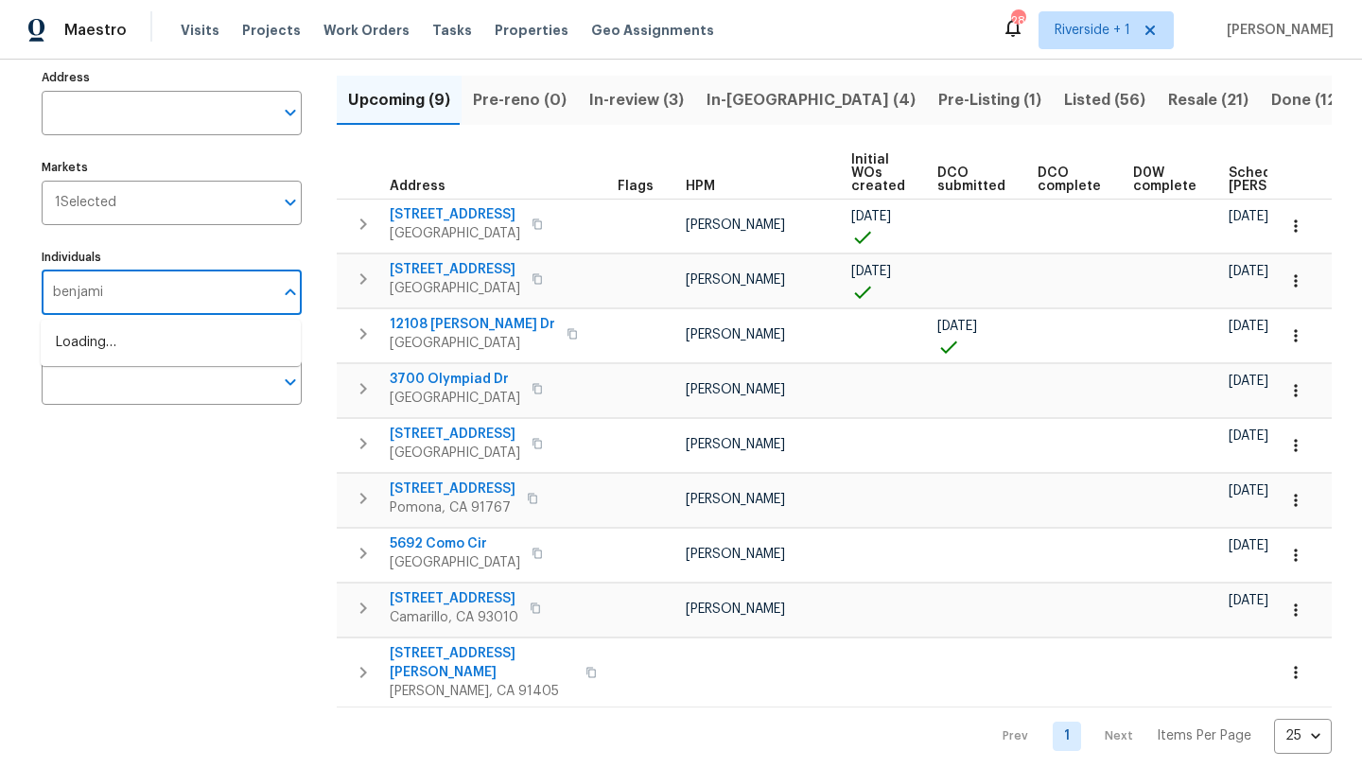
type input "benjamin"
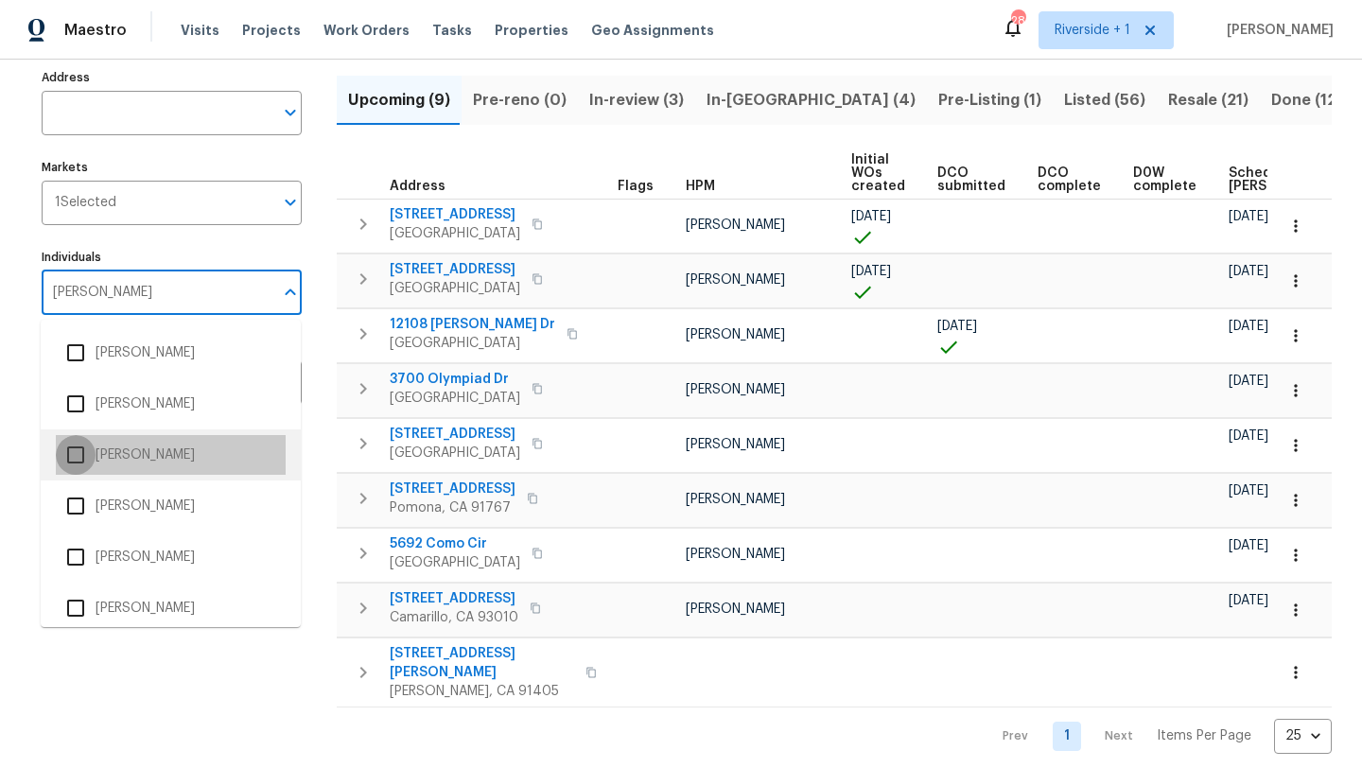
click at [73, 452] on input "checkbox" at bounding box center [76, 455] width 40 height 40
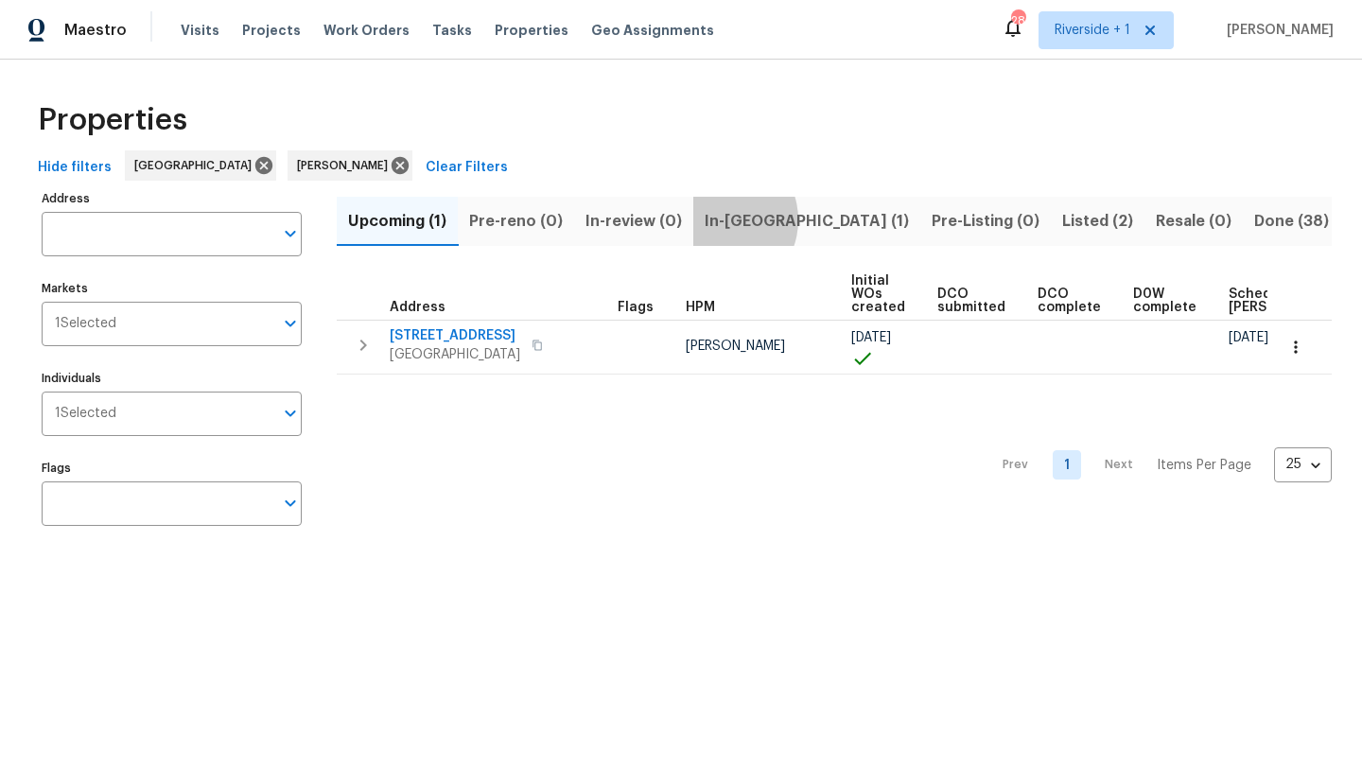
click at [716, 220] on span "In-reno (1)" at bounding box center [807, 221] width 204 height 26
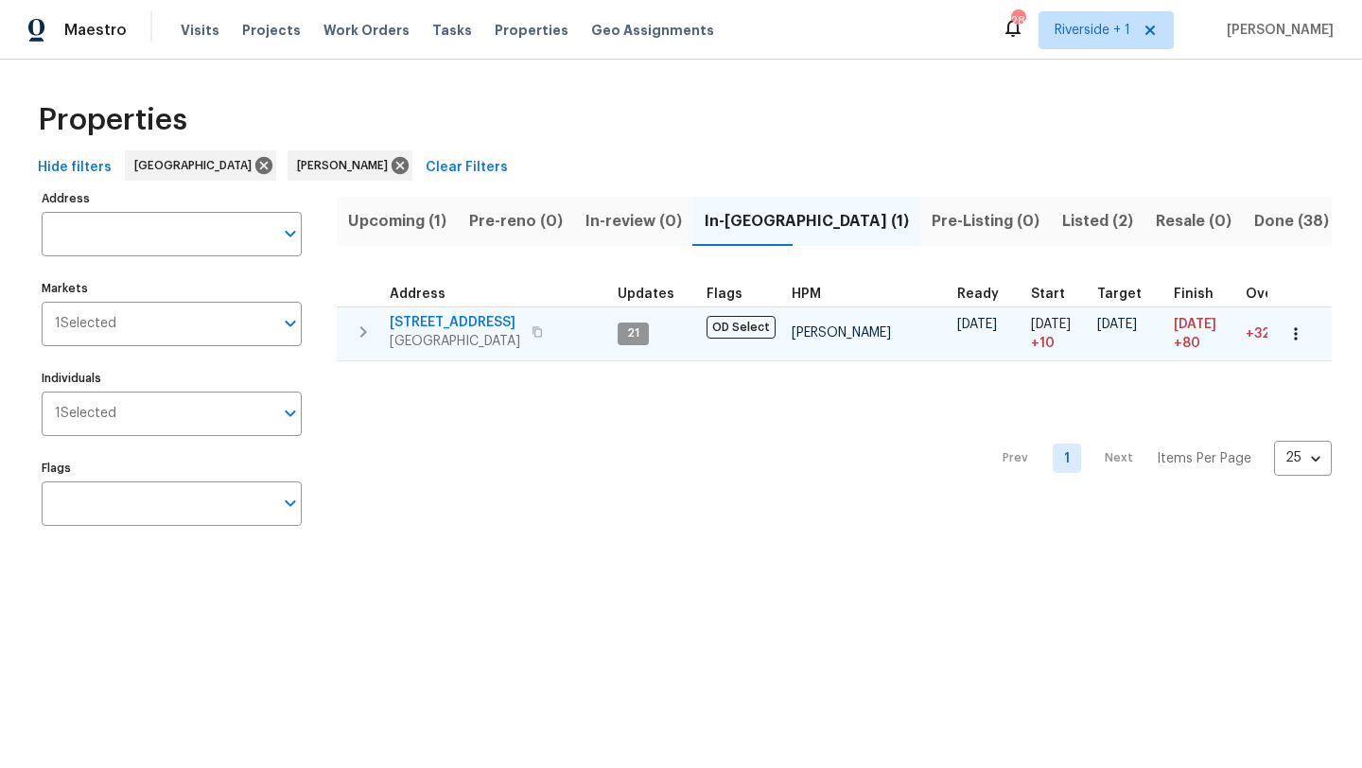
click at [923, 333] on td "[PERSON_NAME]" at bounding box center [867, 334] width 166 height 54
click at [1295, 339] on icon "button" at bounding box center [1295, 333] width 3 height 12
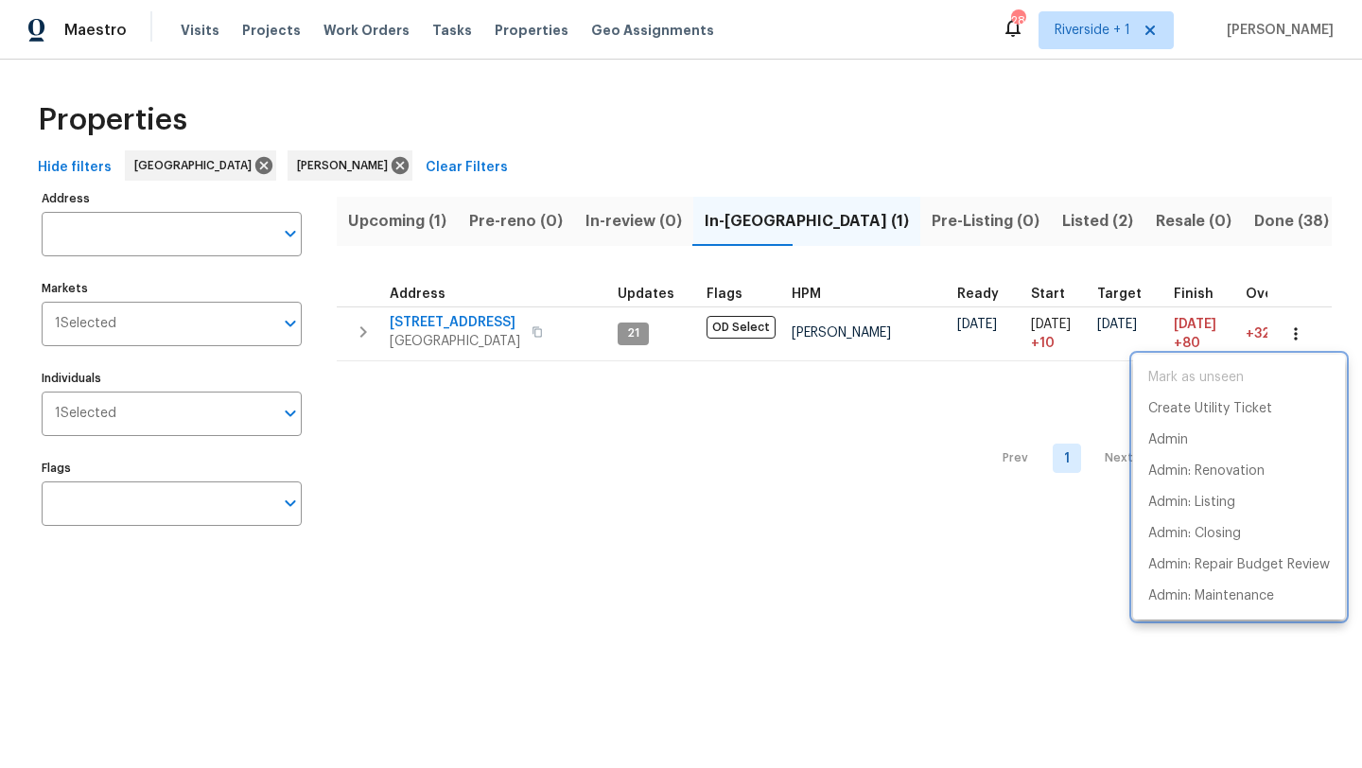
click at [1299, 256] on div at bounding box center [681, 384] width 1362 height 768
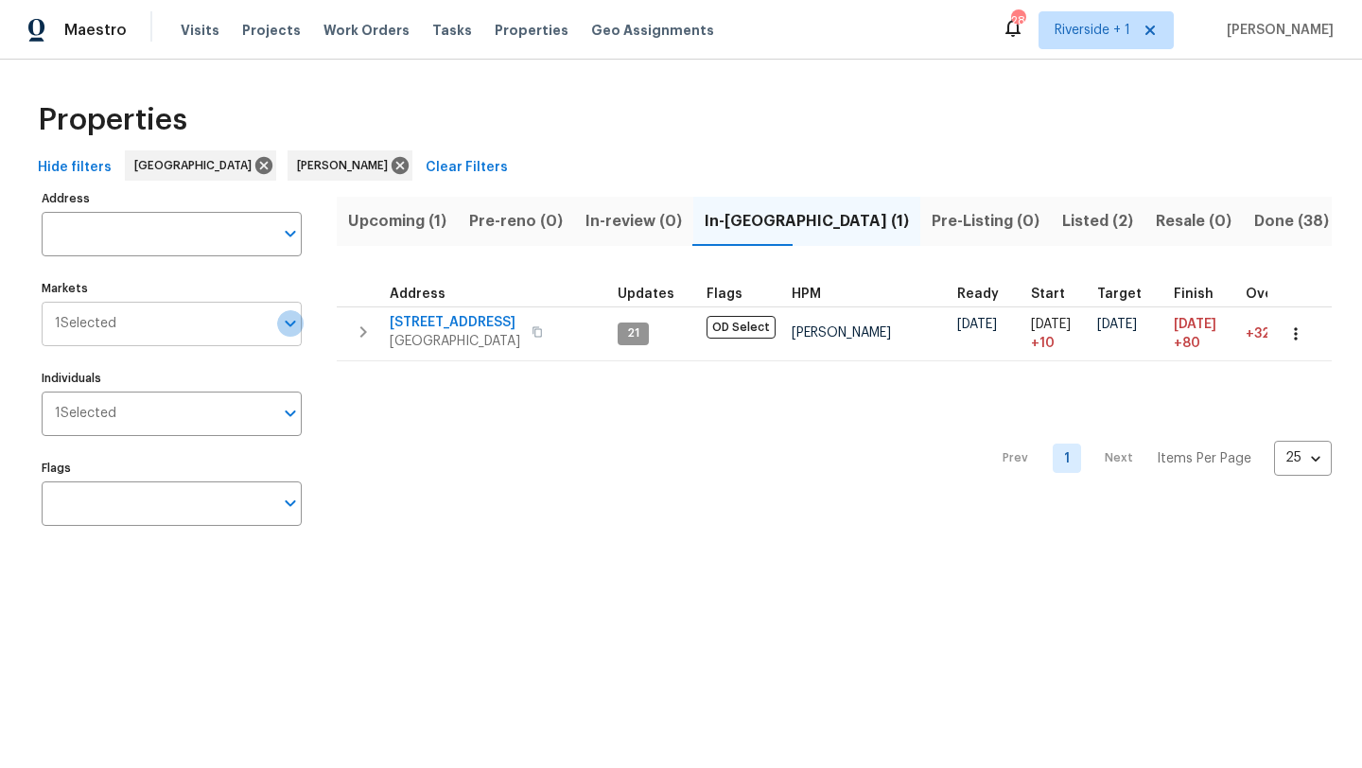
click at [290, 324] on icon "Open" at bounding box center [290, 323] width 23 height 23
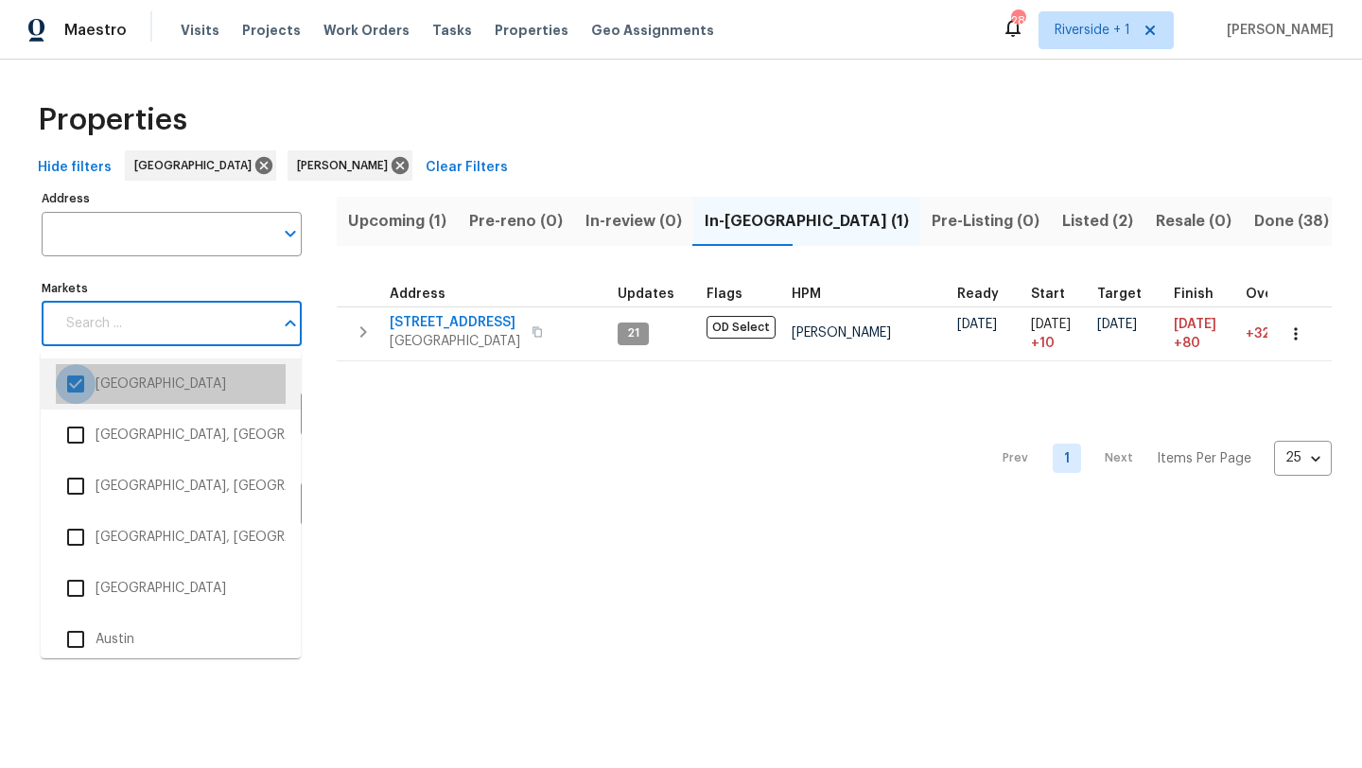
click at [80, 384] on input "checkbox" at bounding box center [76, 384] width 40 height 40
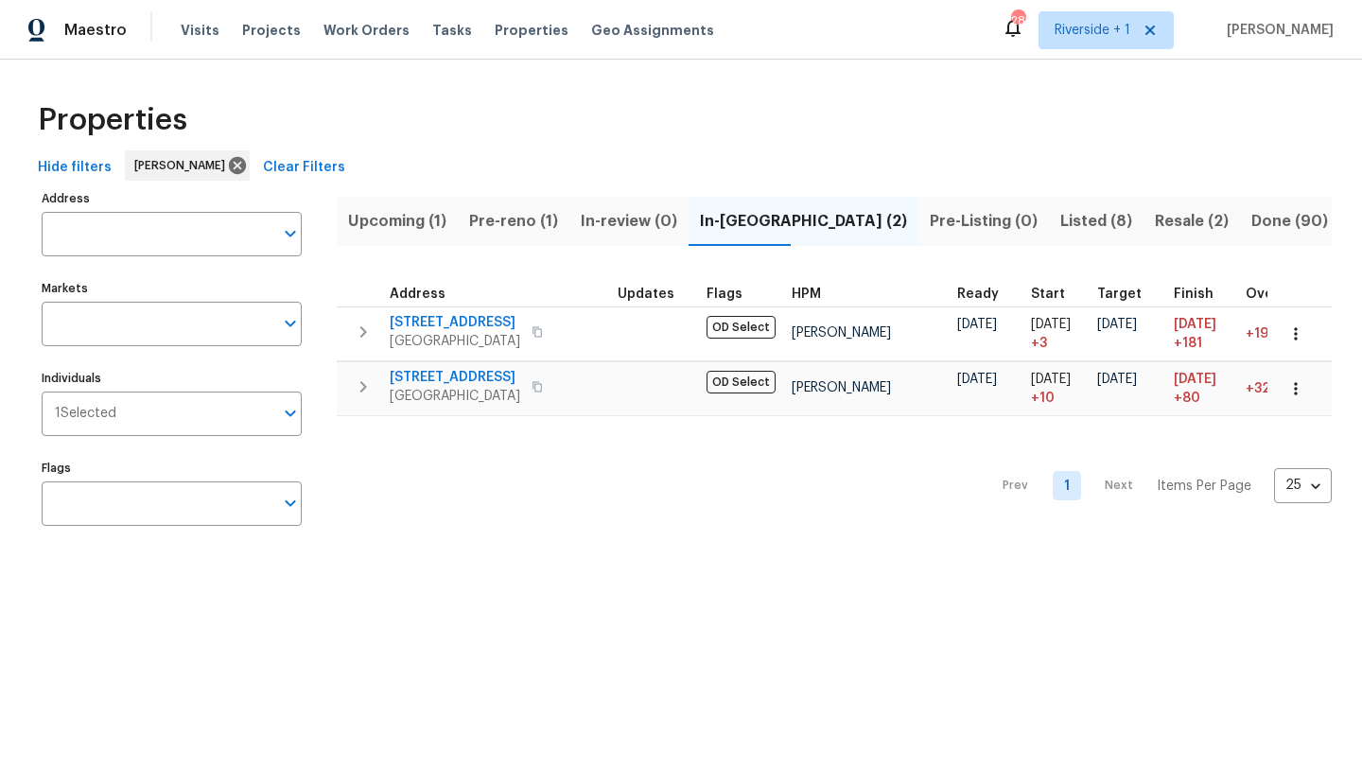
click at [100, 327] on input "Markets" at bounding box center [158, 324] width 232 height 44
click at [168, 328] on input "Markets" at bounding box center [158, 324] width 232 height 44
type input "rive"
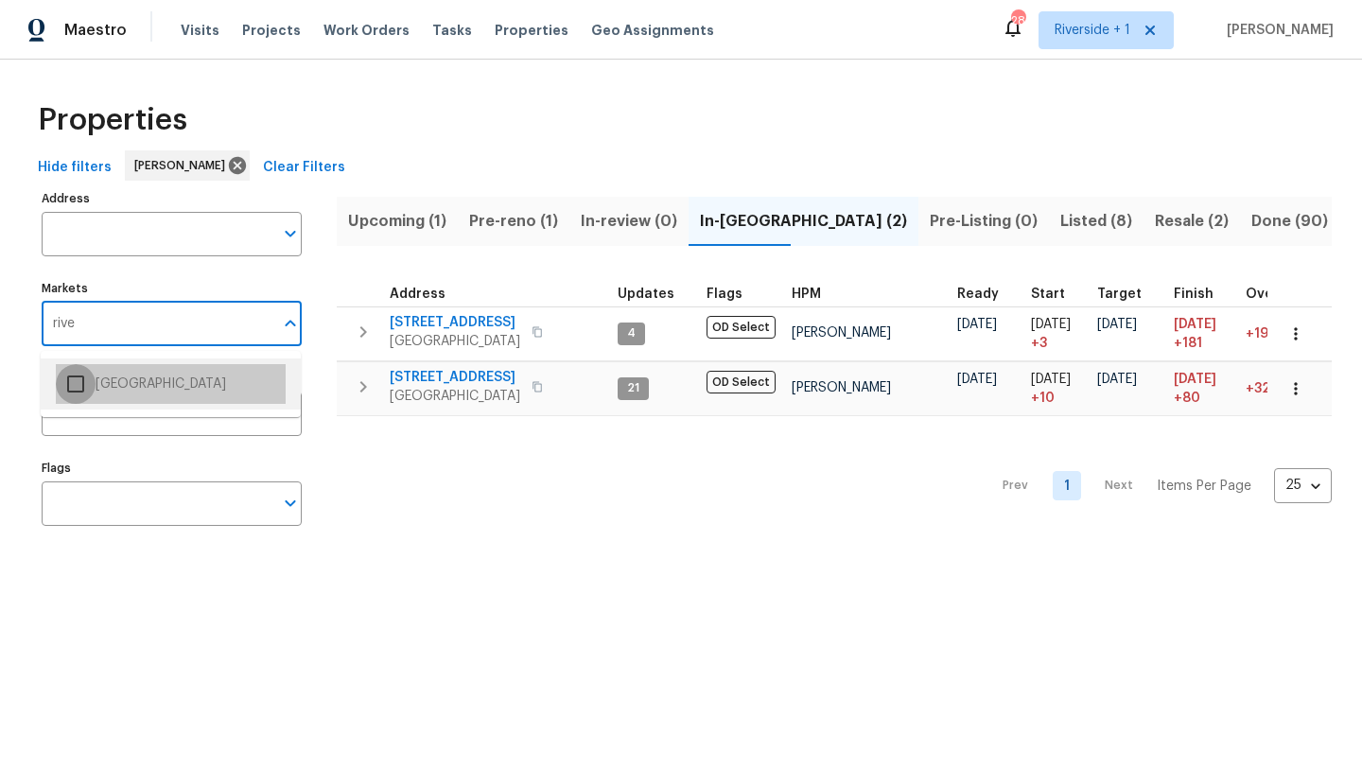
click at [79, 385] on input "checkbox" at bounding box center [76, 384] width 40 height 40
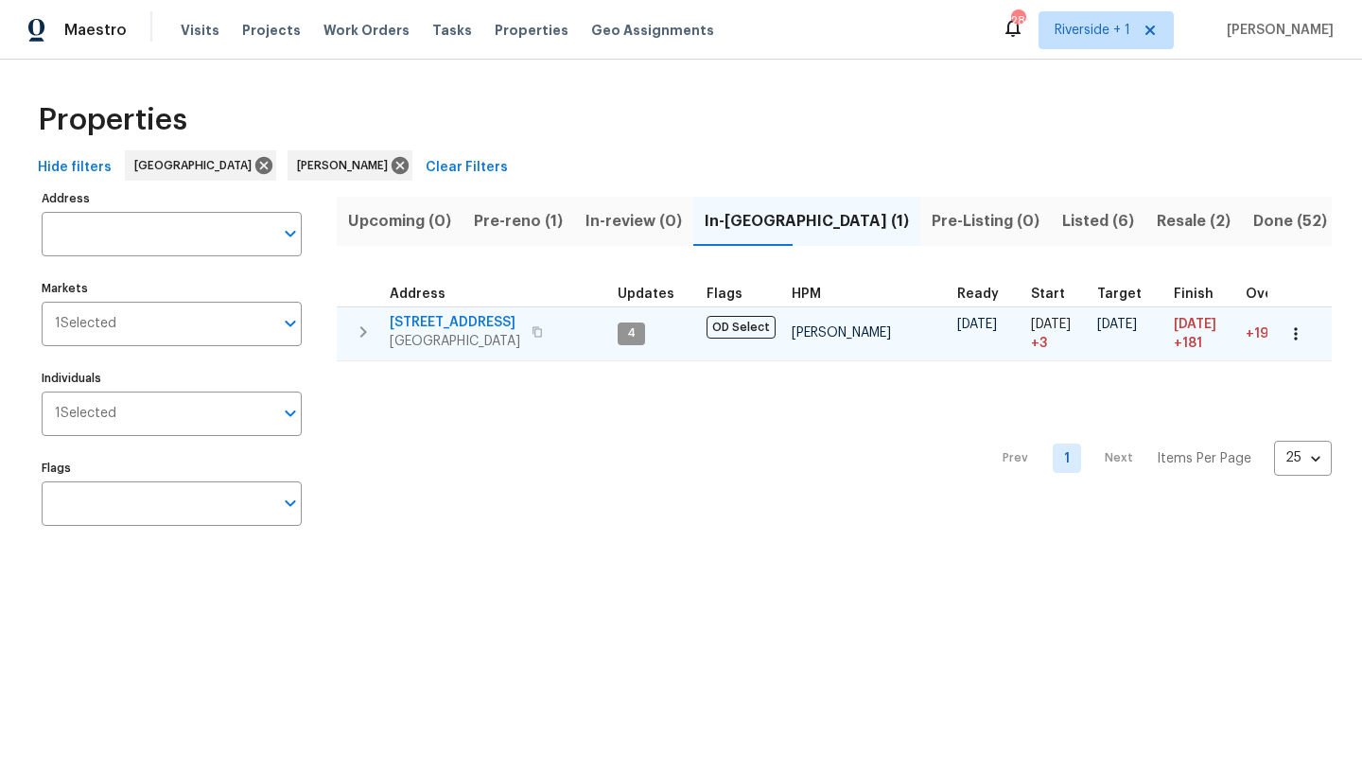
click at [454, 319] on span "16021 Augusta Dr" at bounding box center [455, 322] width 131 height 19
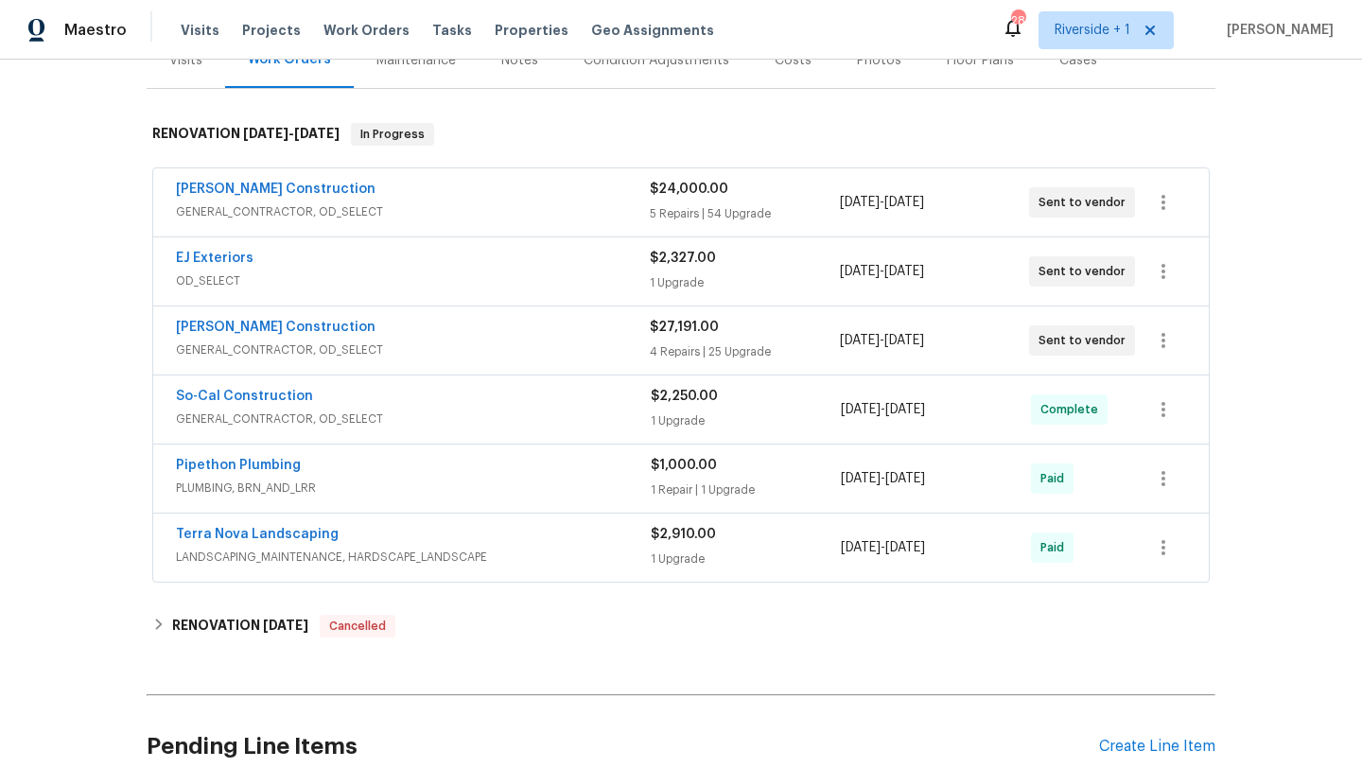
scroll to position [253, 0]
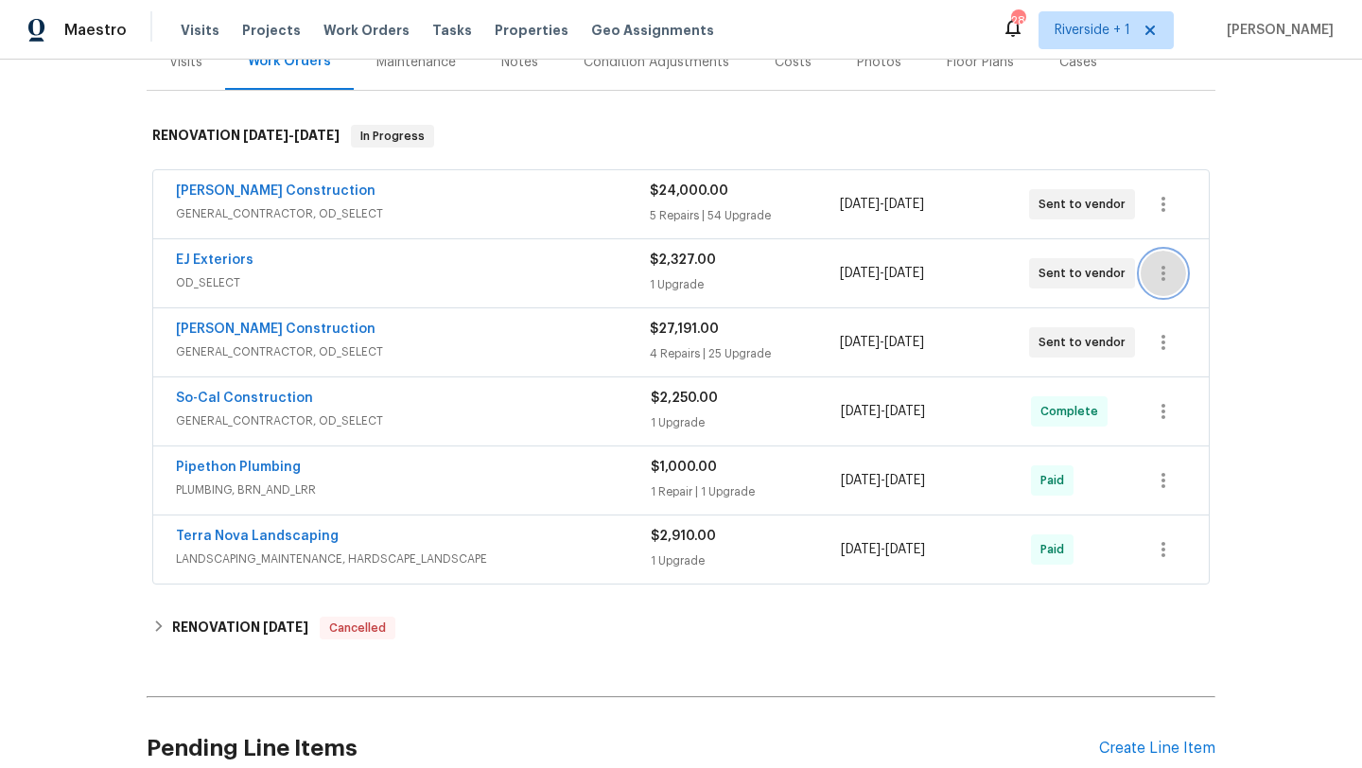
click at [1165, 277] on icon "button" at bounding box center [1163, 273] width 23 height 23
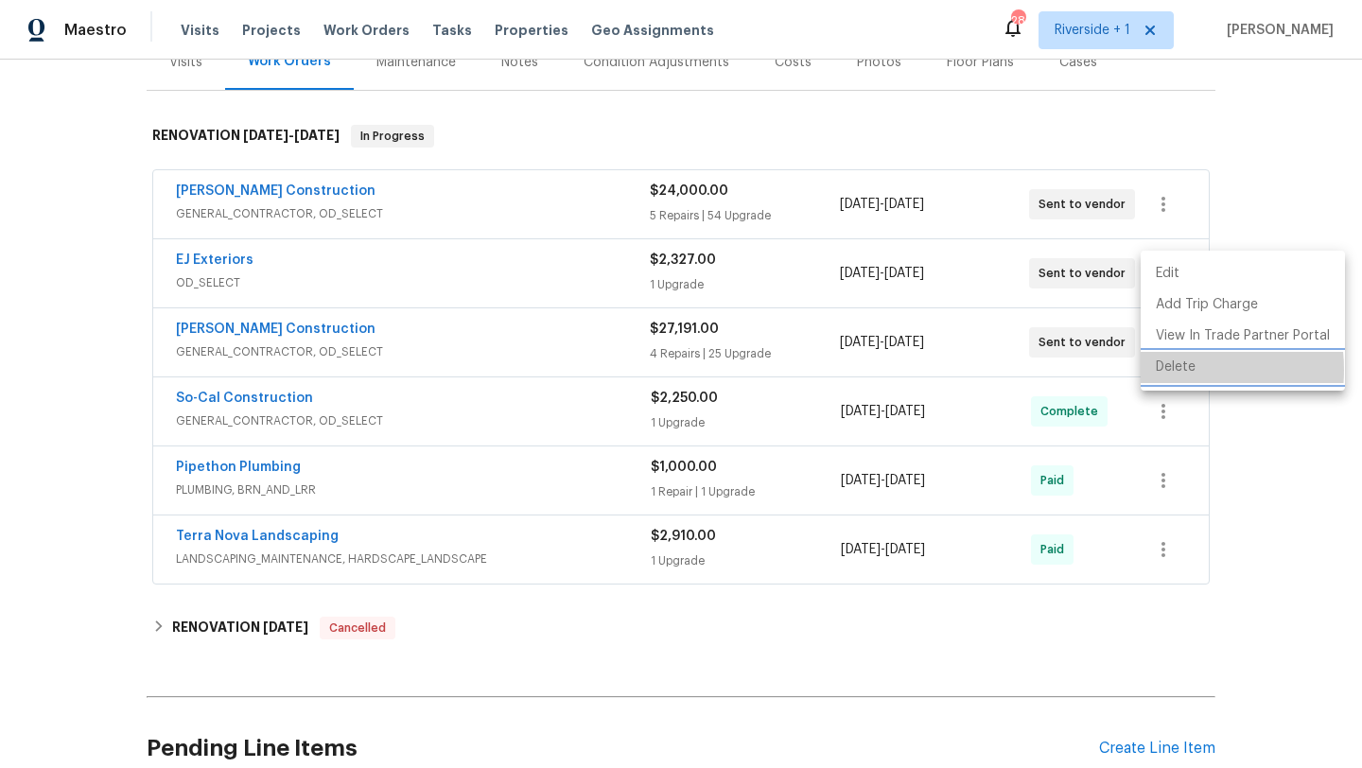
click at [1158, 370] on li "Delete" at bounding box center [1243, 367] width 204 height 31
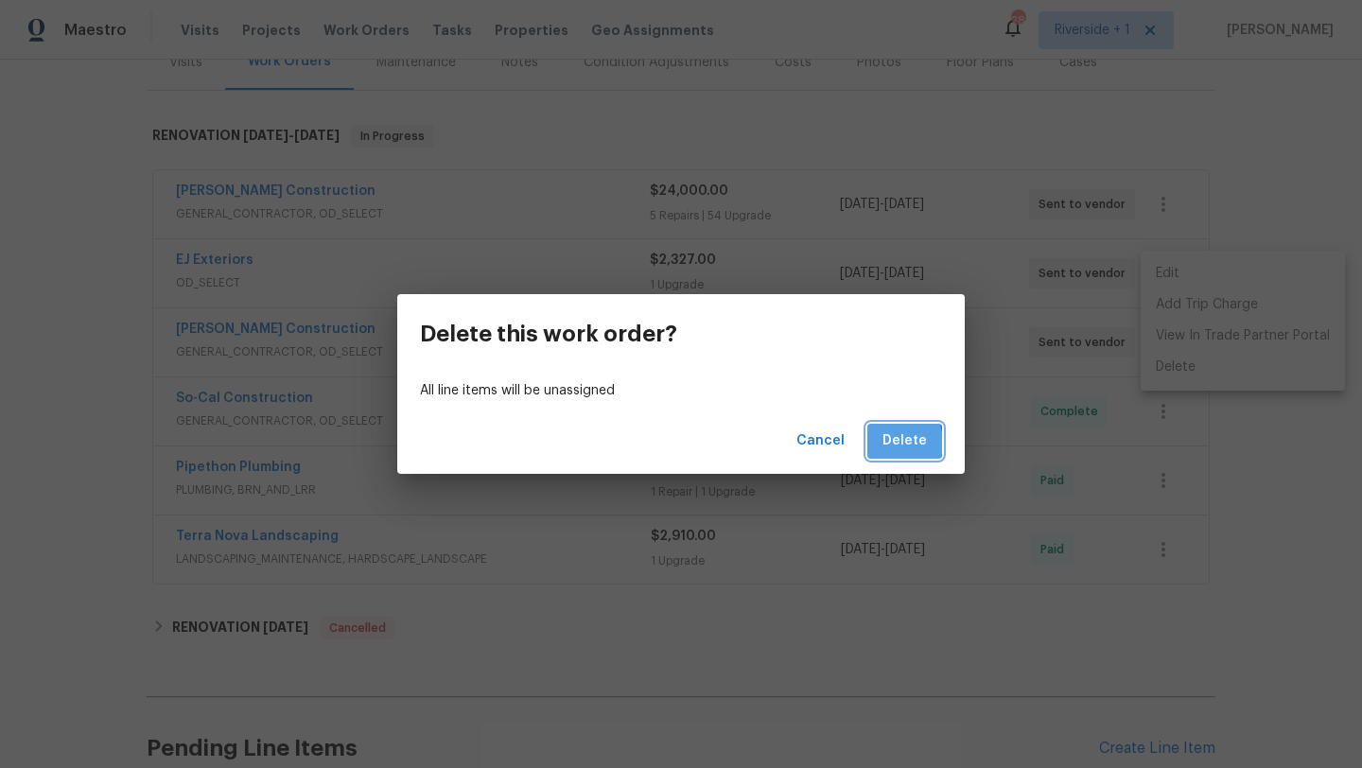
click at [890, 443] on span "Delete" at bounding box center [905, 442] width 44 height 24
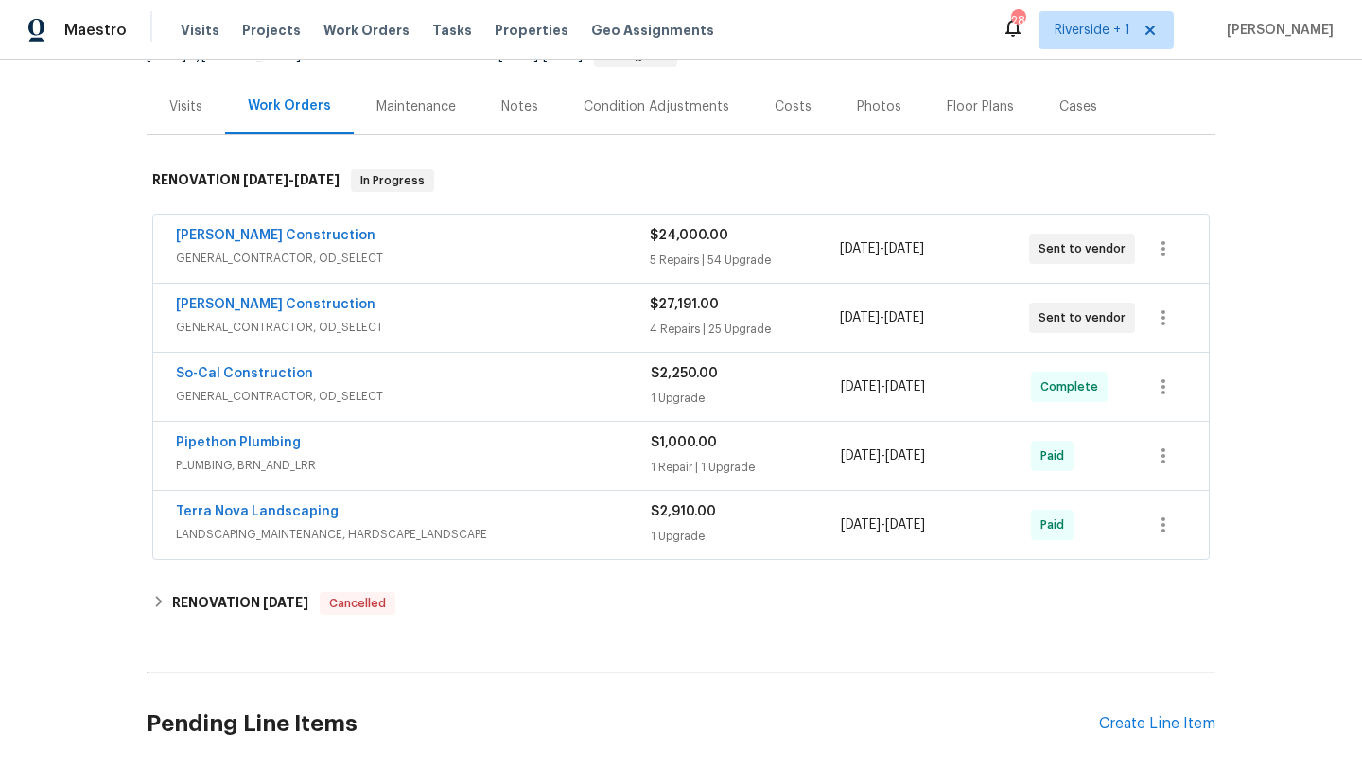
scroll to position [0, 0]
